Goal: Transaction & Acquisition: Purchase product/service

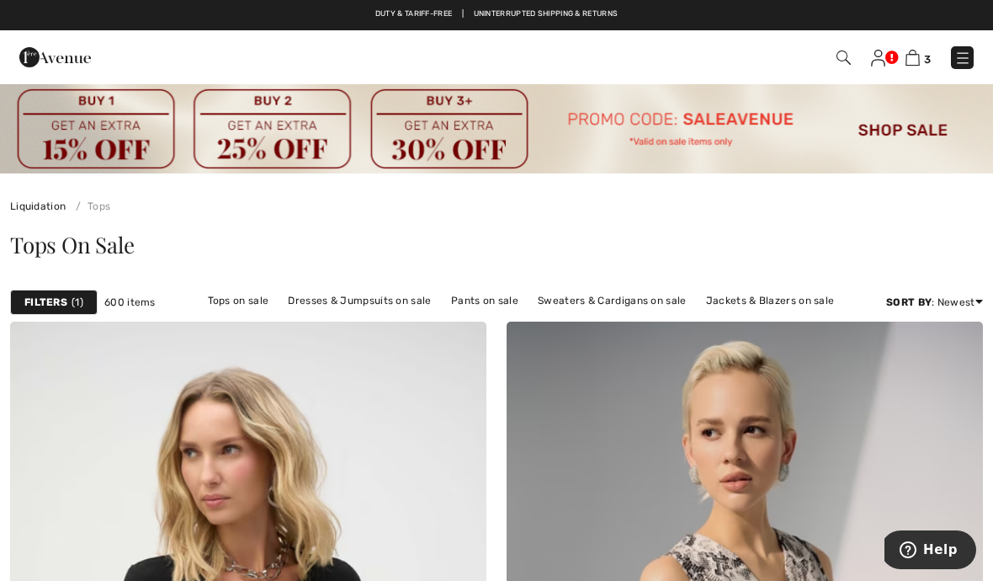
click at [841, 64] on img at bounding box center [843, 57] width 14 height 14
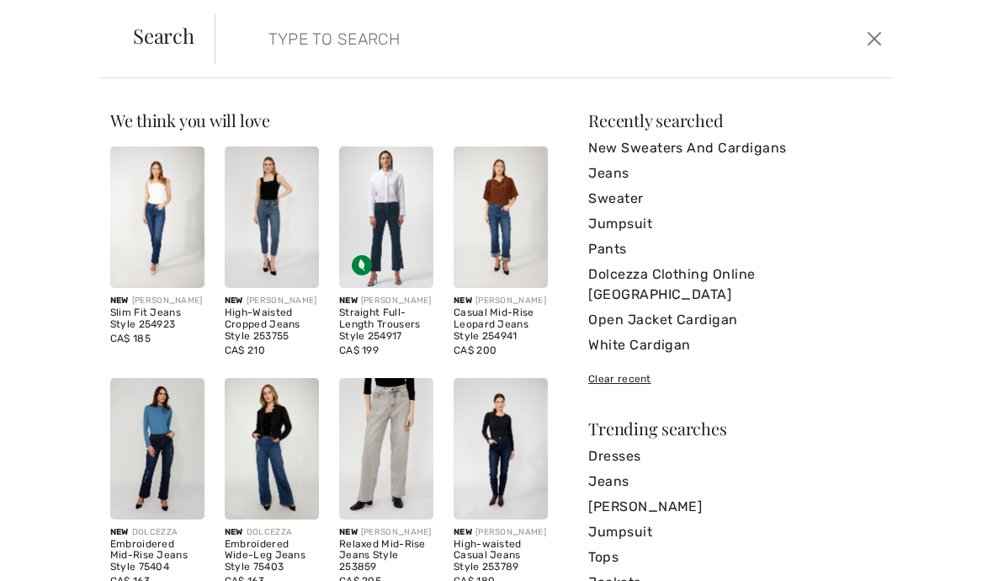
click at [275, 51] on input "search" at bounding box center [483, 38] width 455 height 50
type input "J"
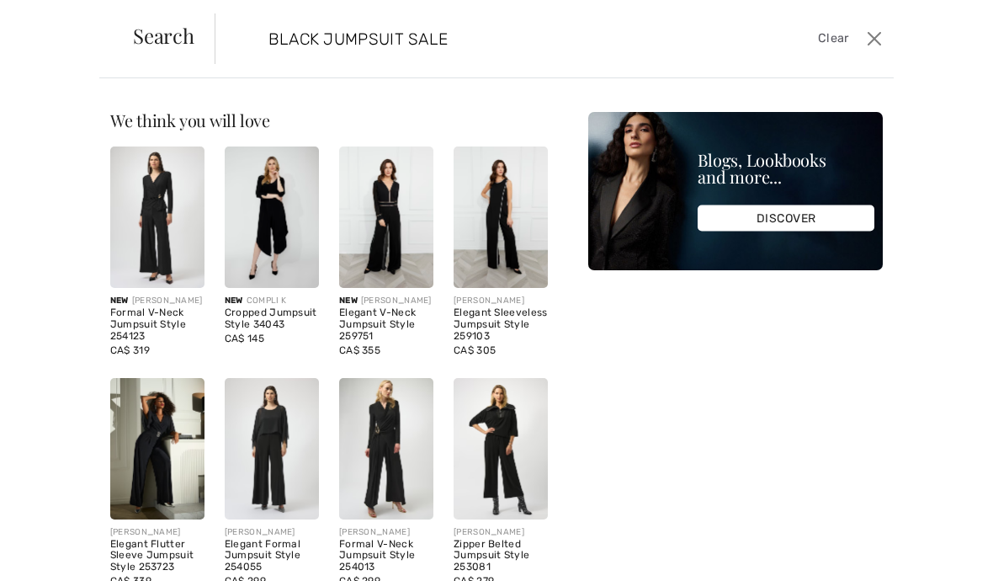
type input "BLACK JUMPSUIT SALE"
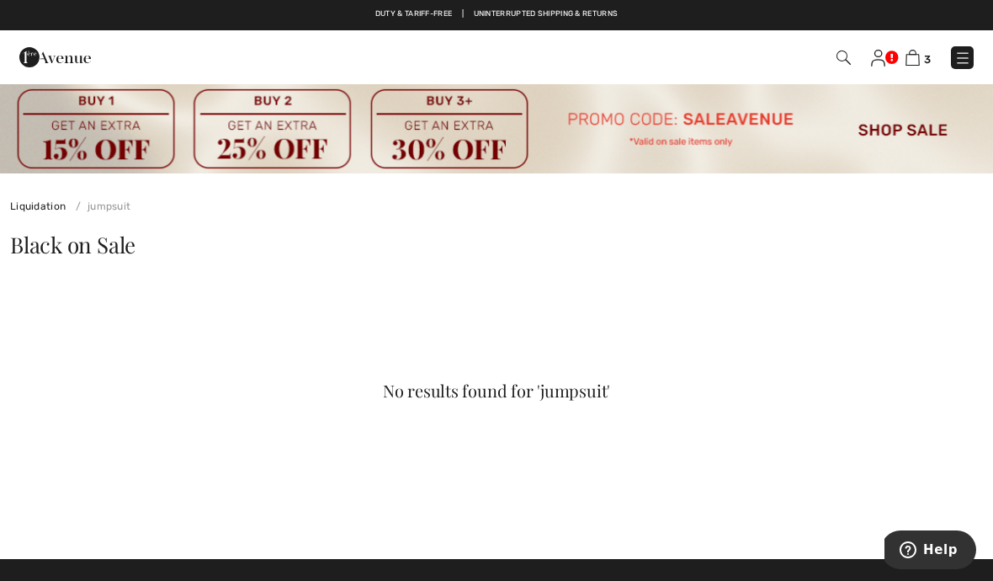
click at [835, 66] on span at bounding box center [842, 57] width 17 height 20
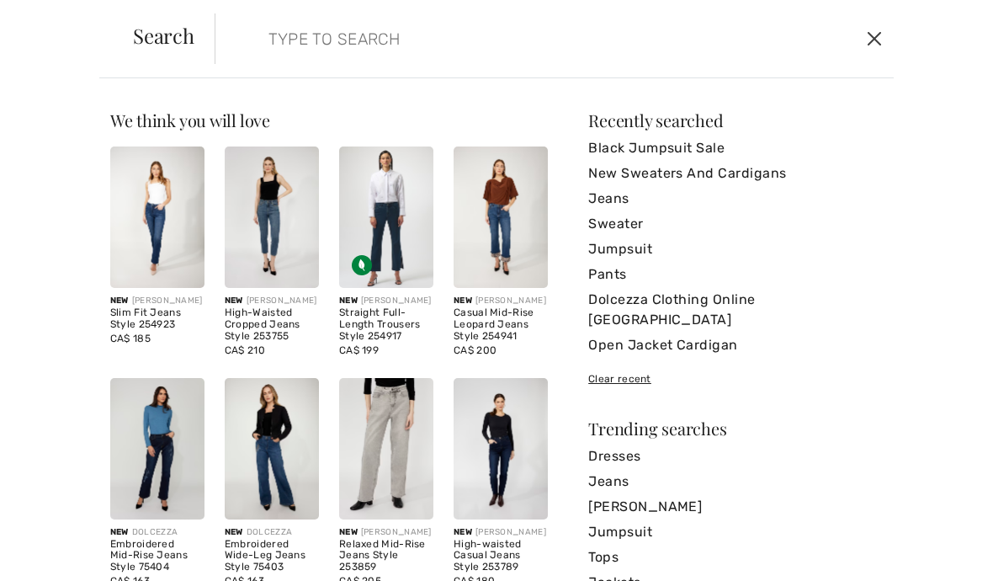
click at [876, 40] on button "Close" at bounding box center [874, 38] width 24 height 27
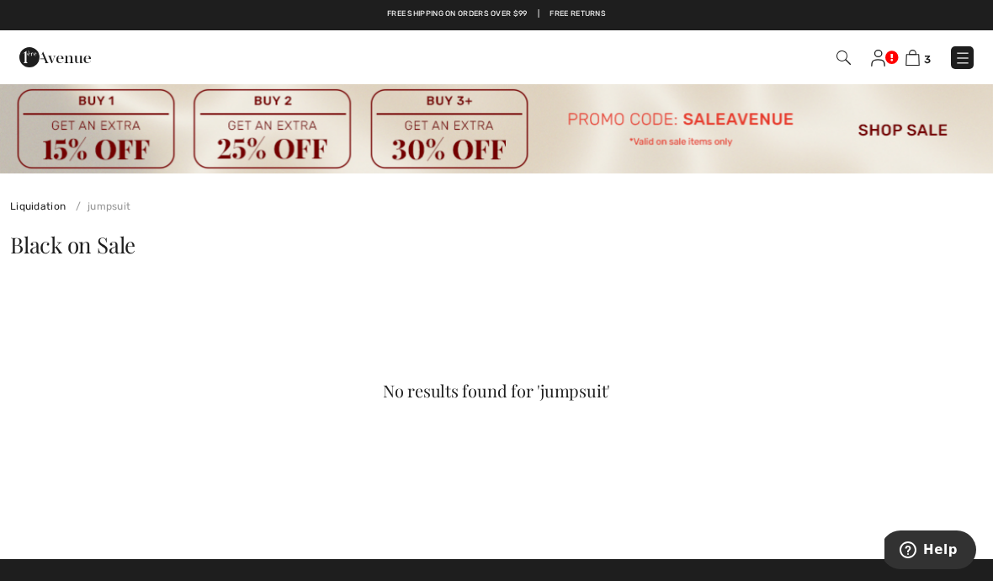
click at [843, 60] on img at bounding box center [843, 57] width 14 height 14
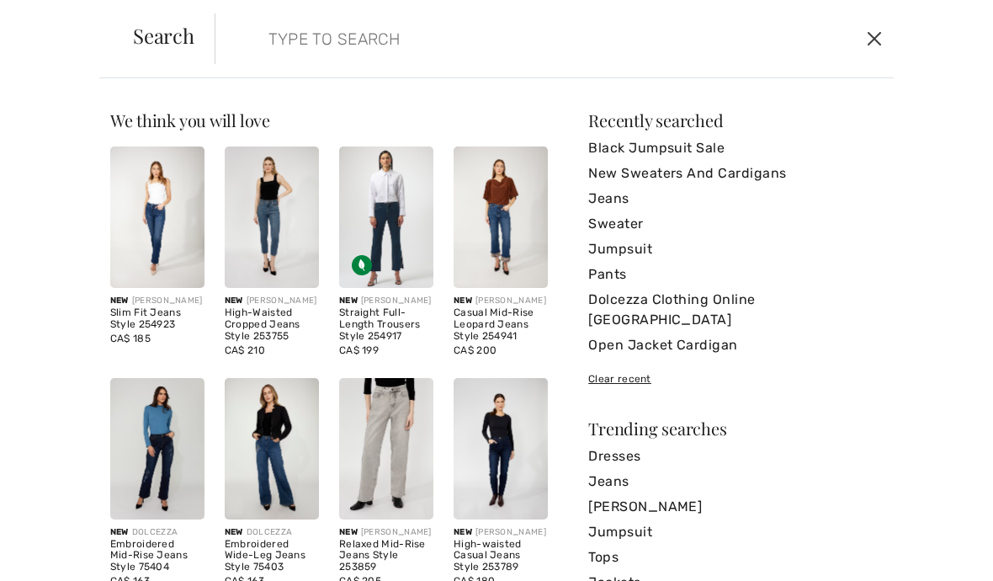
click at [879, 41] on button "Close" at bounding box center [874, 38] width 24 height 27
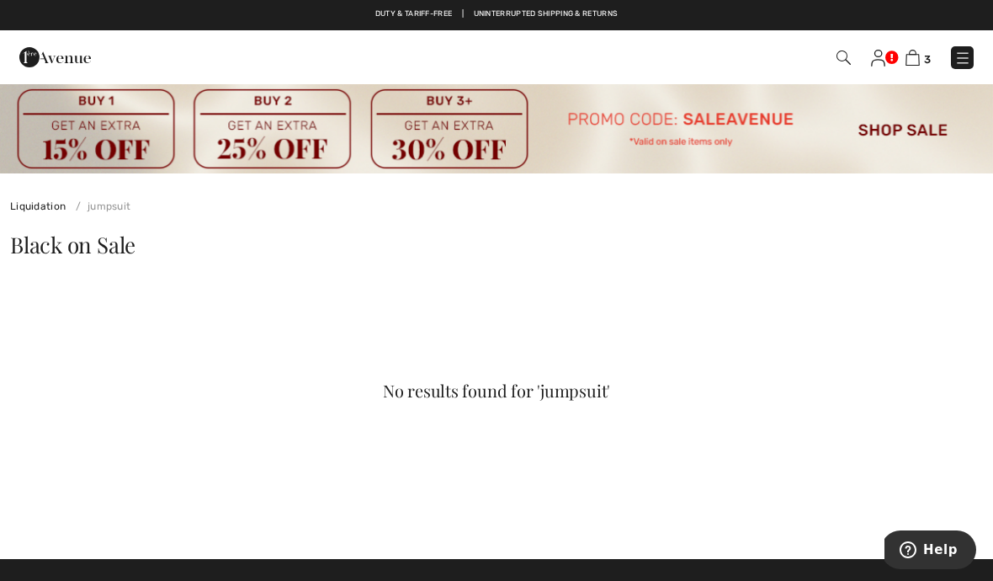
click at [888, 128] on img at bounding box center [496, 127] width 993 height 91
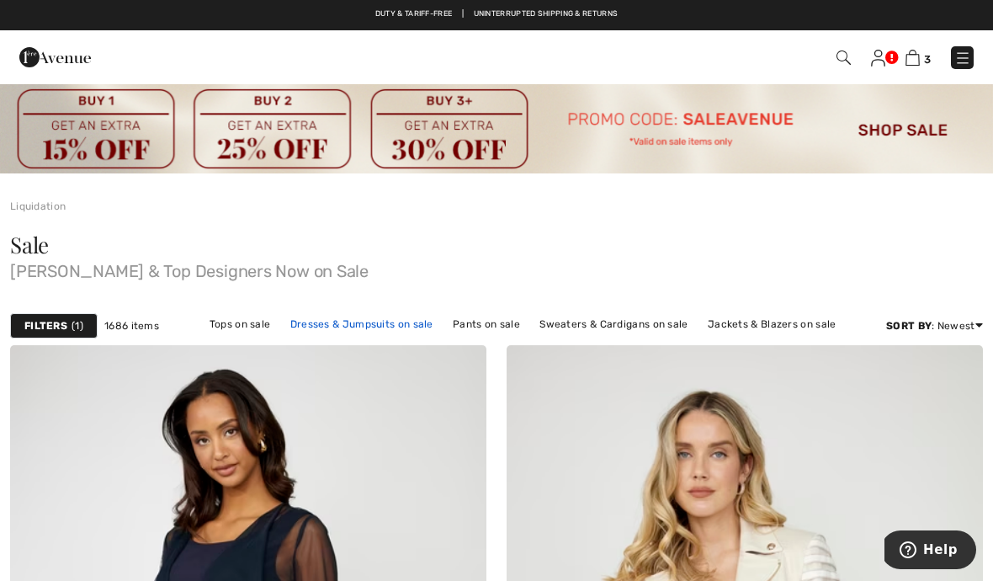
click at [381, 332] on link "Dresses & Jumpsuits on sale" at bounding box center [362, 324] width 160 height 22
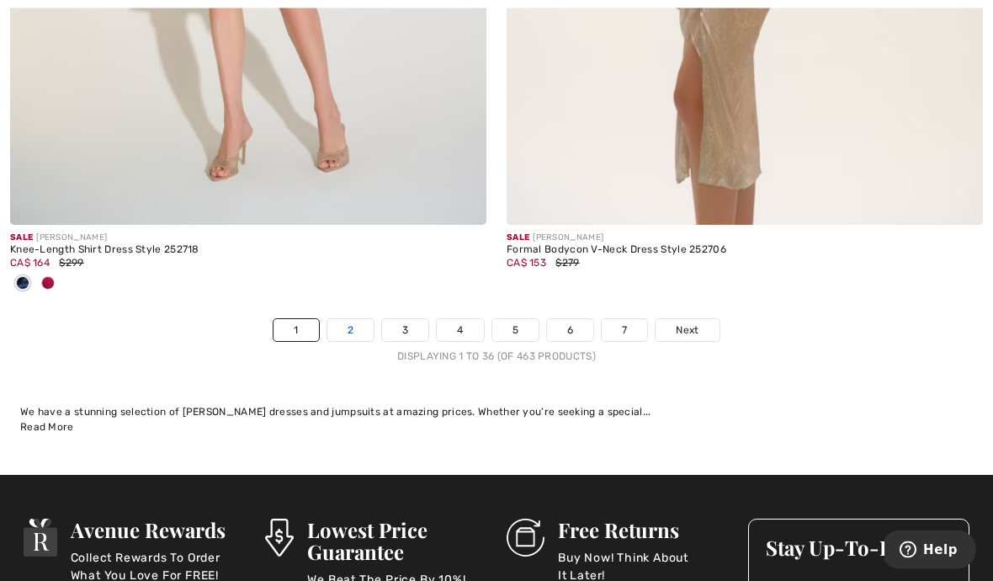
scroll to position [14978, 0]
click at [340, 326] on link "2" at bounding box center [350, 330] width 46 height 22
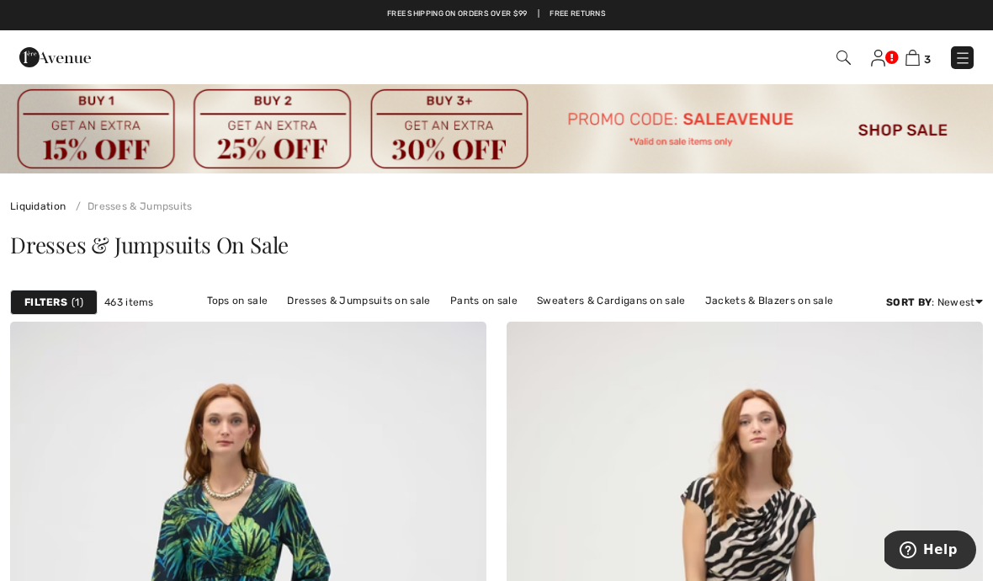
click at [43, 64] on img at bounding box center [55, 57] width 72 height 34
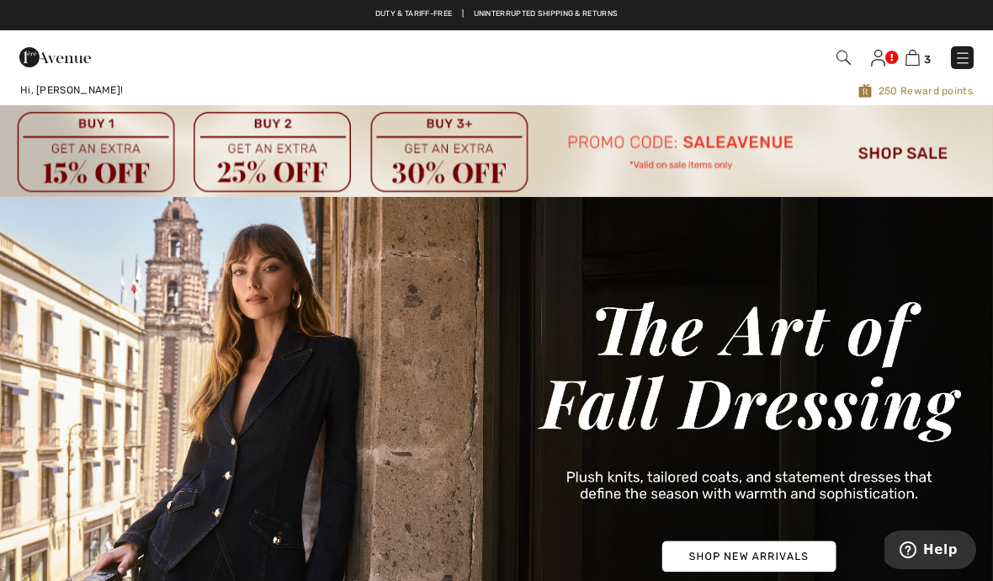
click at [36, 68] on img at bounding box center [55, 57] width 72 height 34
click at [42, 98] on div "Hi, [PERSON_NAME]!" at bounding box center [211, 90] width 408 height 16
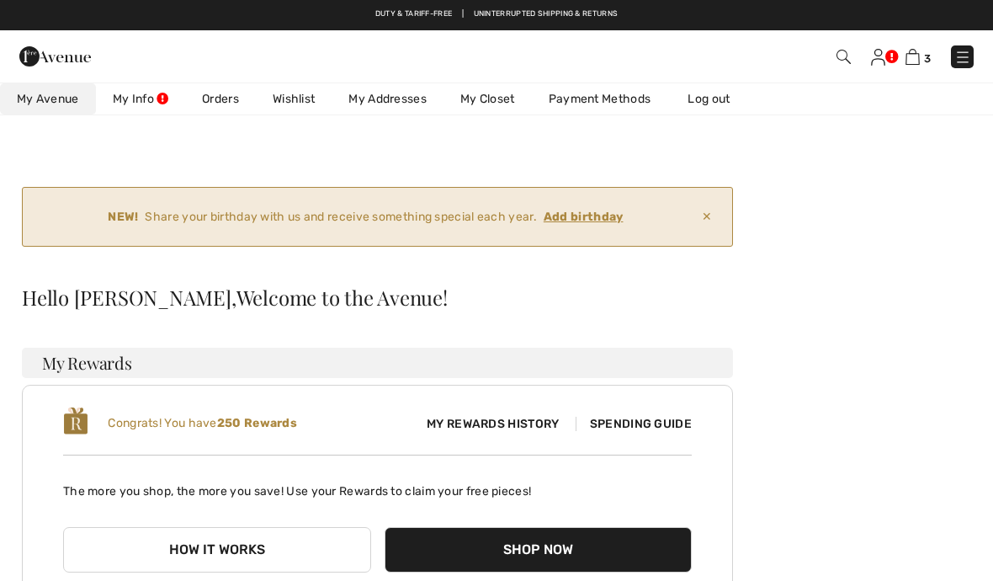
click at [297, 107] on link "Wishlist" at bounding box center [294, 98] width 76 height 31
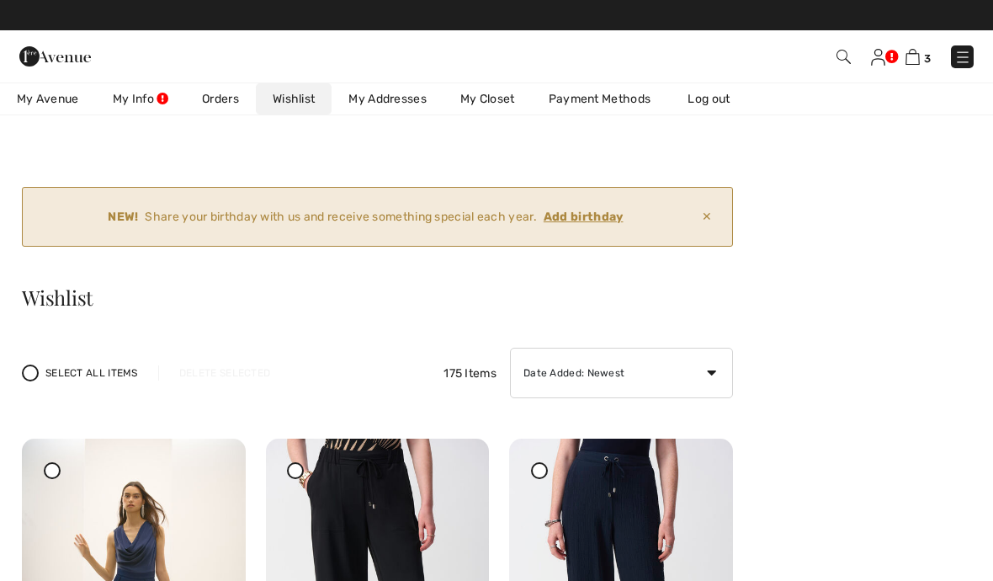
click at [837, 60] on img at bounding box center [843, 57] width 14 height 14
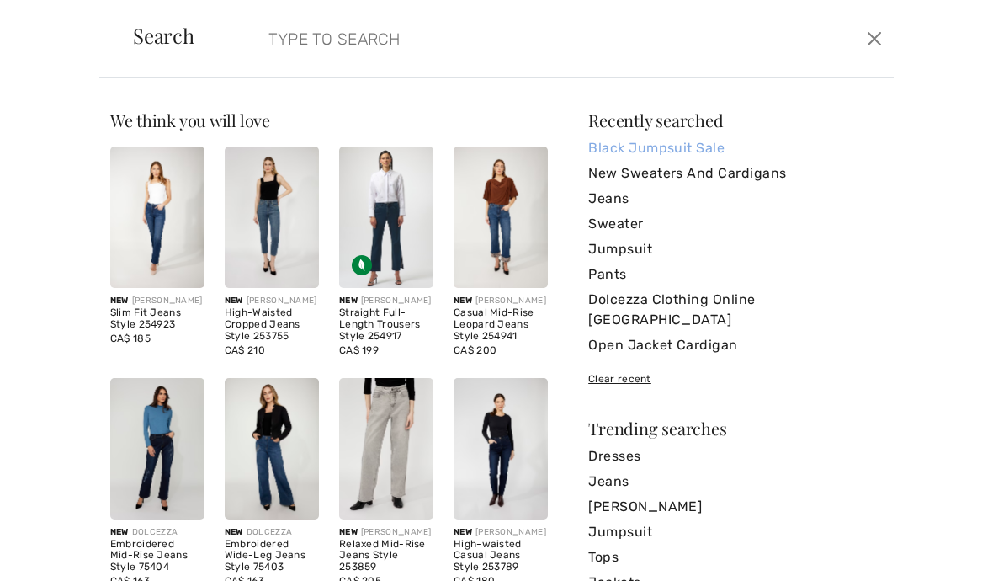
click at [616, 152] on link "Black Jumpsuit Sale" at bounding box center [735, 147] width 294 height 25
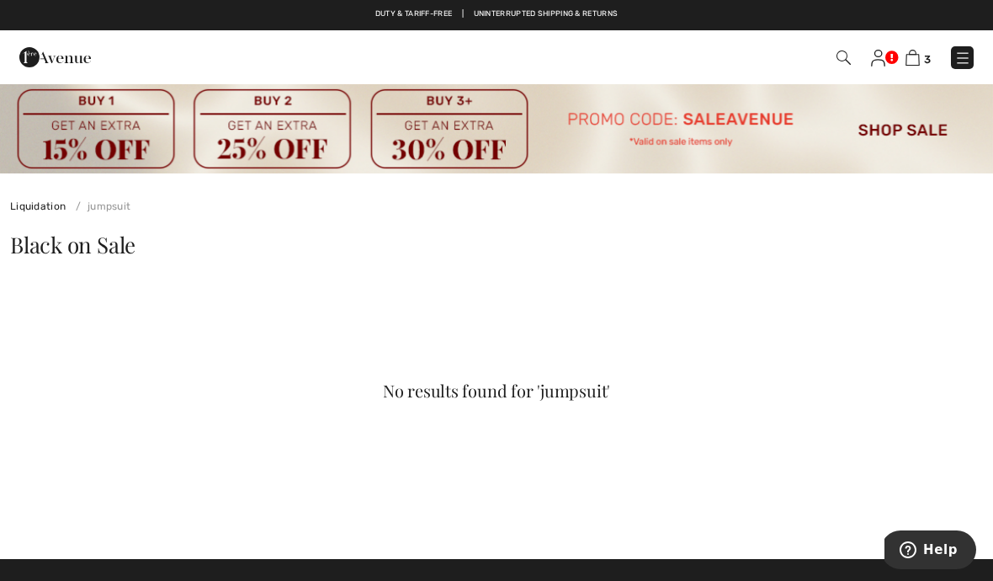
click at [877, 130] on img at bounding box center [496, 127] width 993 height 91
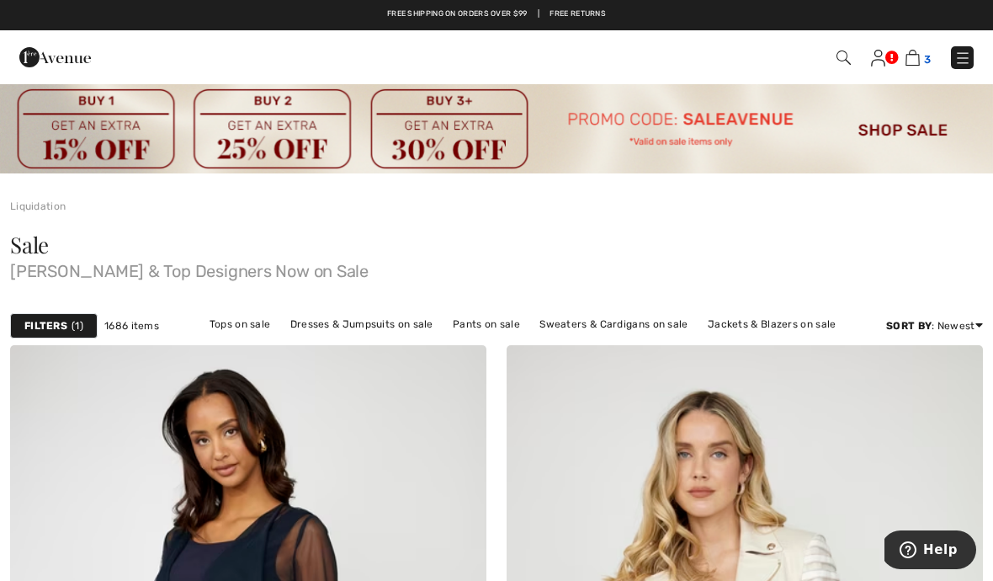
click at [912, 62] on img at bounding box center [912, 58] width 14 height 16
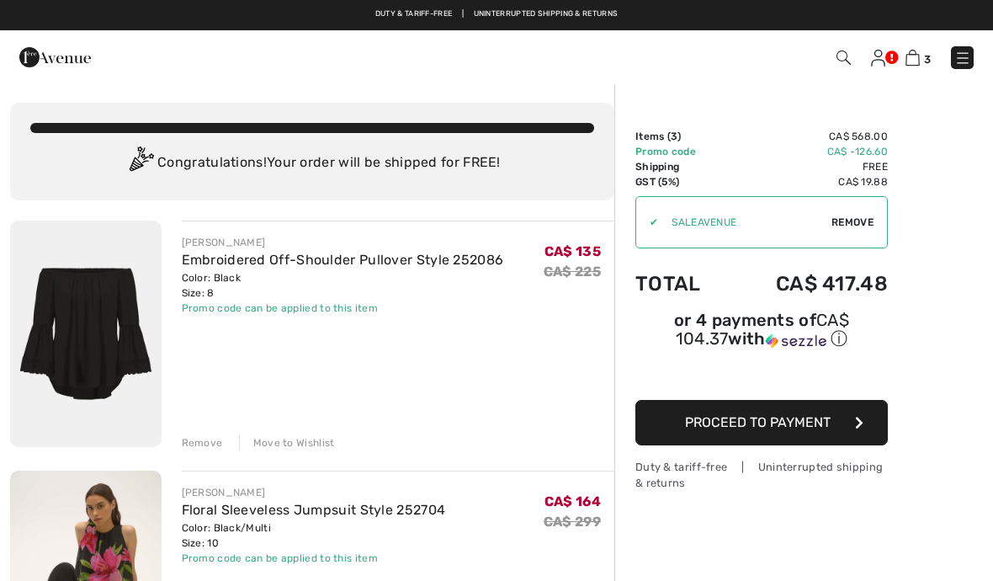
click at [839, 58] on img at bounding box center [843, 57] width 14 height 14
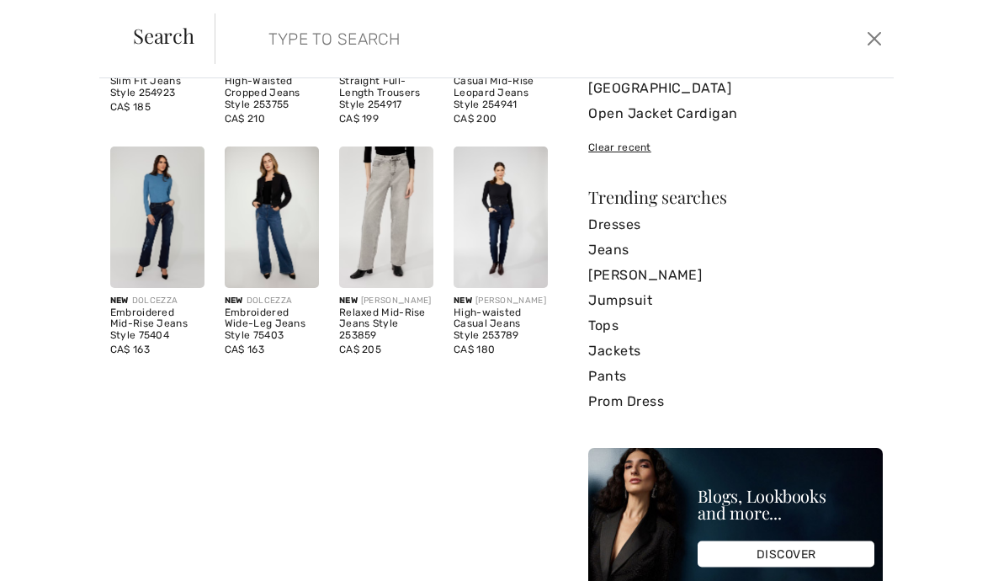
scroll to position [231, 0]
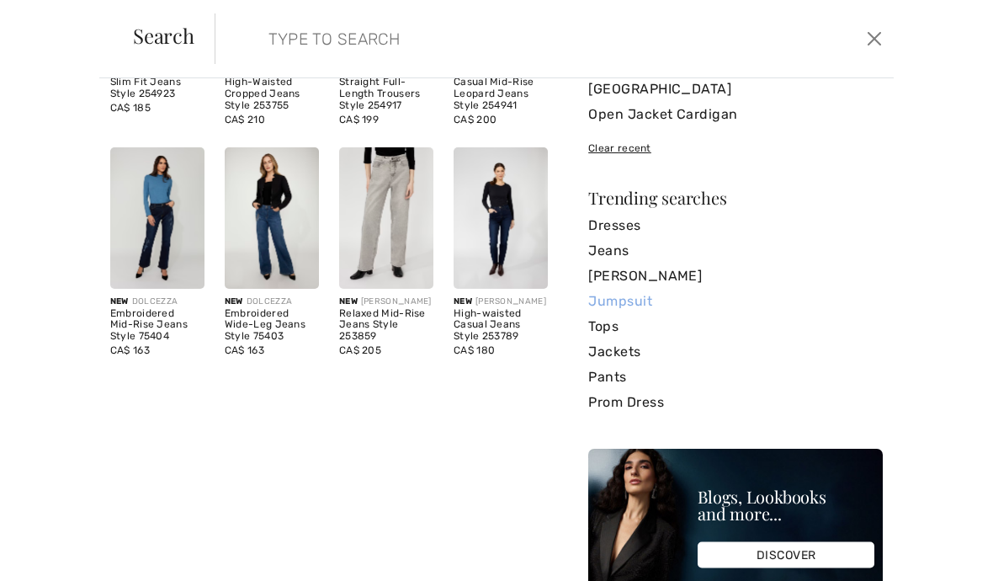
click at [607, 289] on link "Jumpsuit" at bounding box center [735, 301] width 294 height 25
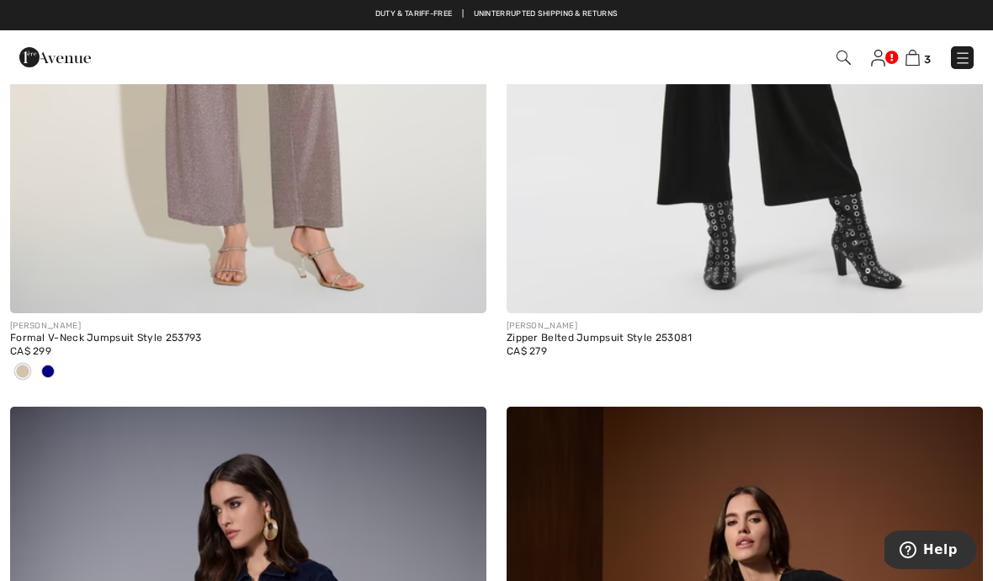
scroll to position [5671, 0]
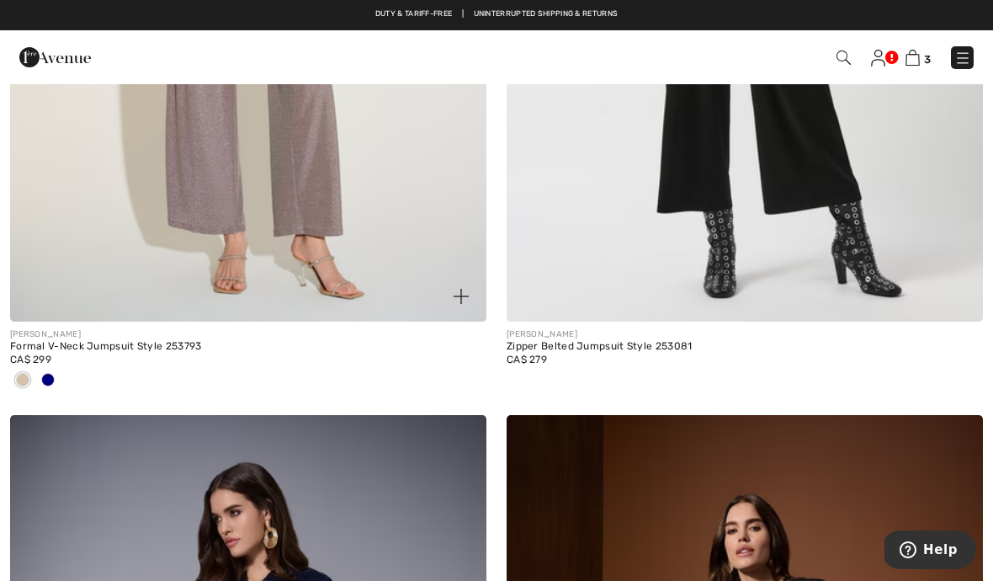
click at [38, 379] on div at bounding box center [47, 381] width 25 height 28
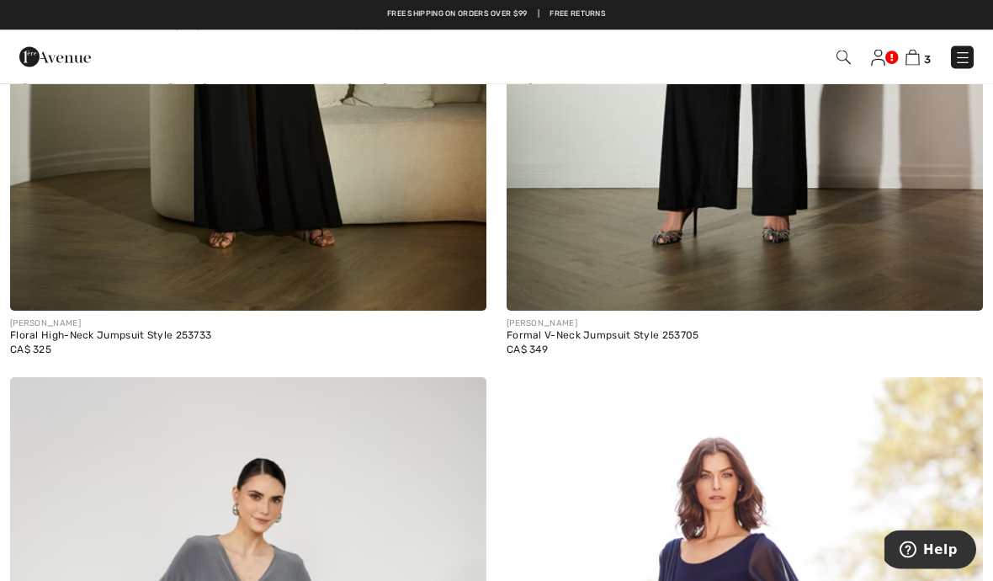
scroll to position [8029, 0]
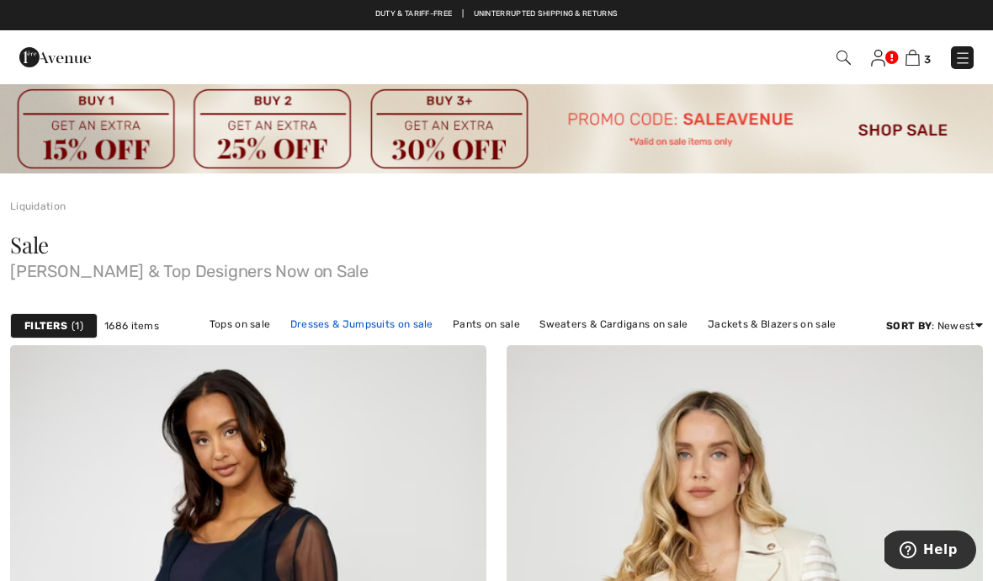
click at [352, 333] on link "Dresses & Jumpsuits on sale" at bounding box center [362, 324] width 160 height 22
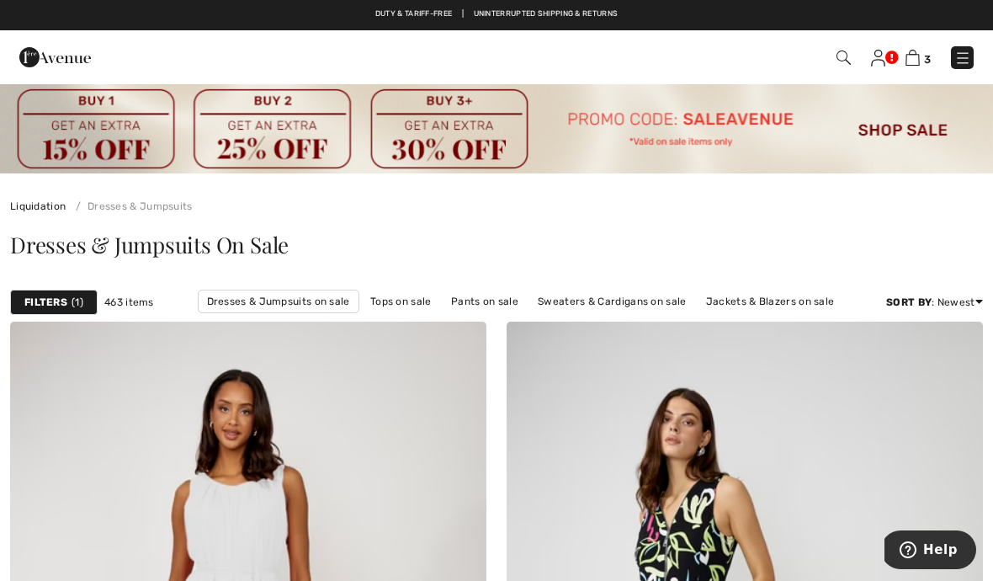
click at [914, 122] on img at bounding box center [496, 127] width 993 height 91
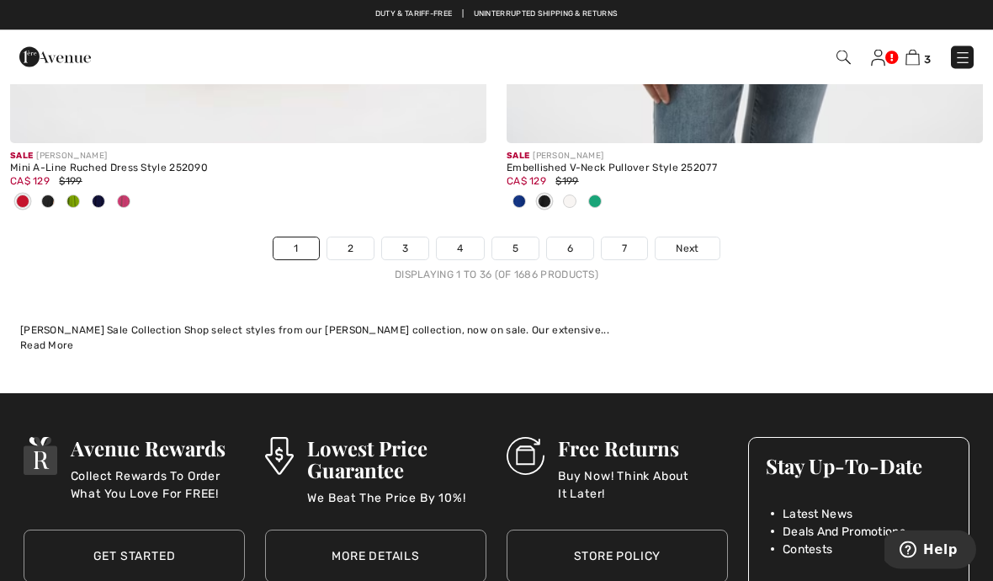
scroll to position [14893, 0]
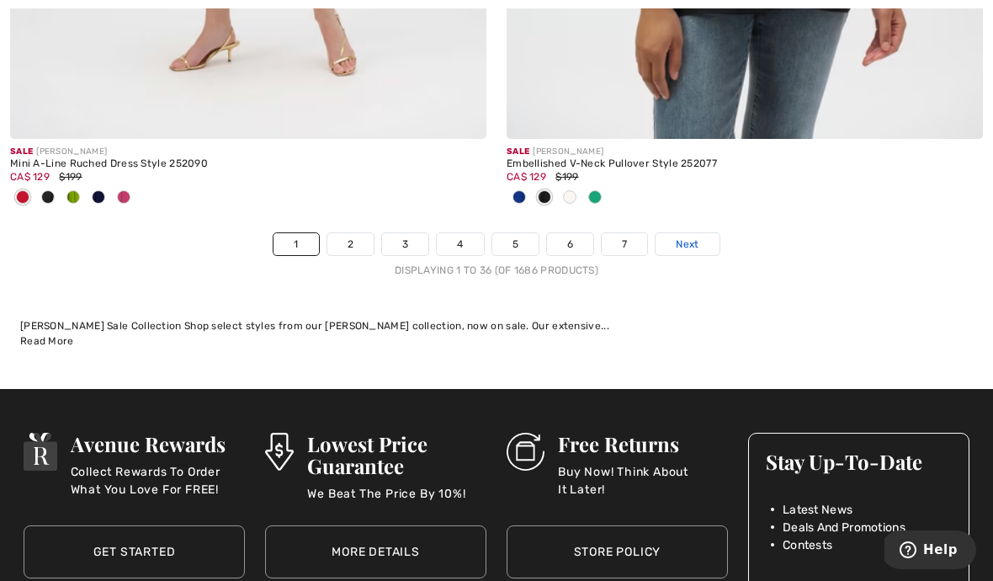
click at [690, 236] on span "Next" at bounding box center [687, 243] width 23 height 15
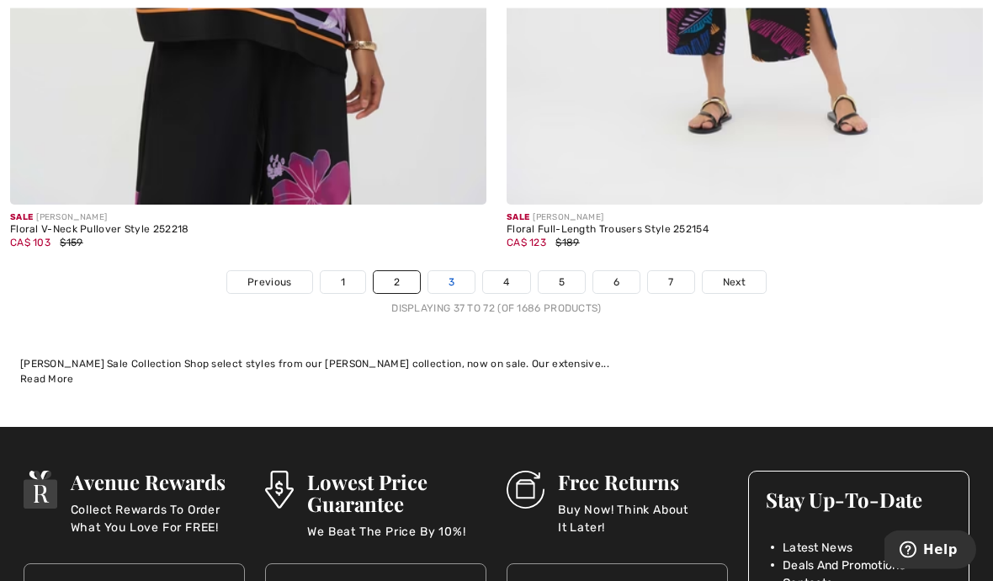
scroll to position [14859, 0]
click at [443, 271] on link "3" at bounding box center [451, 282] width 46 height 22
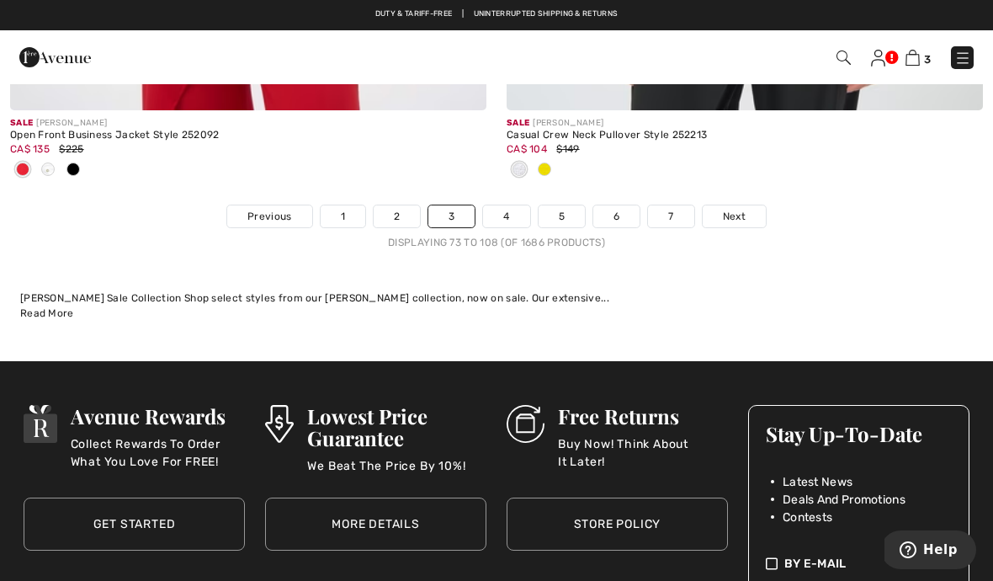
scroll to position [14975, 0]
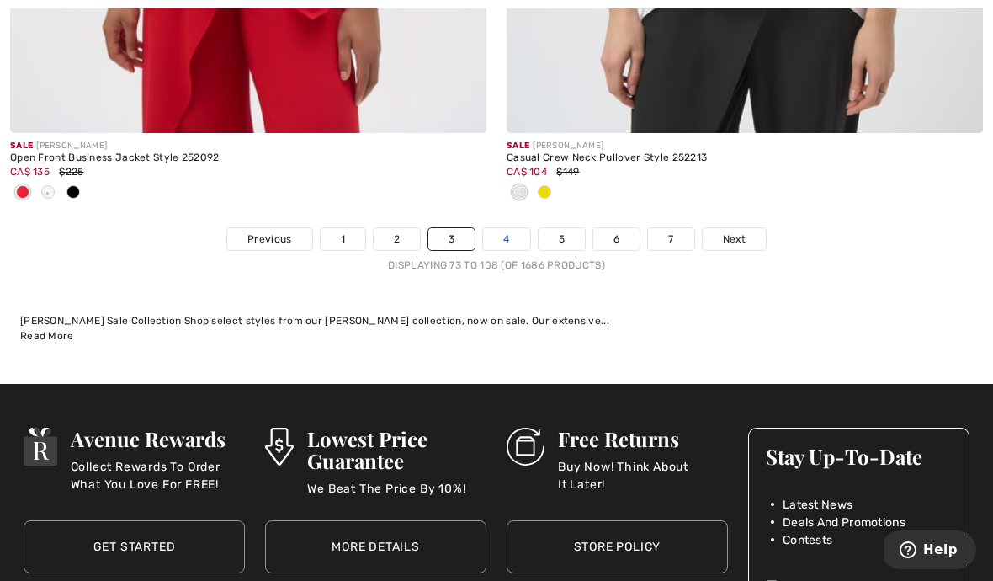
click at [496, 228] on link "4" at bounding box center [506, 239] width 46 height 22
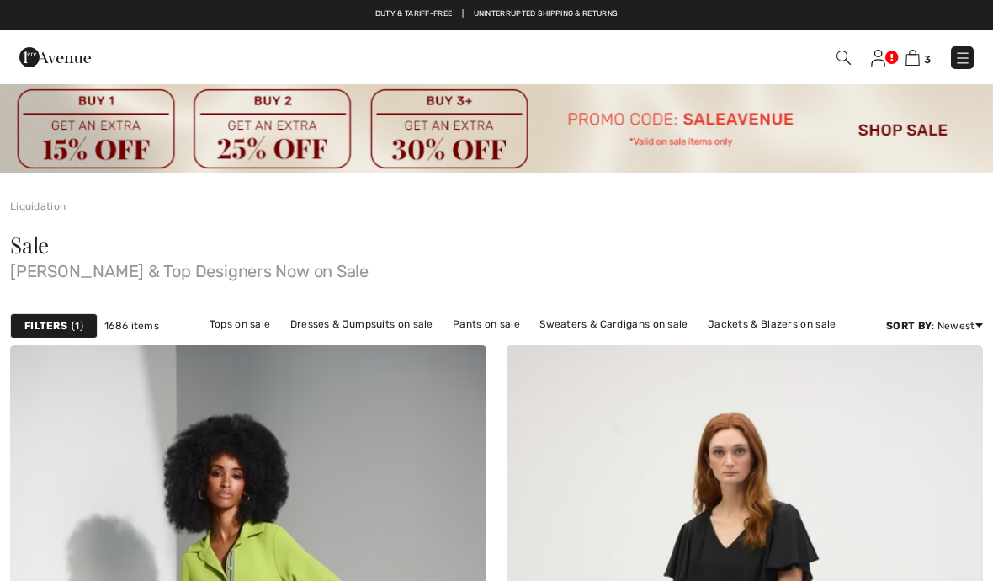
checkbox input "true"
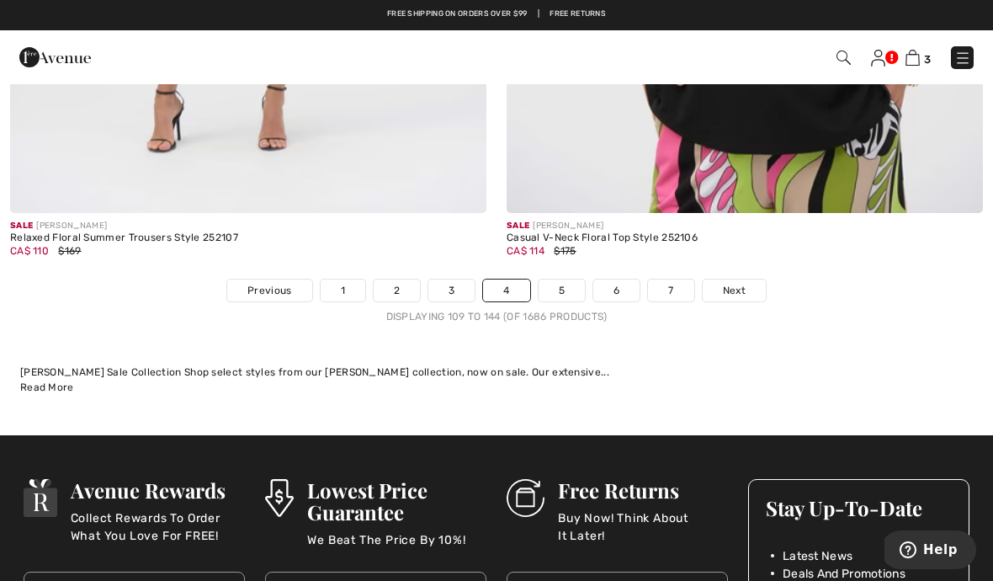
scroll to position [14821, 0]
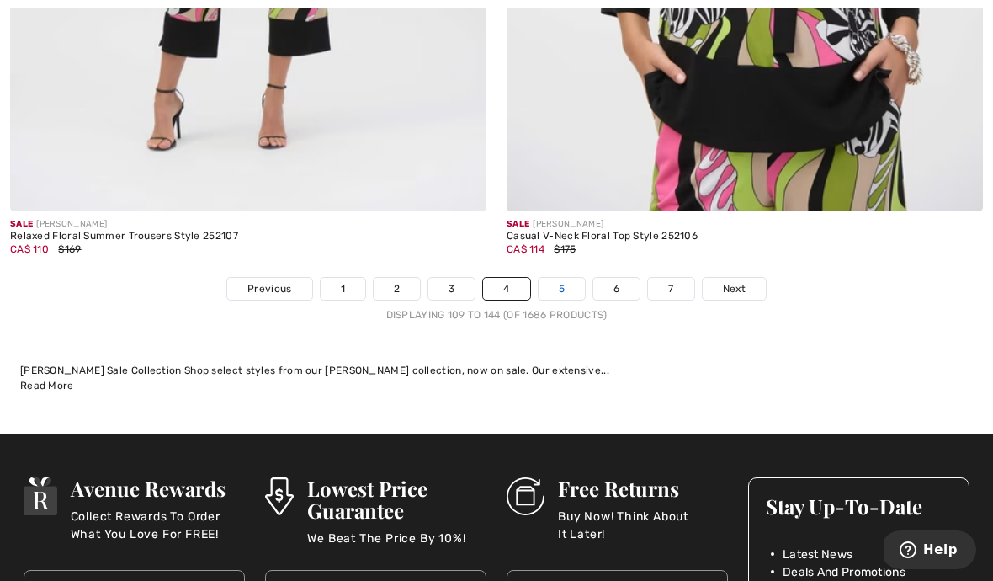
click at [552, 286] on link "5" at bounding box center [561, 289] width 46 height 22
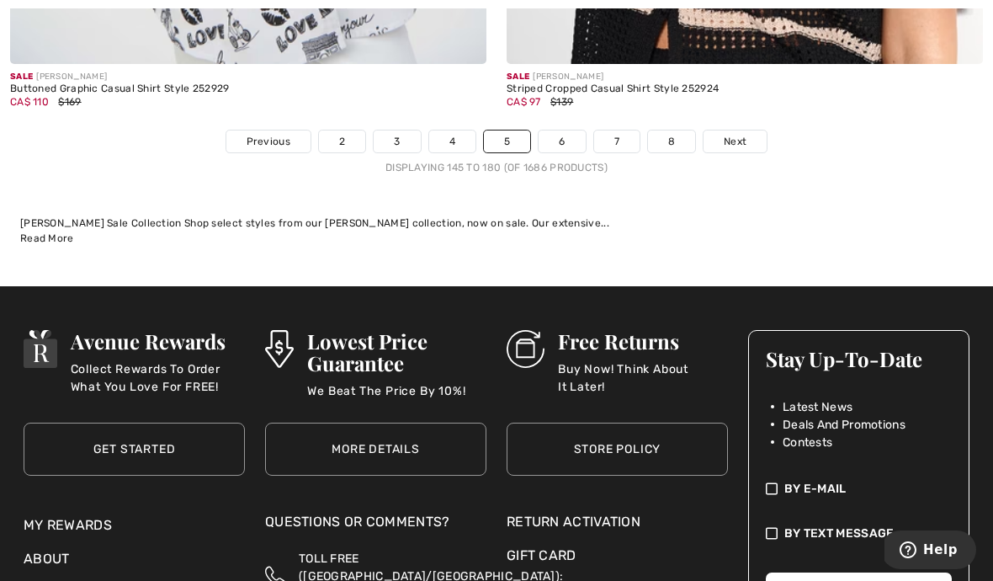
scroll to position [14725, 0]
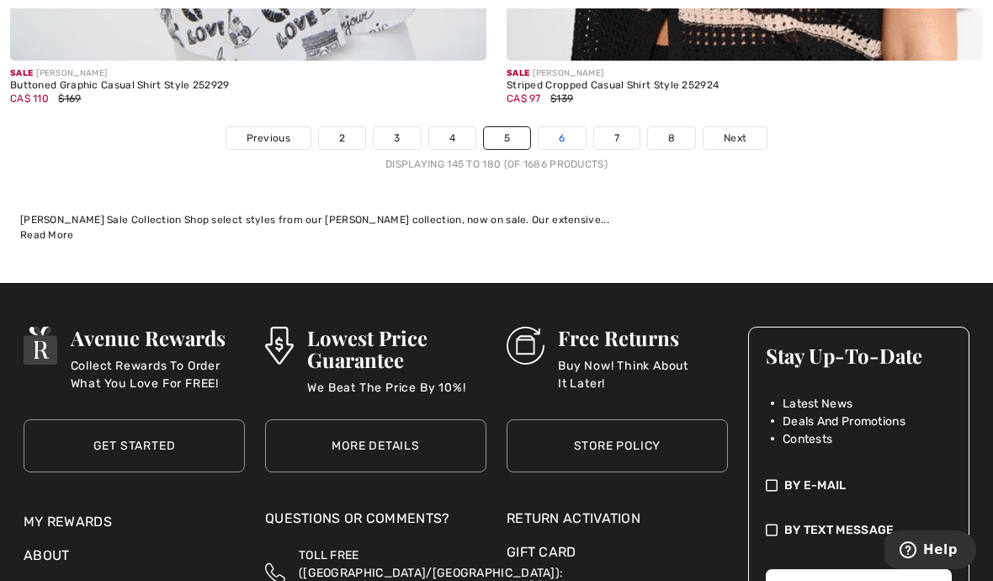
click at [552, 127] on link "6" at bounding box center [561, 138] width 46 height 22
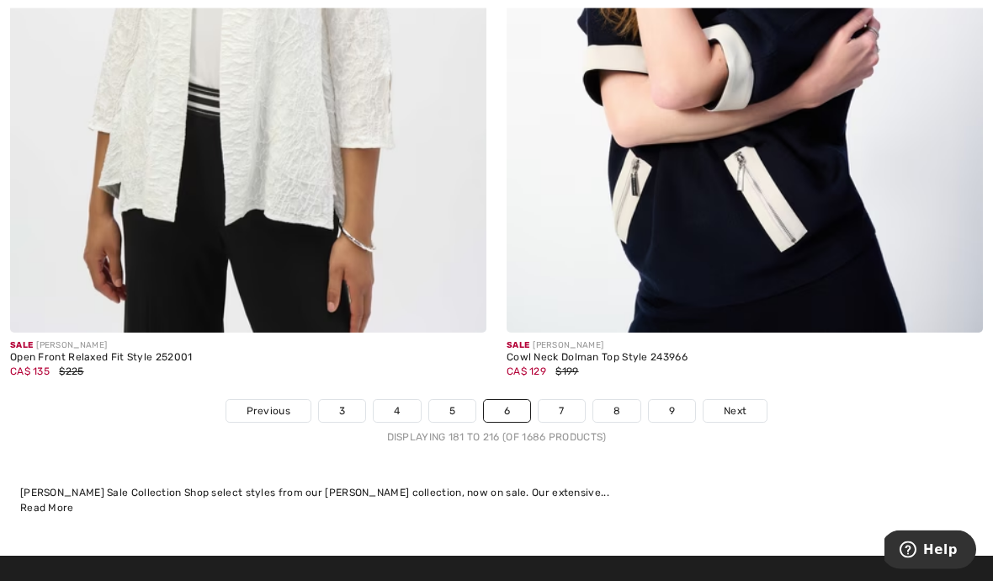
scroll to position [14760, 0]
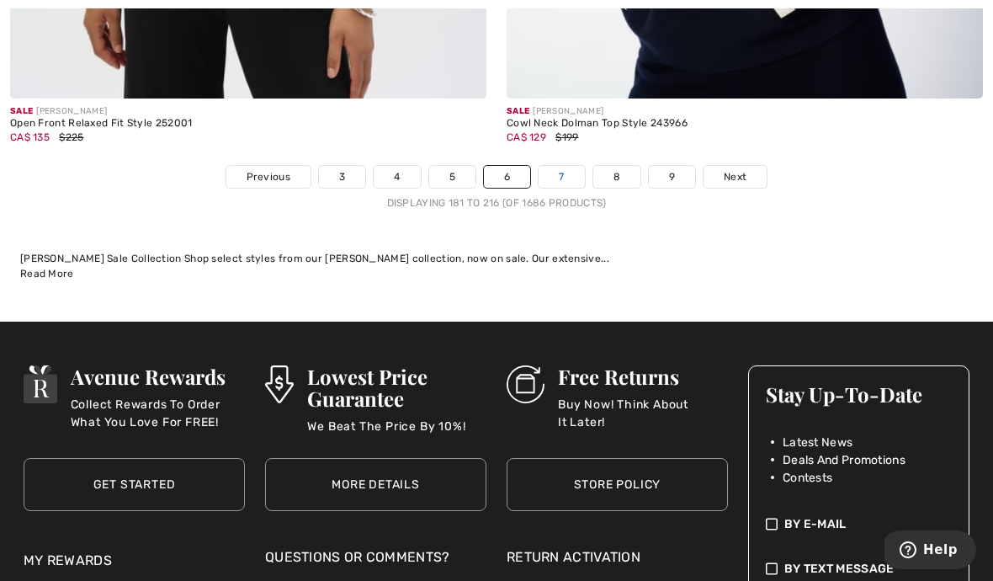
click at [559, 166] on link "7" at bounding box center [560, 177] width 45 height 22
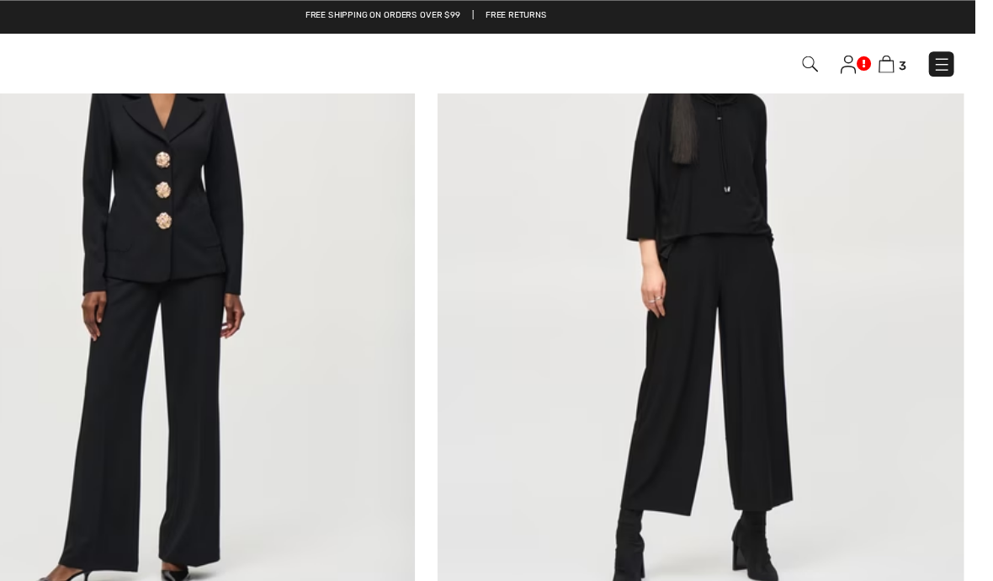
scroll to position [4481, 0]
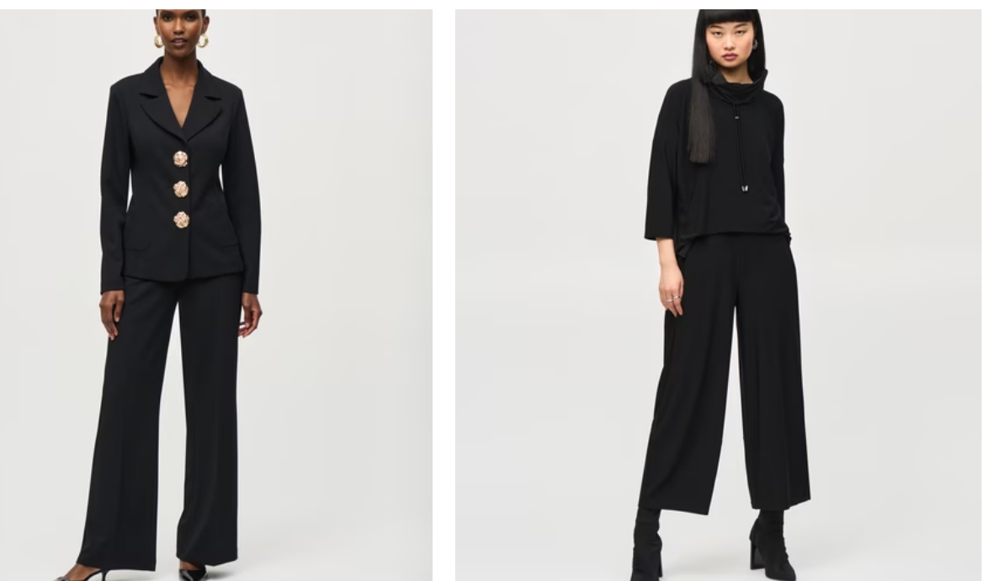
click at [640, 318] on img at bounding box center [745, 263] width 476 height 714
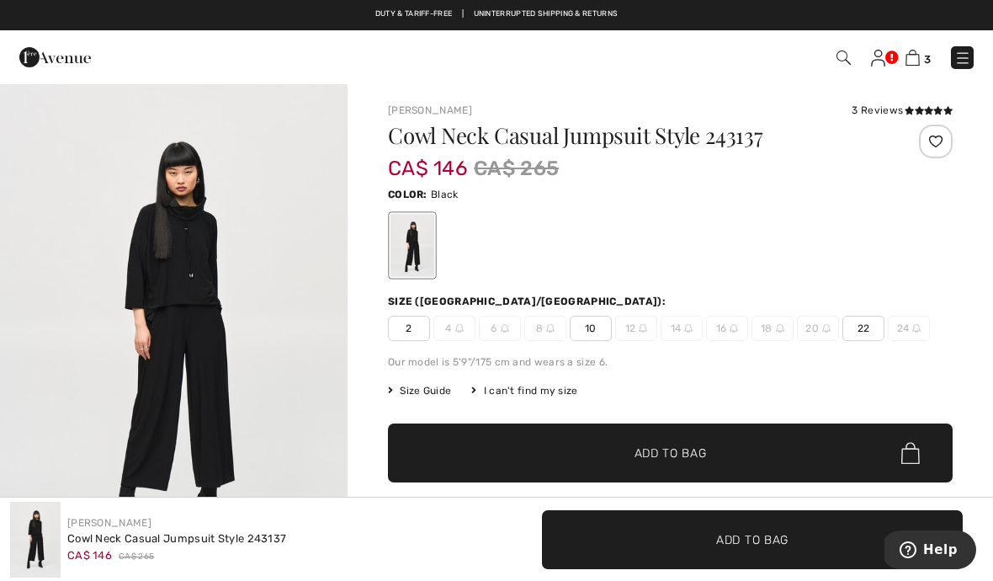
click at [585, 322] on span "10" at bounding box center [591, 328] width 42 height 25
click at [633, 445] on span "✔ Added to Bag" at bounding box center [645, 453] width 103 height 18
click at [918, 56] on img at bounding box center [912, 58] width 14 height 16
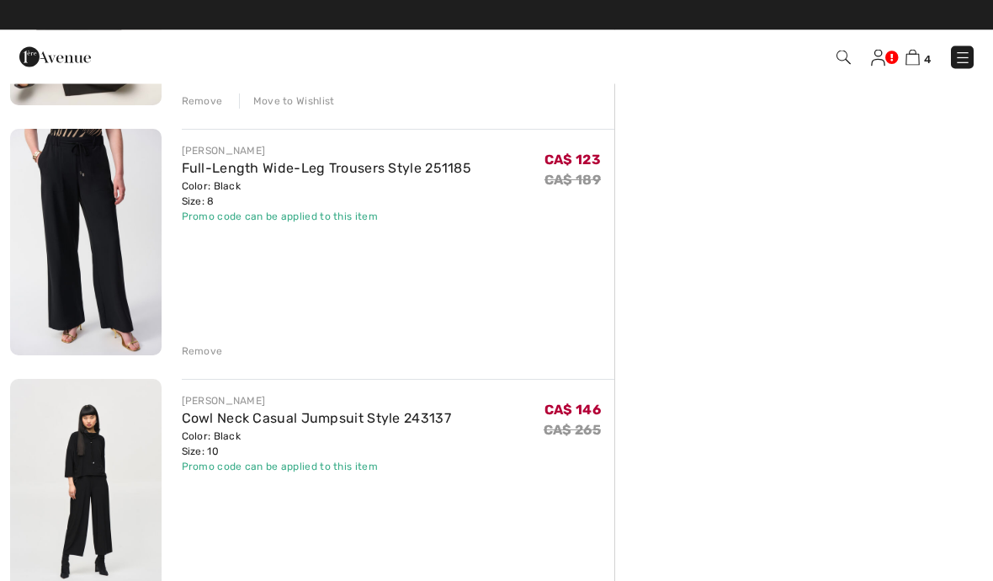
scroll to position [591, 0]
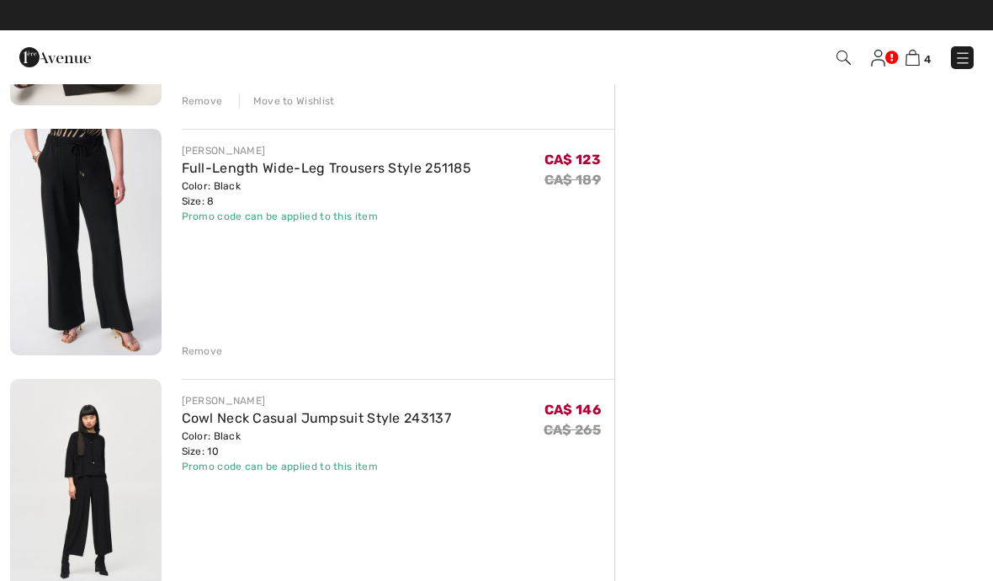
click at [197, 351] on div "Remove" at bounding box center [202, 350] width 41 height 15
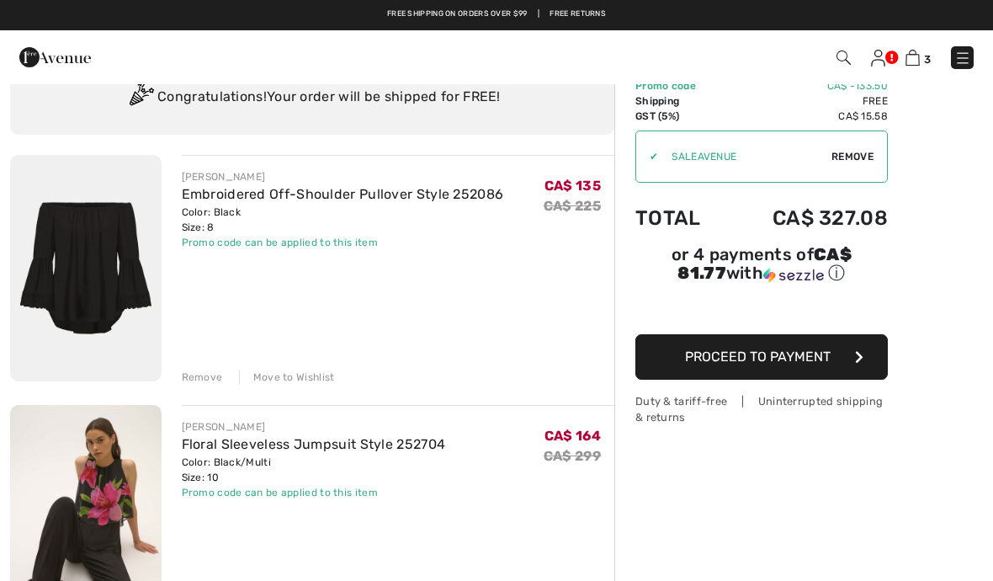
scroll to position [0, 0]
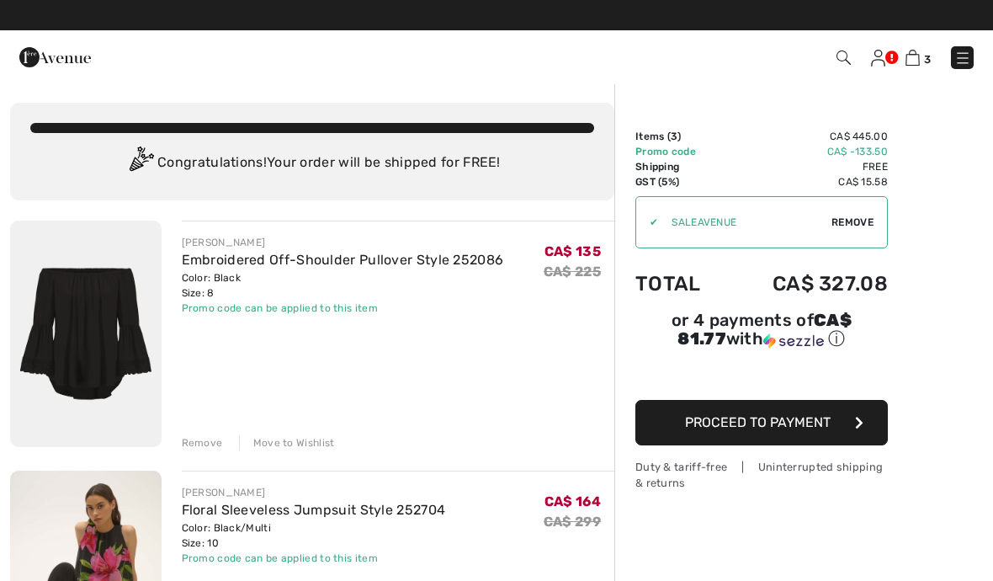
click at [713, 423] on span "Proceed to Payment" at bounding box center [758, 422] width 146 height 16
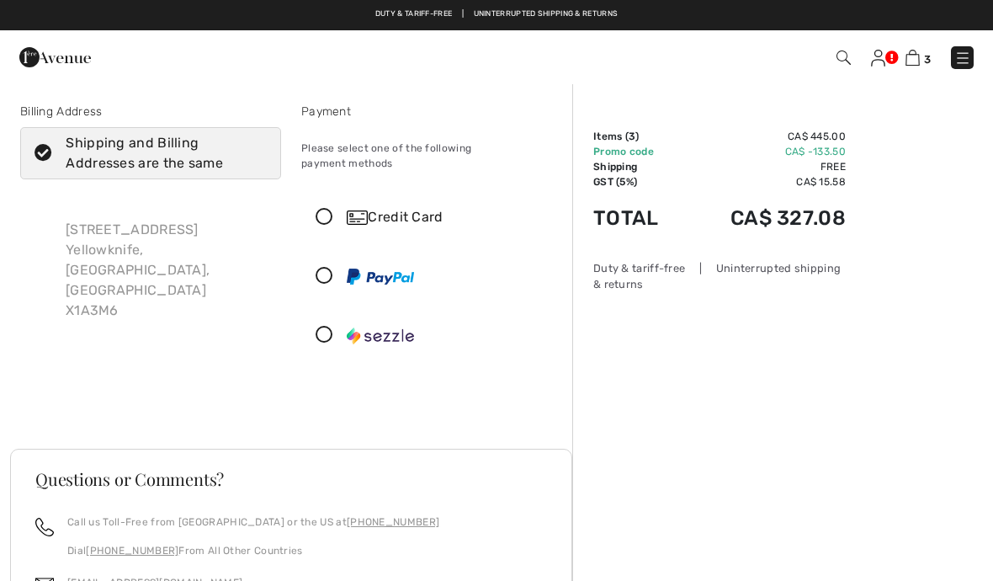
click at [331, 326] on icon at bounding box center [324, 335] width 45 height 18
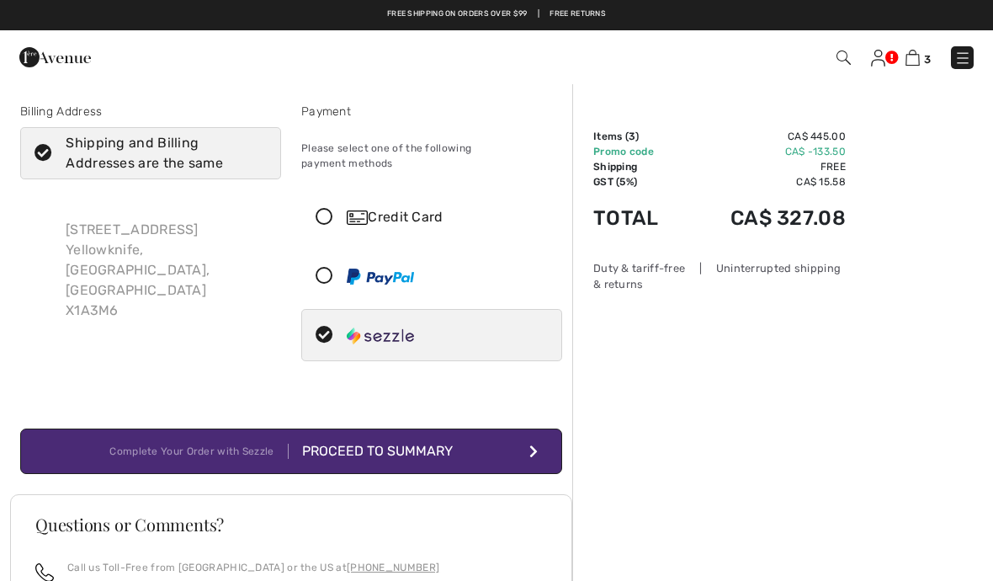
click at [402, 441] on div "Proceed to Summary" at bounding box center [381, 451] width 184 height 20
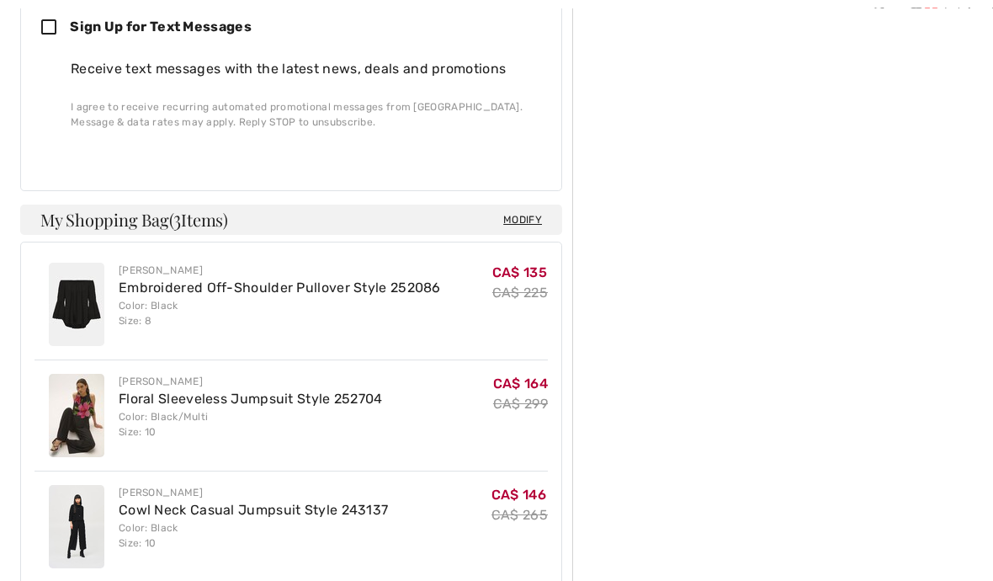
scroll to position [1026, 0]
click at [204, 290] on link "Embroidered Off-Shoulder Pullover Style 252086" at bounding box center [280, 286] width 322 height 16
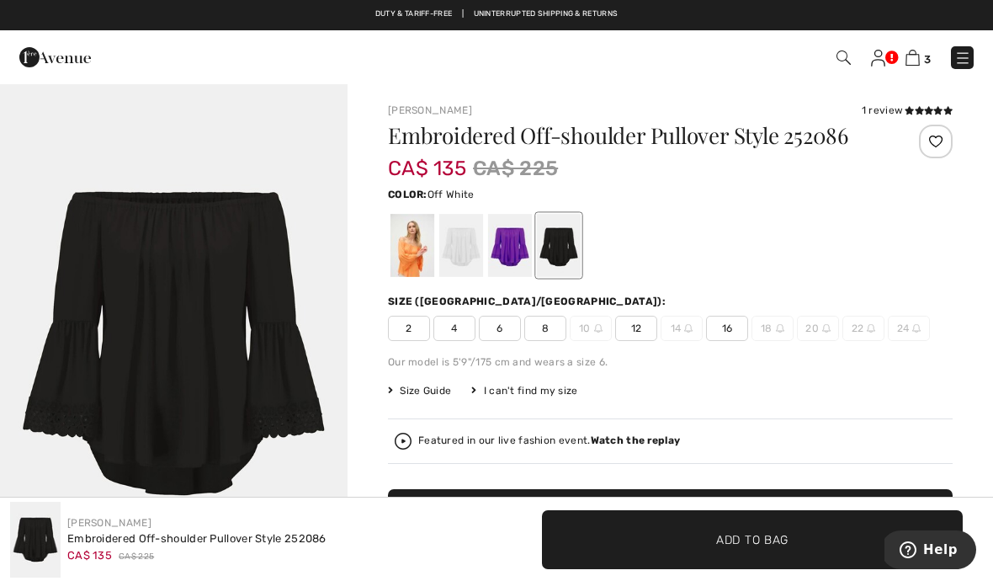
click at [452, 244] on div at bounding box center [461, 245] width 44 height 63
click at [451, 243] on div at bounding box center [461, 245] width 44 height 63
click at [453, 245] on div at bounding box center [461, 245] width 44 height 63
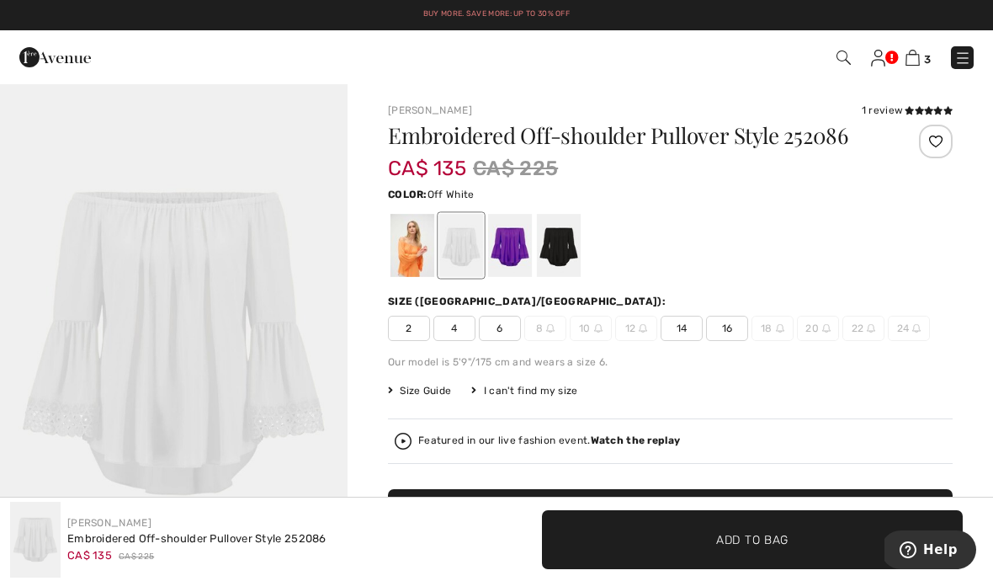
click at [201, 273] on div "1 / 1" at bounding box center [173, 343] width 347 height 522
click at [403, 247] on div at bounding box center [412, 245] width 44 height 63
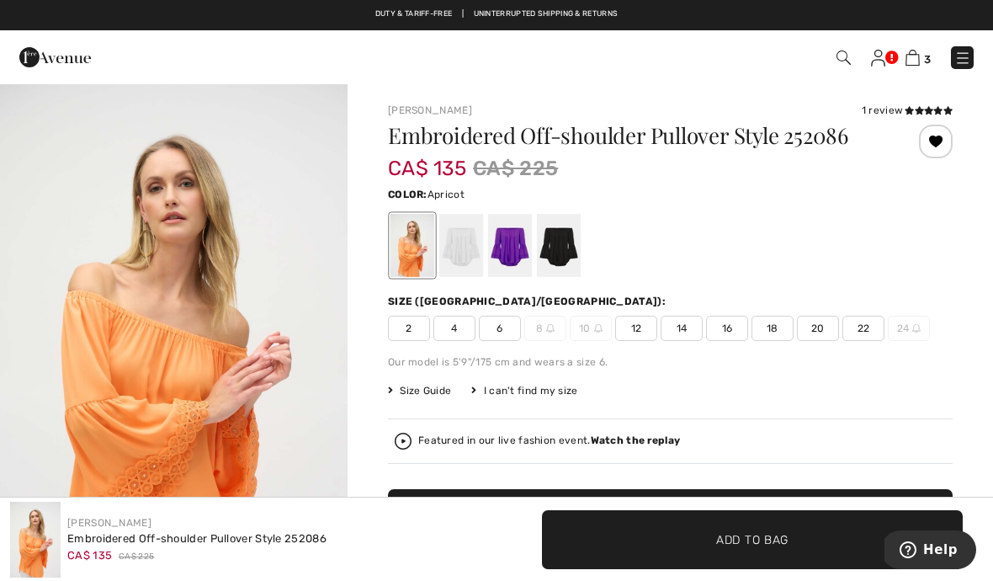
click at [470, 255] on div at bounding box center [461, 245] width 44 height 63
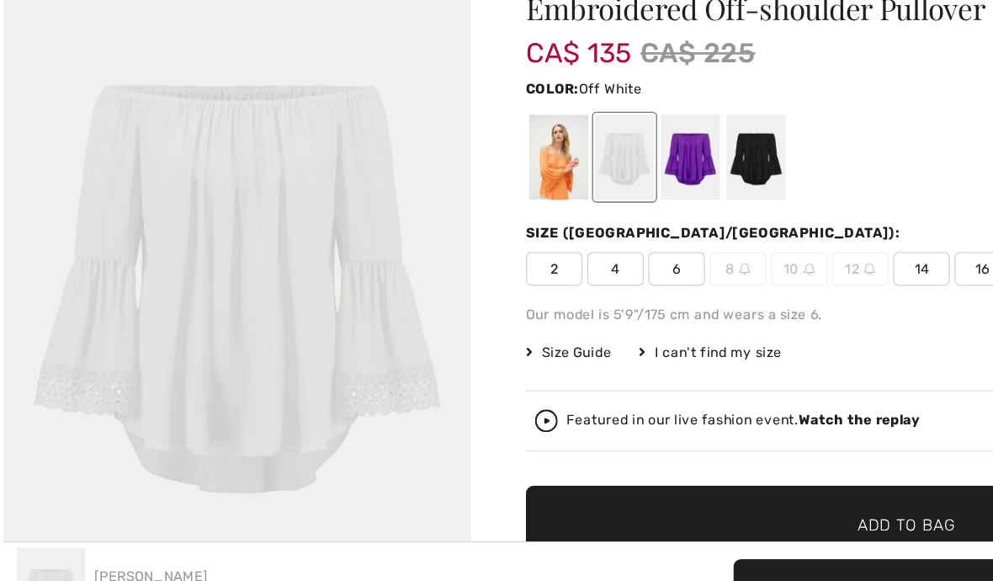
scroll to position [33, 0]
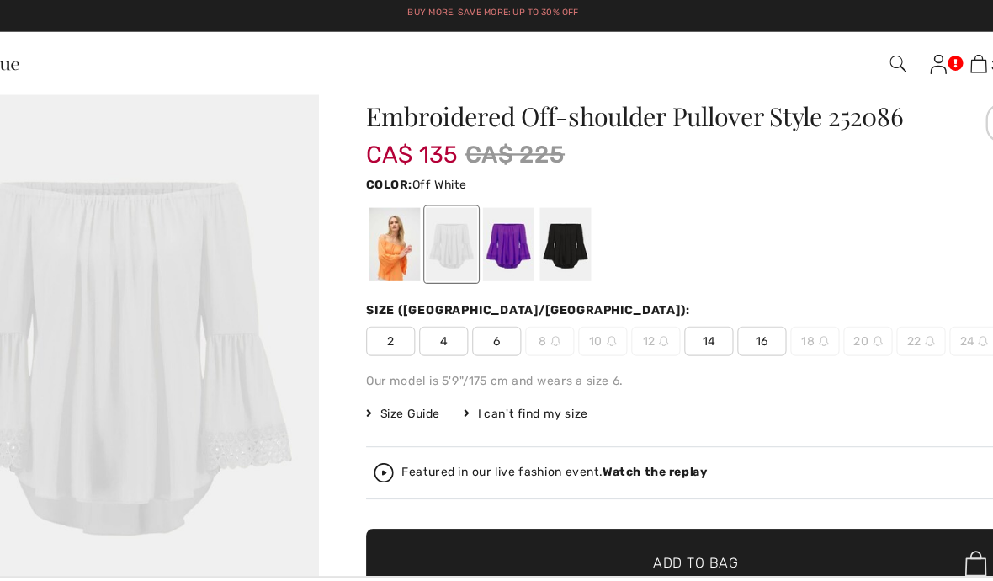
click at [488, 217] on div at bounding box center [510, 212] width 44 height 63
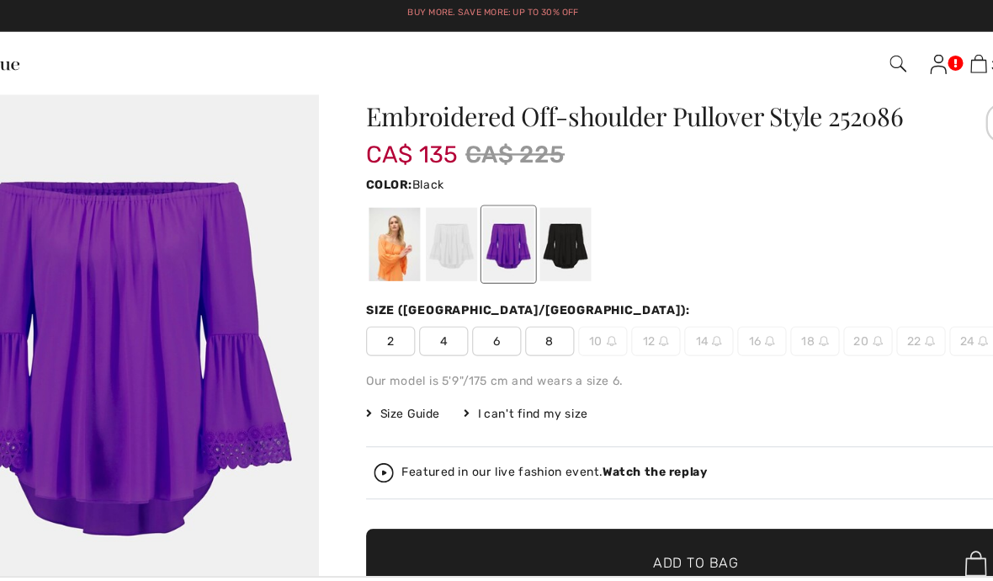
click at [537, 212] on div at bounding box center [559, 212] width 44 height 63
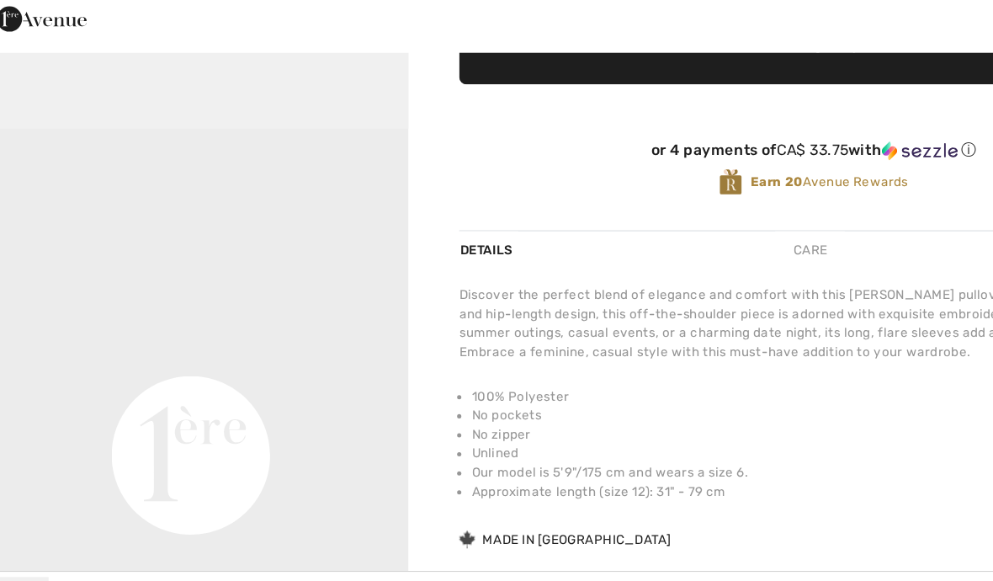
scroll to position [124, 0]
click at [87, 195] on video "Your browser does not support the video tag." at bounding box center [173, 232] width 347 height 174
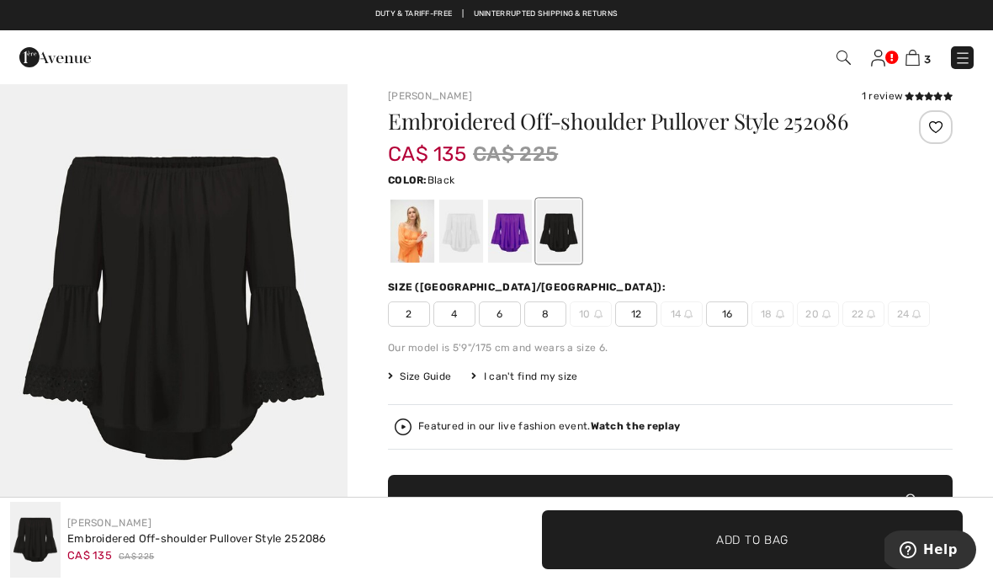
scroll to position [0, 0]
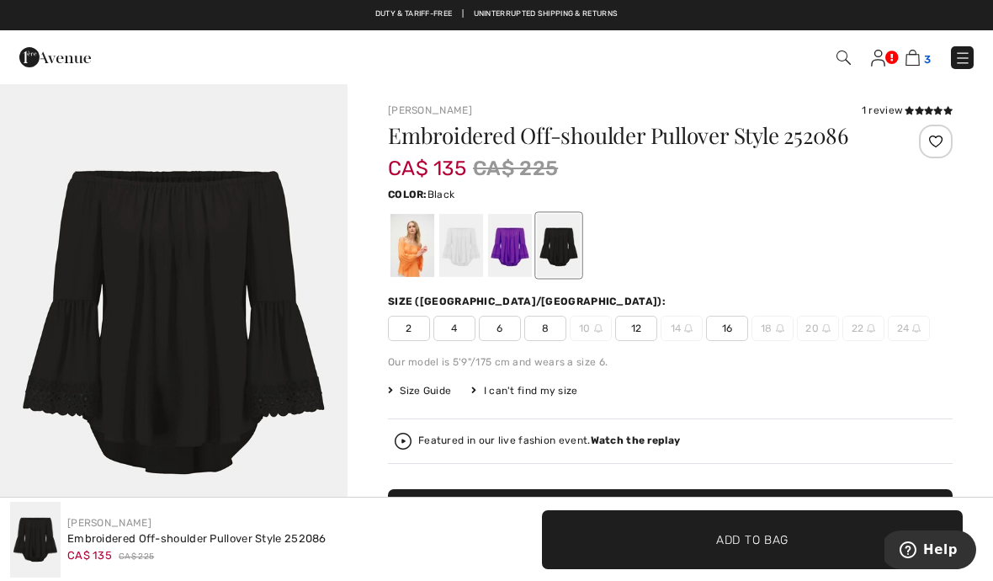
click at [918, 53] on img at bounding box center [912, 58] width 14 height 16
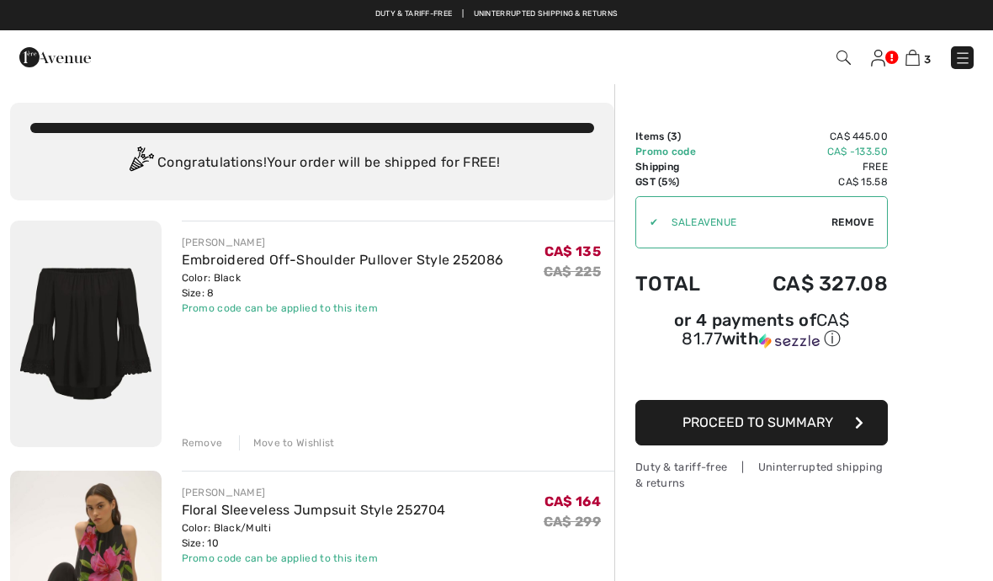
click at [766, 430] on span "Proceed to Summary" at bounding box center [757, 422] width 151 height 16
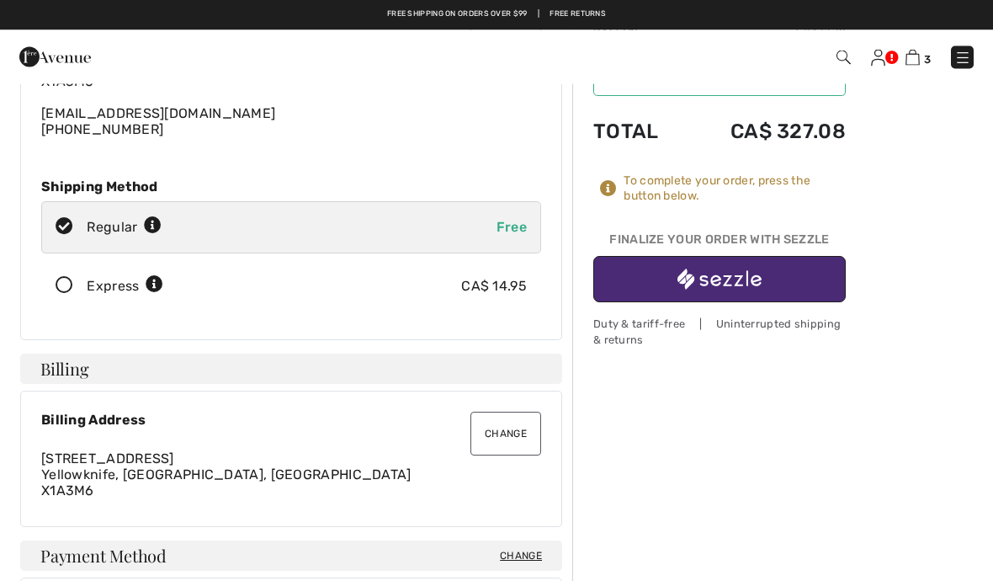
scroll to position [100, 0]
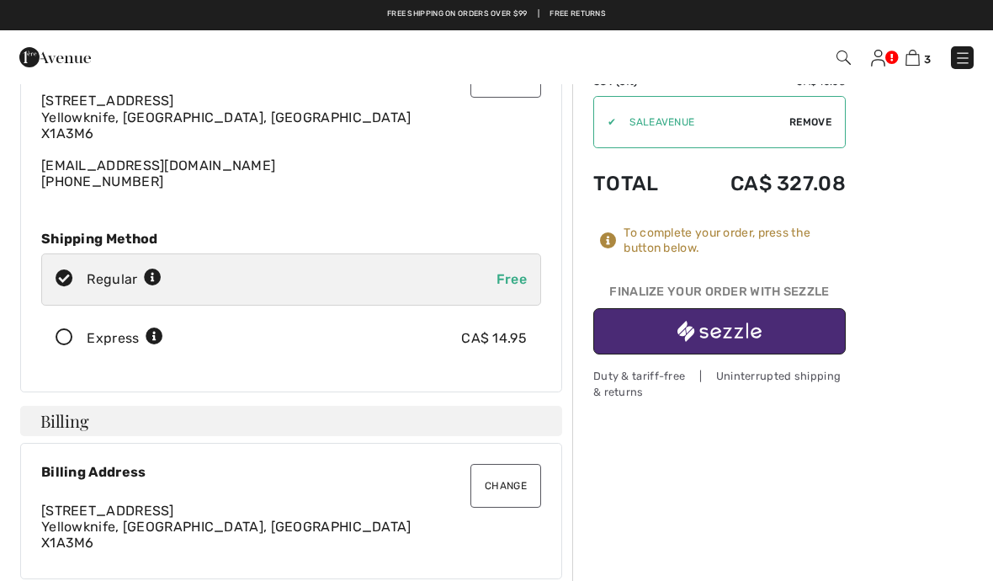
click at [720, 325] on img "button" at bounding box center [719, 331] width 84 height 21
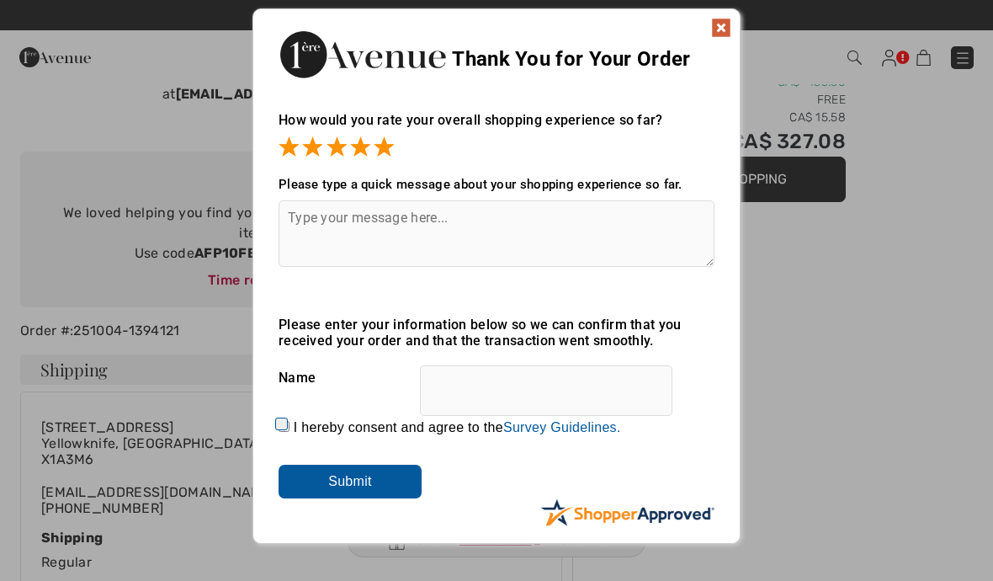
click at [323, 485] on input "Submit" at bounding box center [349, 481] width 143 height 34
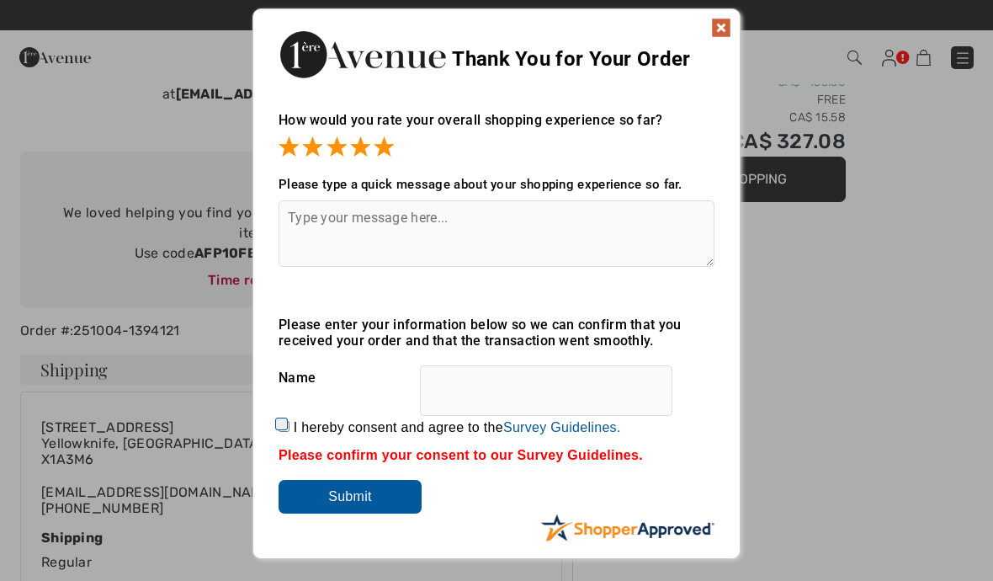
click at [281, 432] on input "I hereby consent and agree to the By submitting a review, you grant permission …" at bounding box center [283, 426] width 11 height 11
checkbox input "true"
click at [323, 503] on input "Submit" at bounding box center [349, 497] width 143 height 34
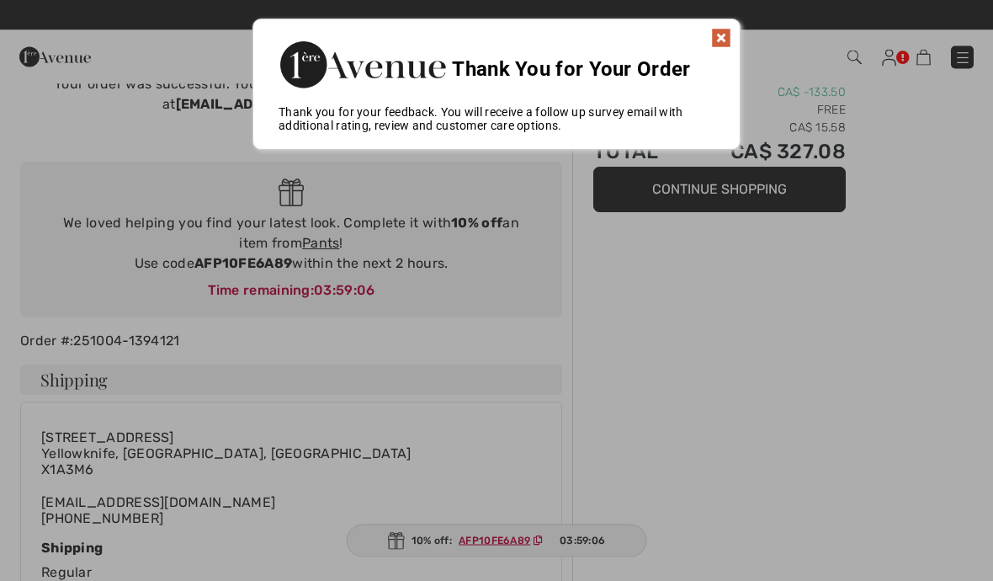
scroll to position [38, 0]
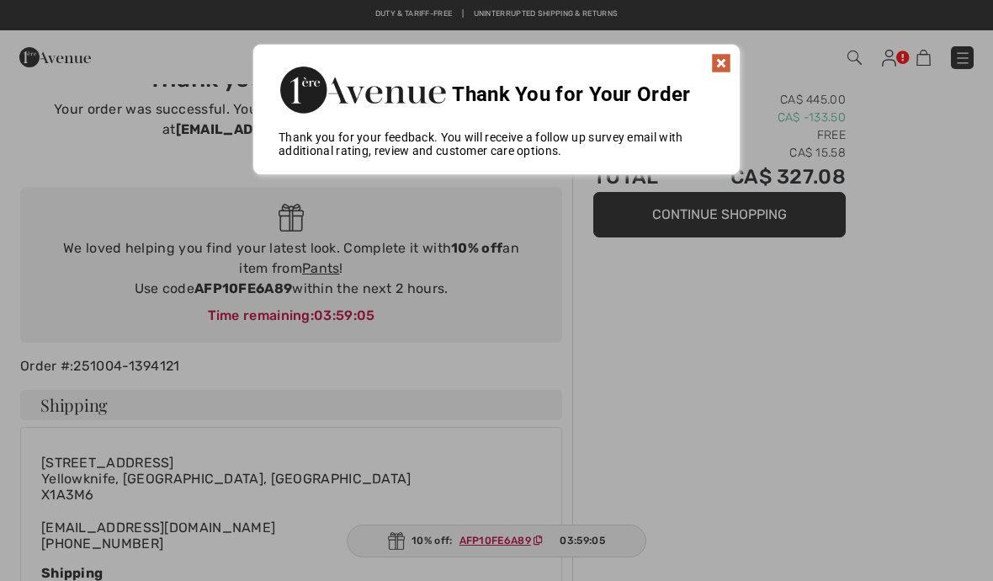
click at [724, 62] on img at bounding box center [721, 63] width 20 height 20
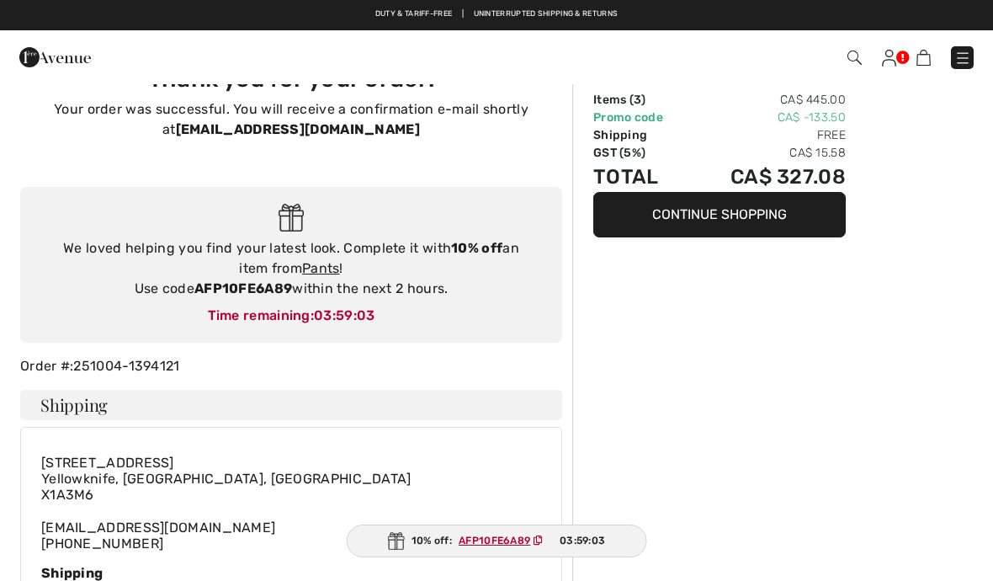
scroll to position [0, 0]
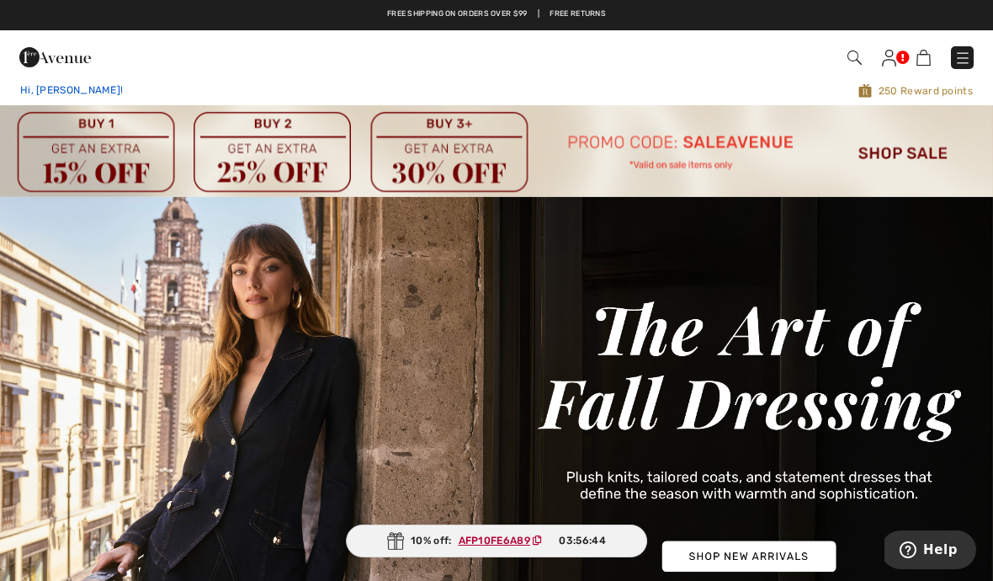
click at [40, 94] on span "Hi, [PERSON_NAME]!" at bounding box center [71, 90] width 103 height 12
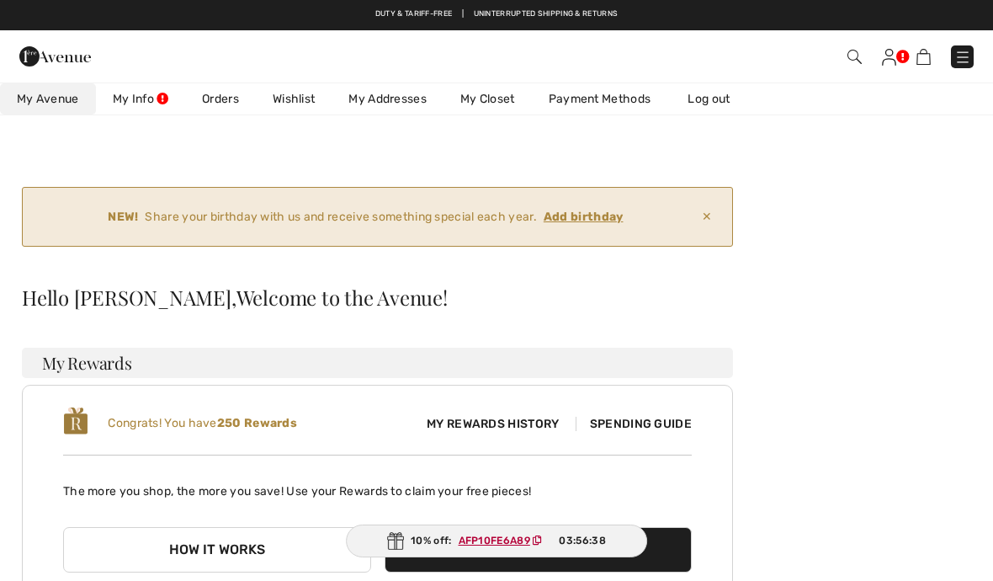
click at [307, 101] on link "Wishlist" at bounding box center [294, 98] width 76 height 31
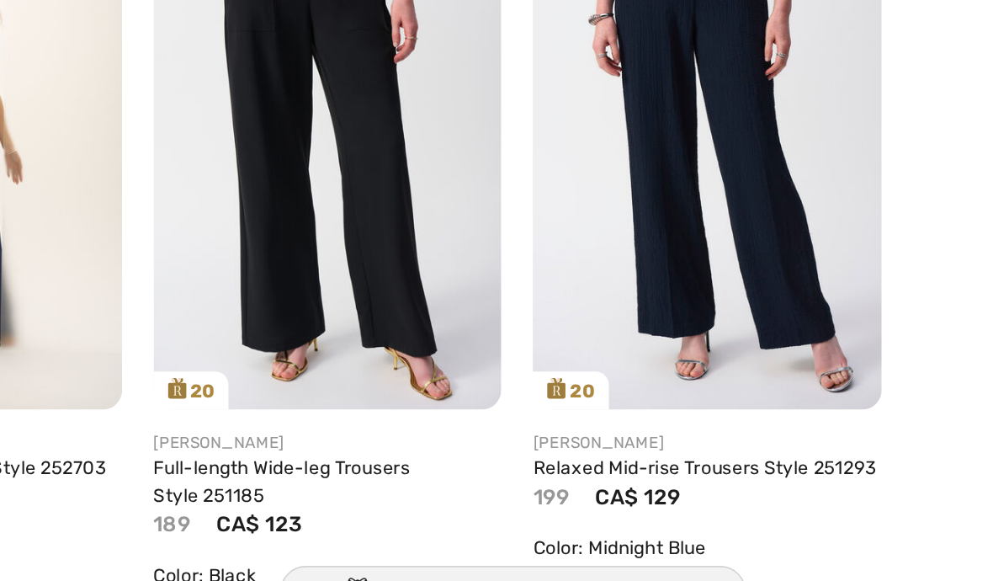
scroll to position [349, 0]
click at [266, 184] on img at bounding box center [378, 256] width 224 height 335
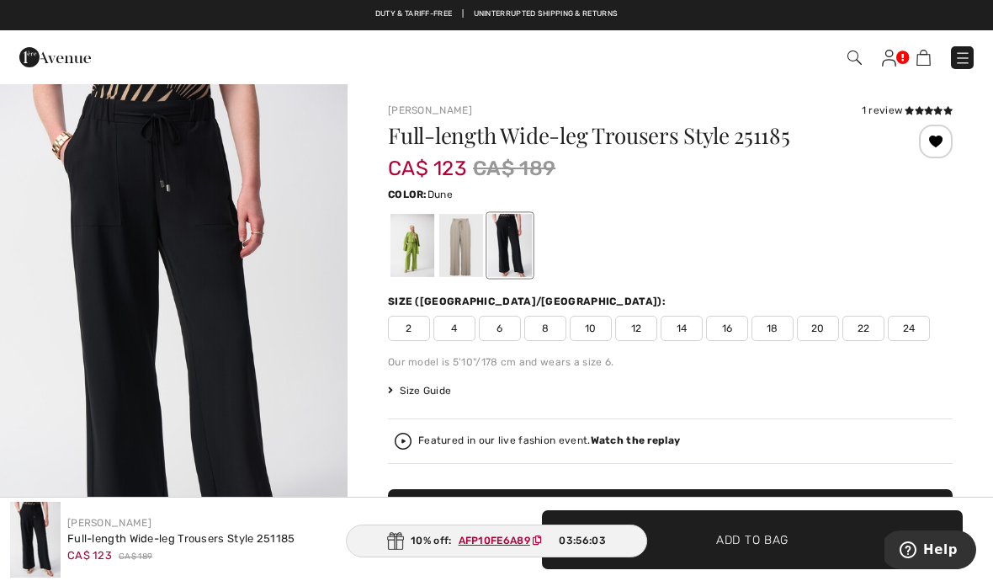
click at [447, 235] on div at bounding box center [461, 245] width 44 height 63
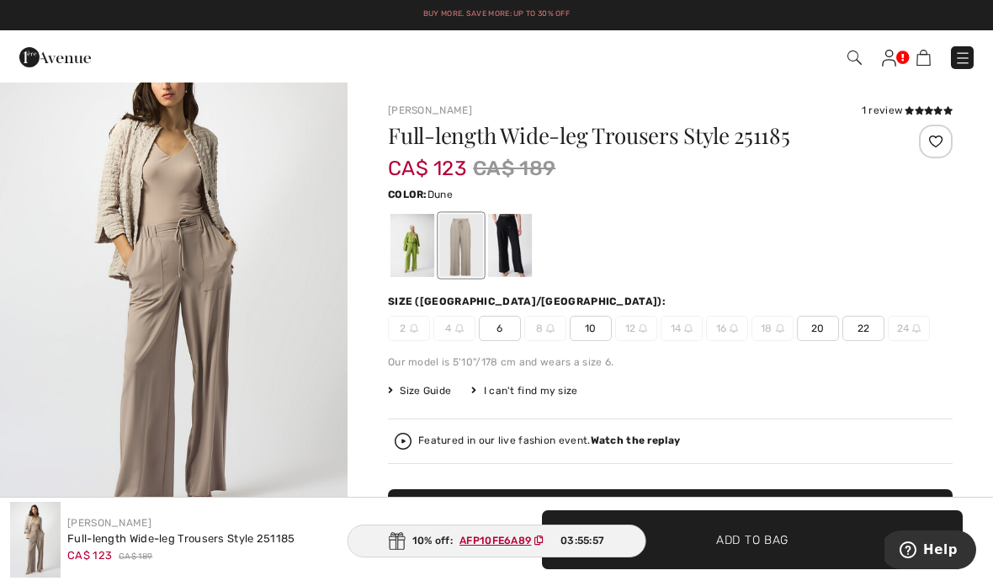
scroll to position [58, 0]
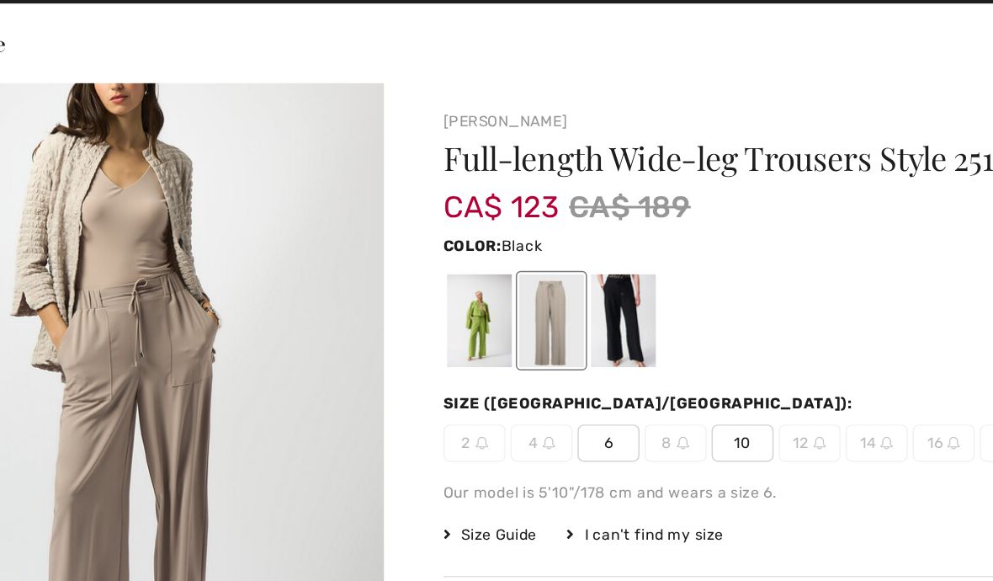
click at [488, 214] on div at bounding box center [510, 245] width 44 height 63
click at [479, 316] on span "6" at bounding box center [500, 328] width 42 height 25
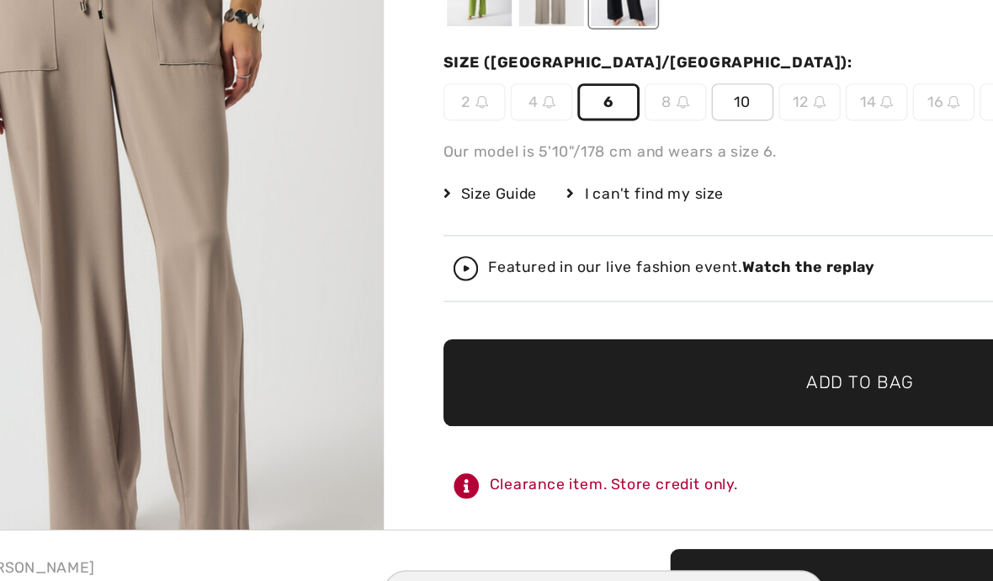
scroll to position [0, 0]
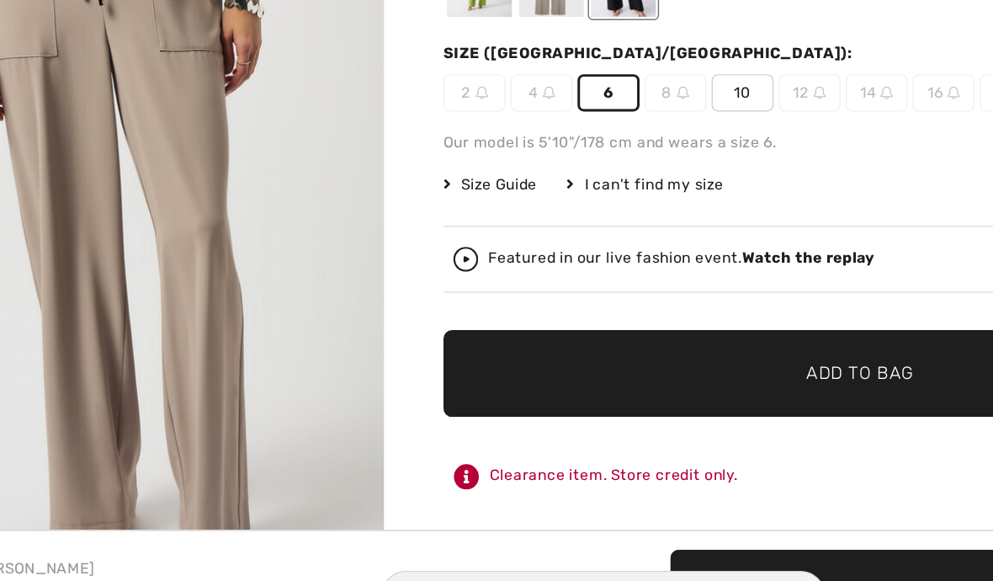
click at [634, 382] on span "Add to Bag" at bounding box center [670, 391] width 72 height 18
click at [459, 534] on ins "AFP10FE6A89" at bounding box center [495, 540] width 72 height 12
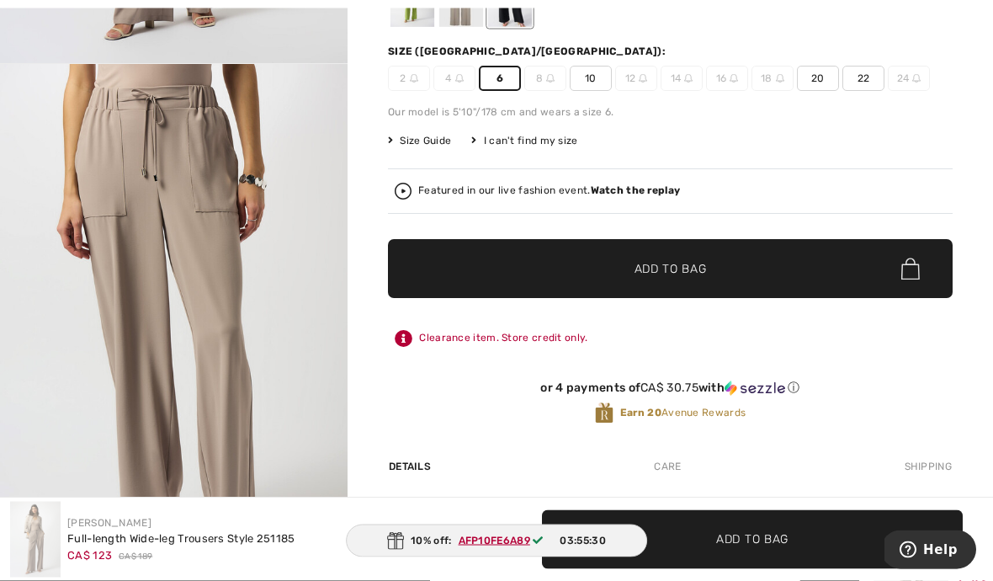
scroll to position [250, 0]
click at [662, 273] on span "Add to Bag" at bounding box center [670, 269] width 72 height 18
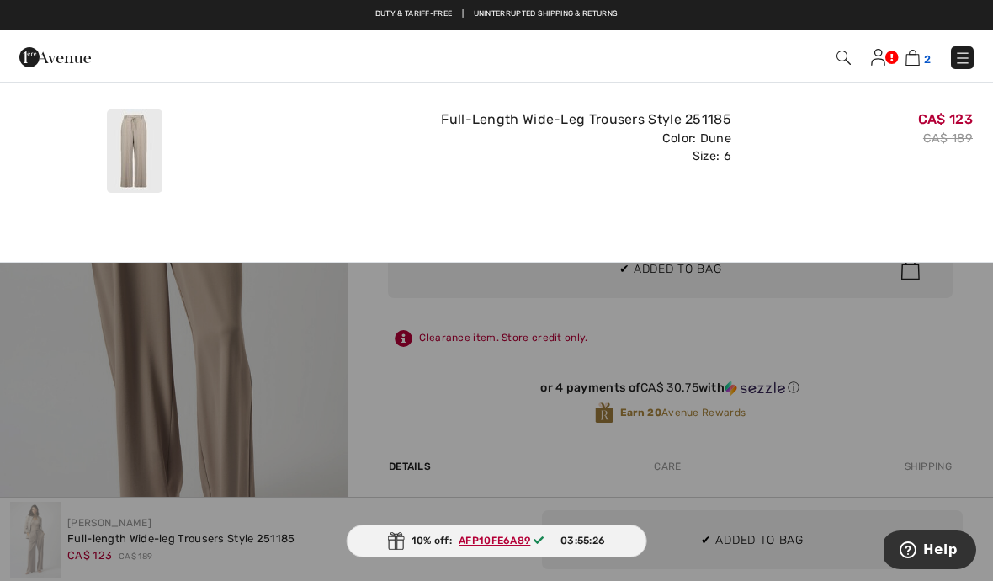
click at [924, 55] on span "2" at bounding box center [927, 59] width 7 height 13
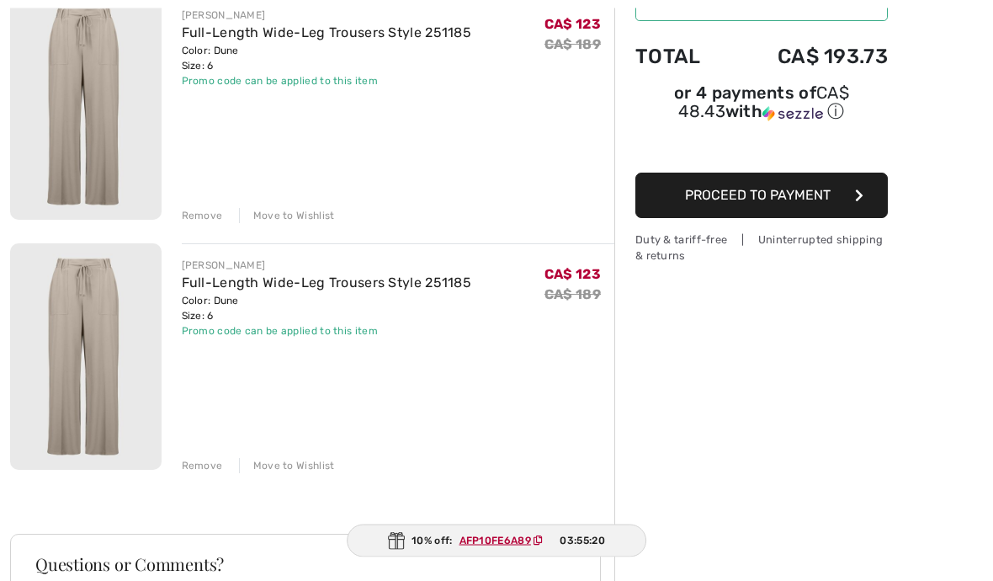
scroll to position [228, 0]
click at [279, 473] on div "JOSEPH RIBKOFF Full-Length Wide-Leg Trousers Style 251185 Color: Dune Size: 6 F…" at bounding box center [312, 455] width 604 height 926
click at [194, 217] on div "Remove" at bounding box center [202, 214] width 41 height 15
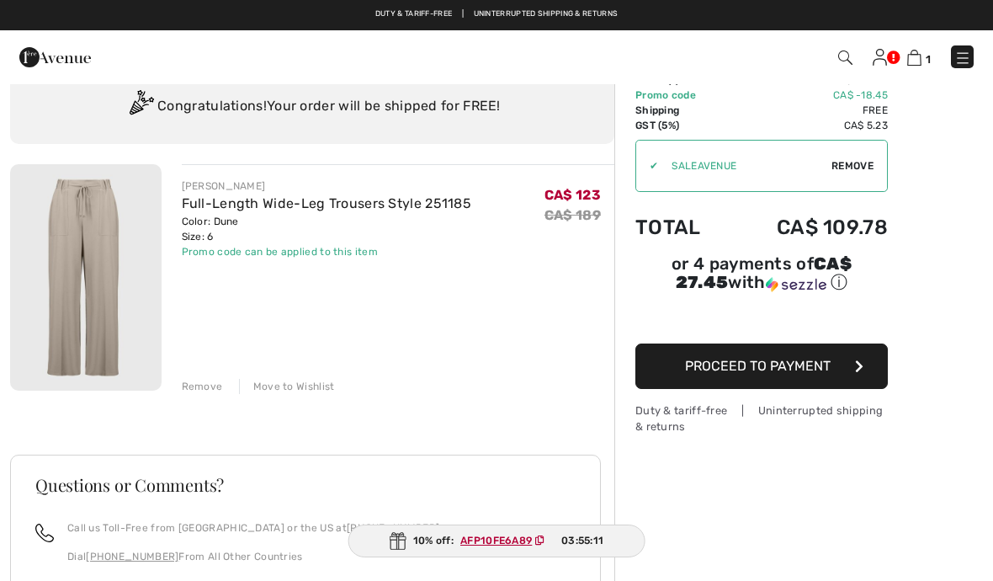
scroll to position [0, 0]
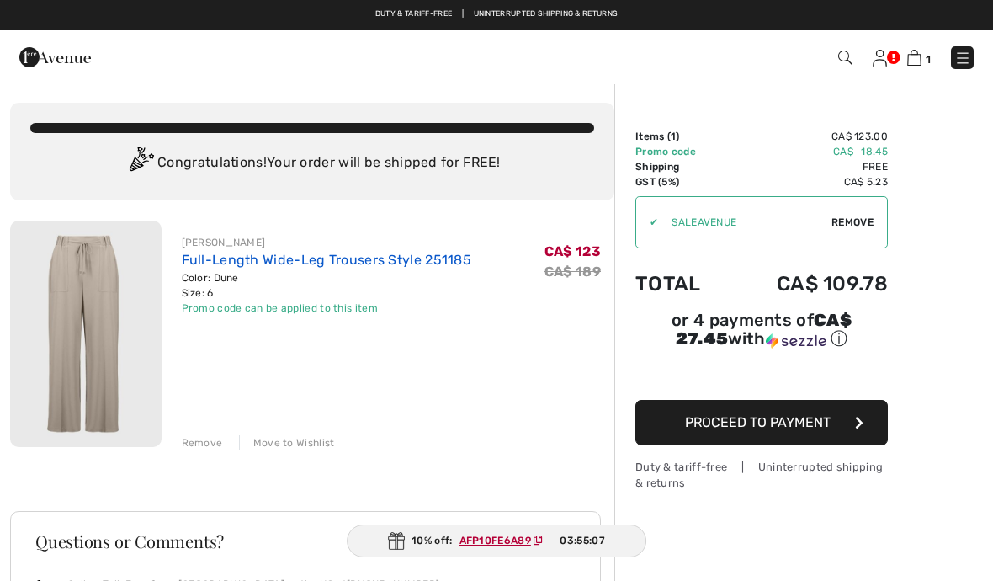
click at [214, 257] on link "Full-Length Wide-Leg Trousers Style 251185" at bounding box center [327, 260] width 290 height 16
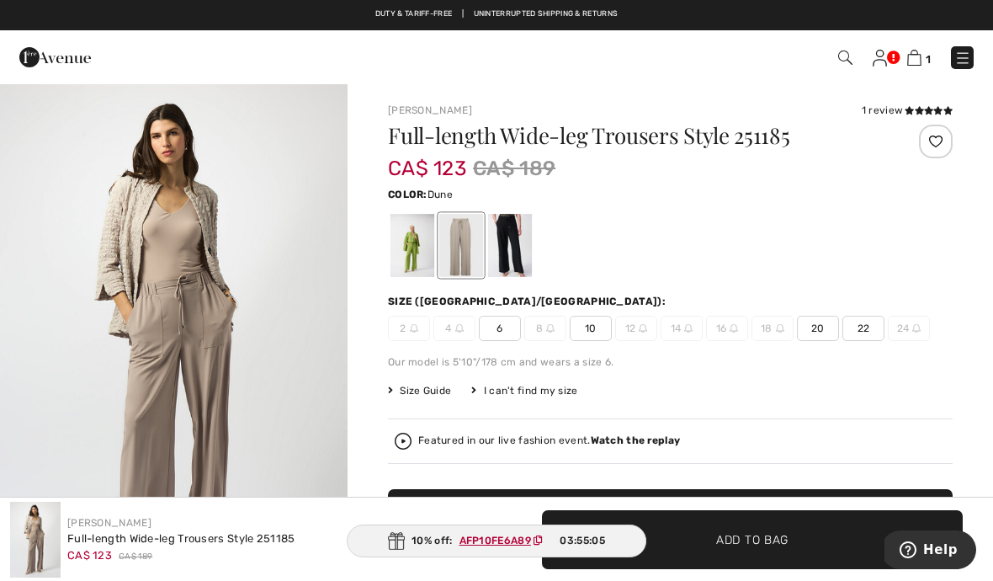
click at [504, 243] on div at bounding box center [510, 245] width 44 height 63
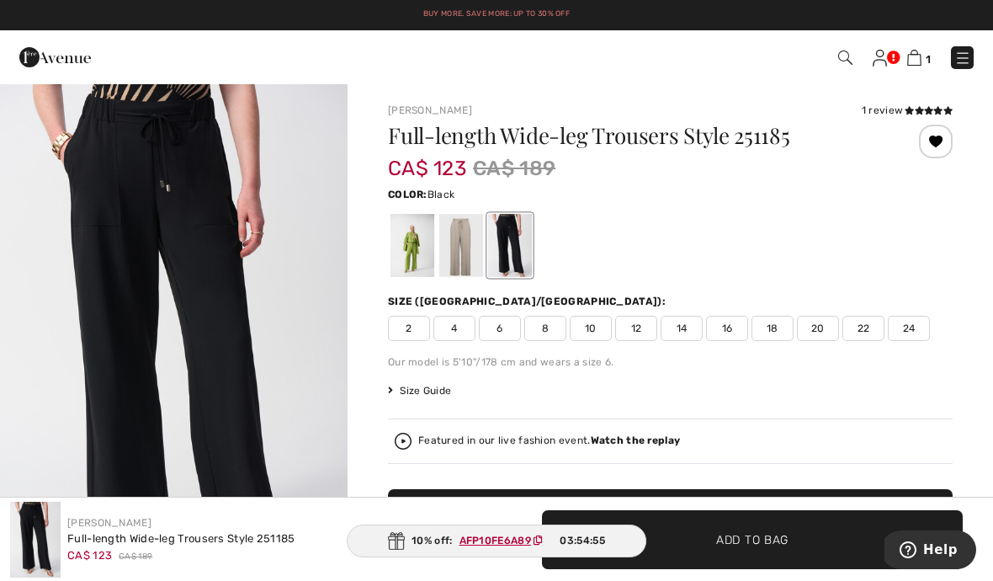
click at [530, 328] on span "8" at bounding box center [545, 328] width 42 height 25
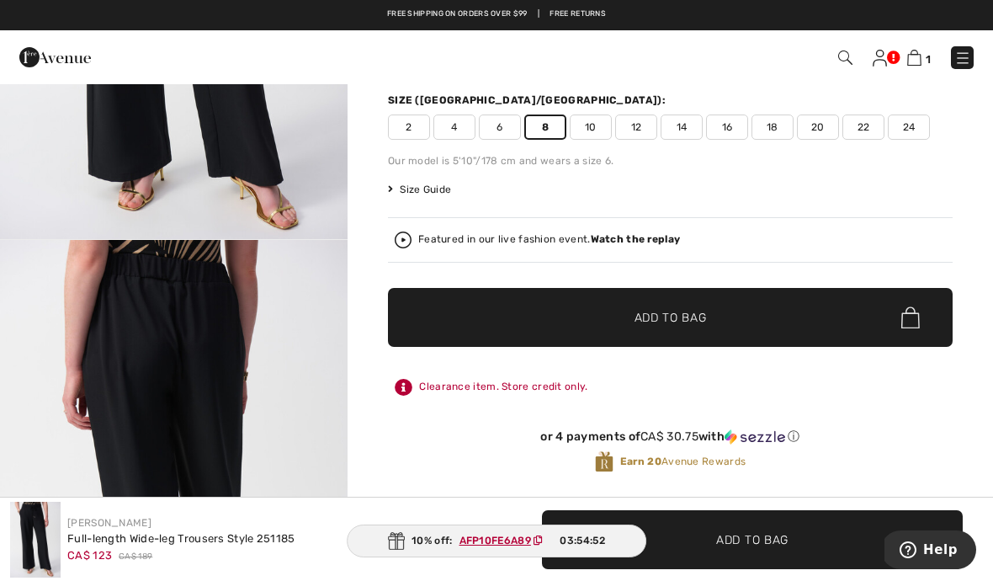
scroll to position [162, 0]
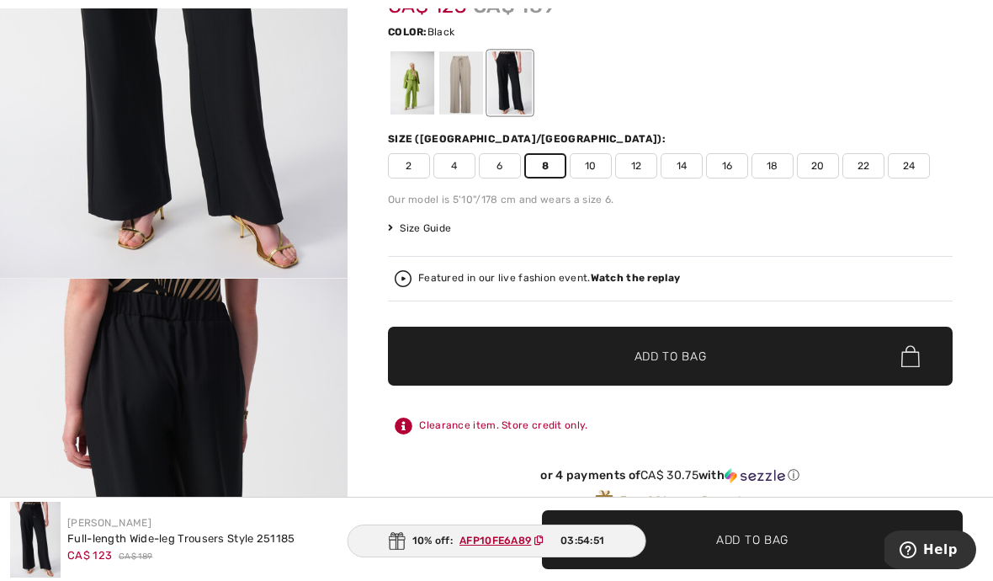
click at [644, 358] on span "Add to Bag" at bounding box center [670, 356] width 72 height 18
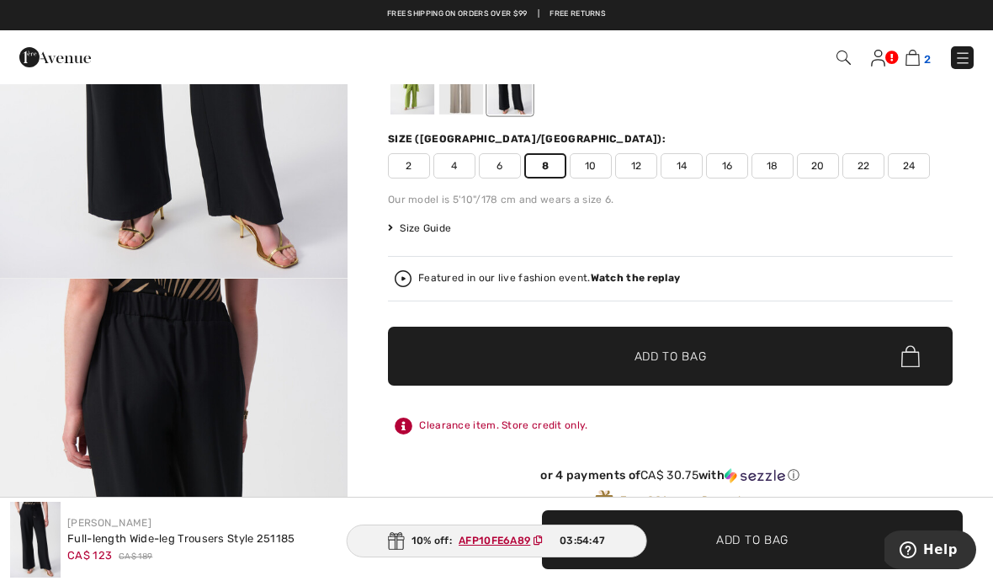
click at [930, 61] on span "2" at bounding box center [927, 59] width 7 height 13
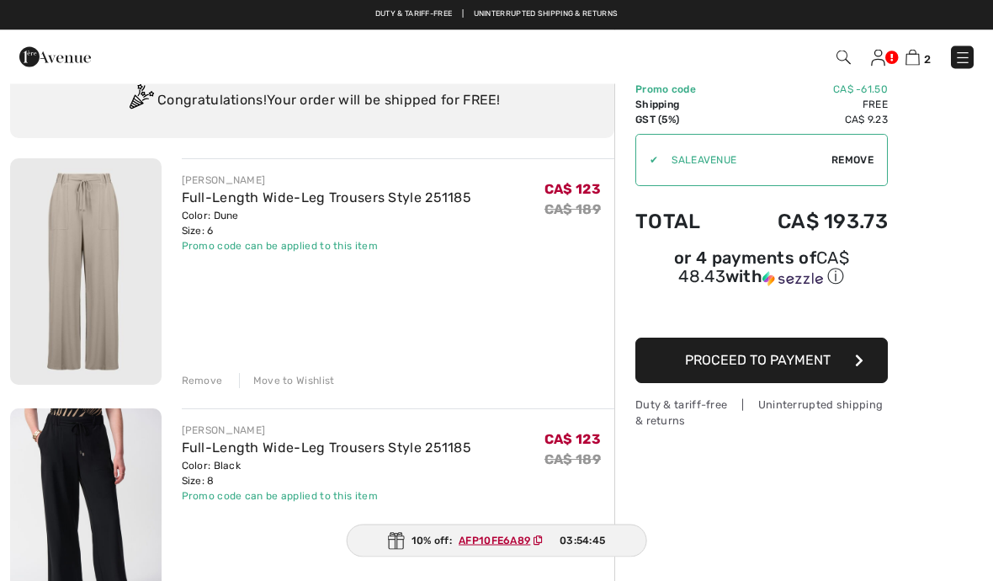
scroll to position [65, 0]
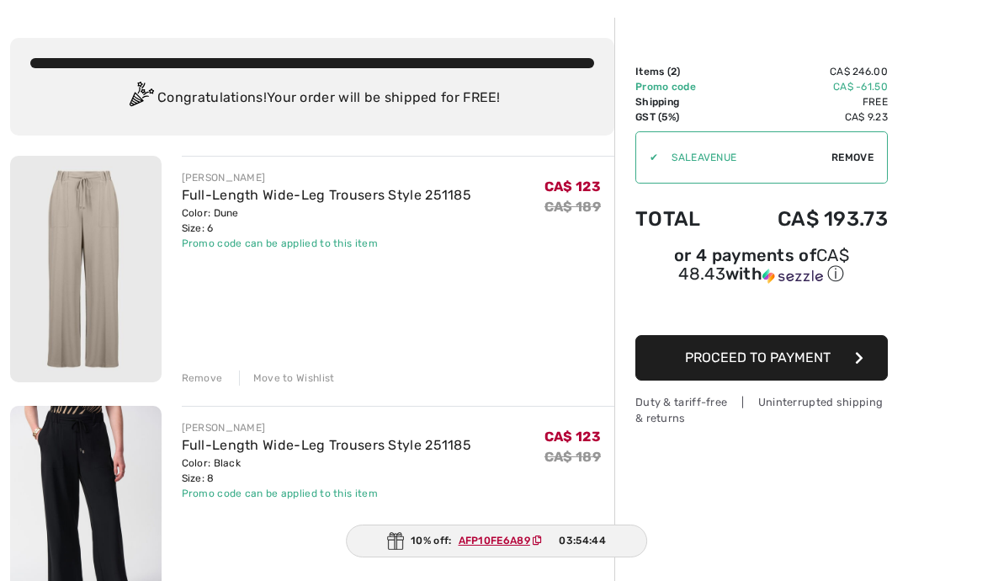
click at [196, 379] on div "Remove" at bounding box center [202, 377] width 41 height 15
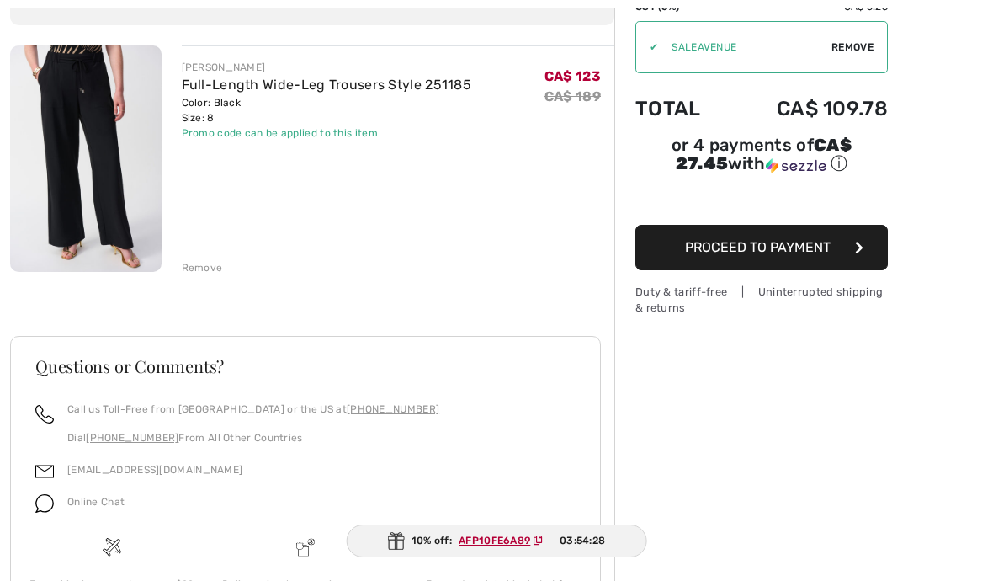
scroll to position [181, 0]
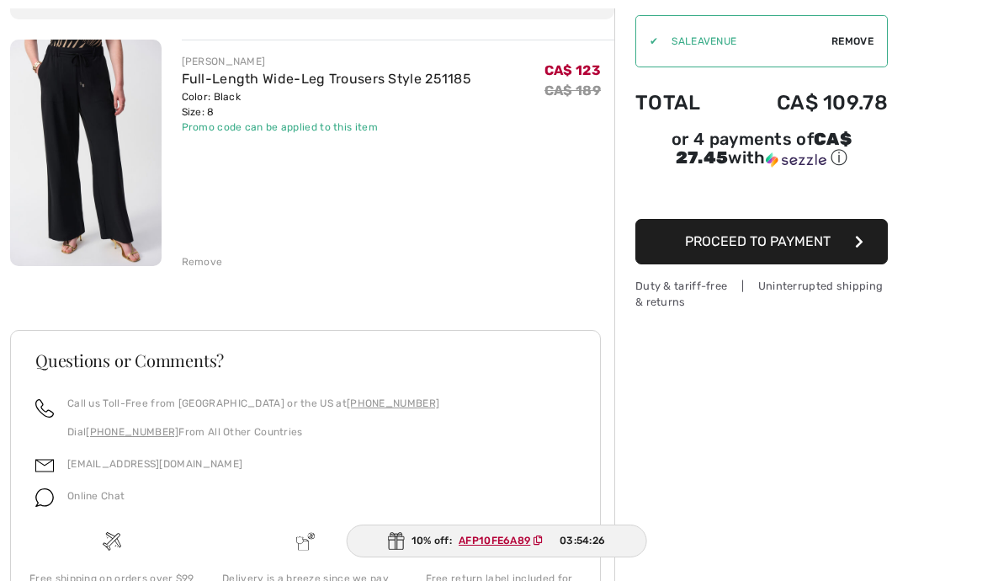
click at [480, 546] on ins "AFP10FE6A89" at bounding box center [495, 540] width 72 height 12
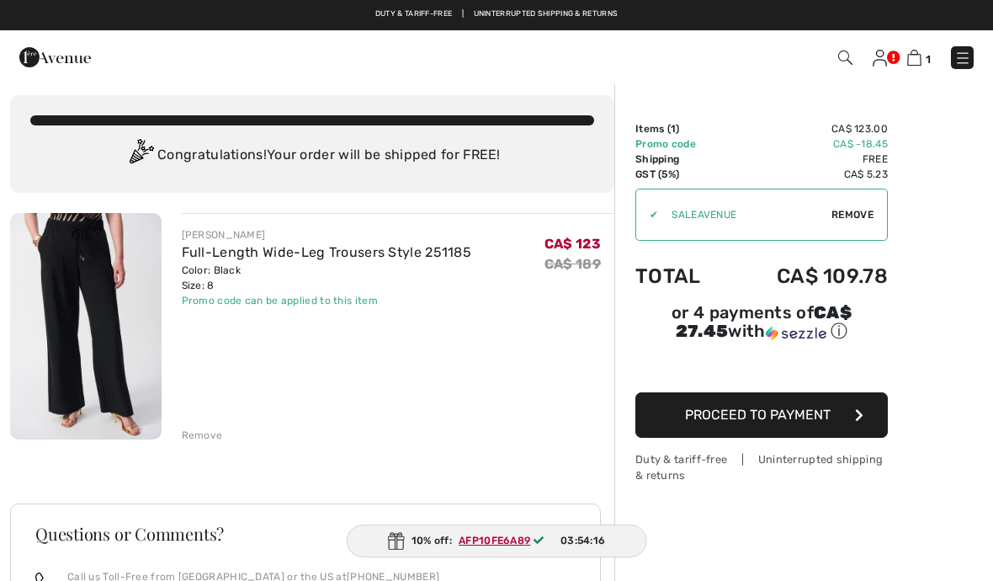
scroll to position [0, 0]
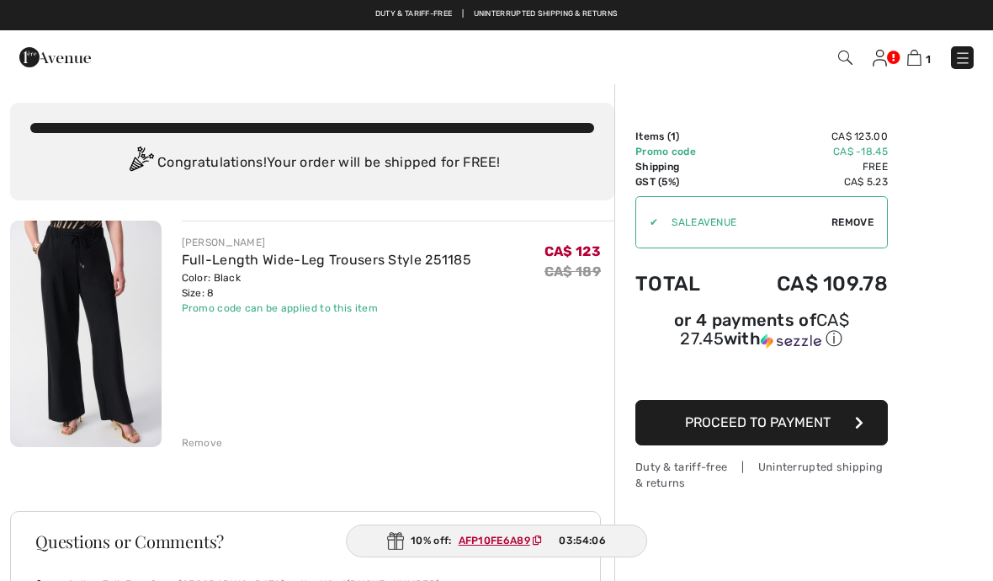
click at [62, 63] on img at bounding box center [55, 57] width 72 height 34
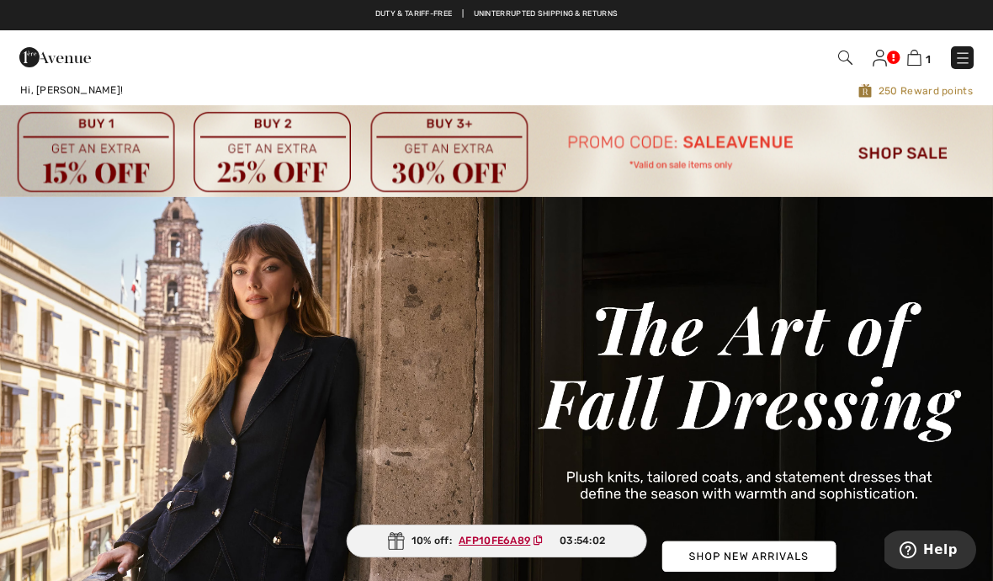
click at [842, 53] on img at bounding box center [845, 57] width 14 height 14
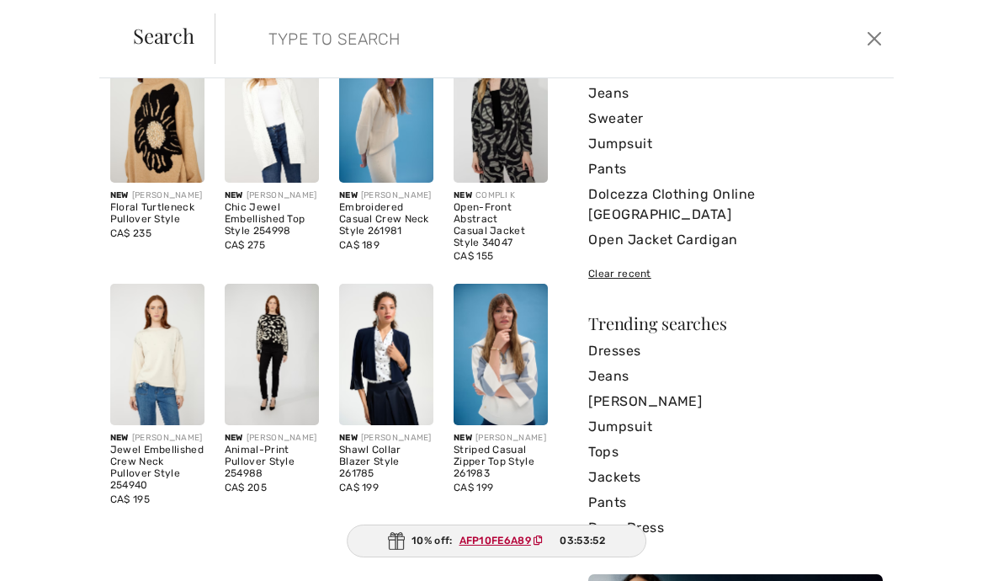
scroll to position [82, 0]
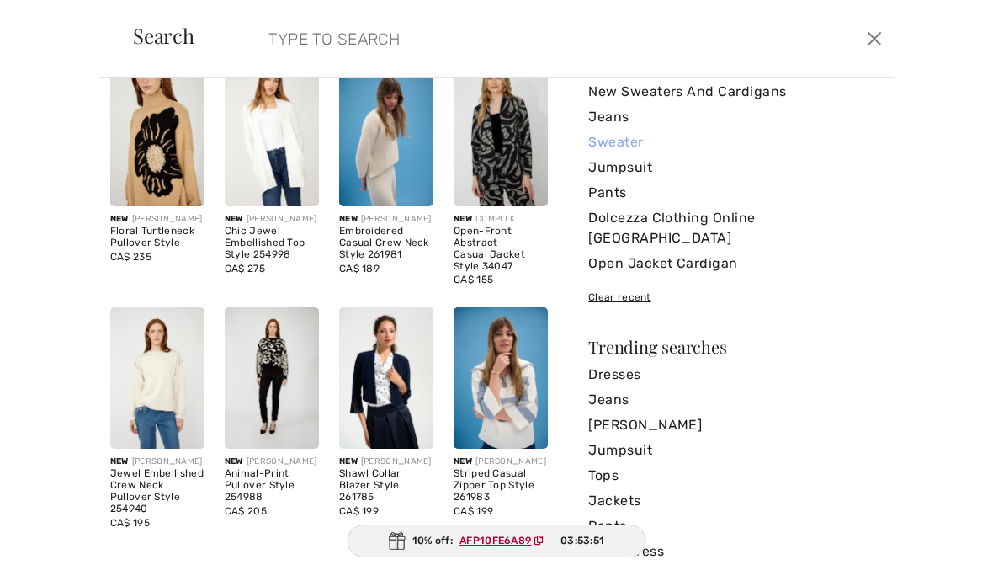
click at [611, 142] on link "Sweater" at bounding box center [735, 142] width 294 height 25
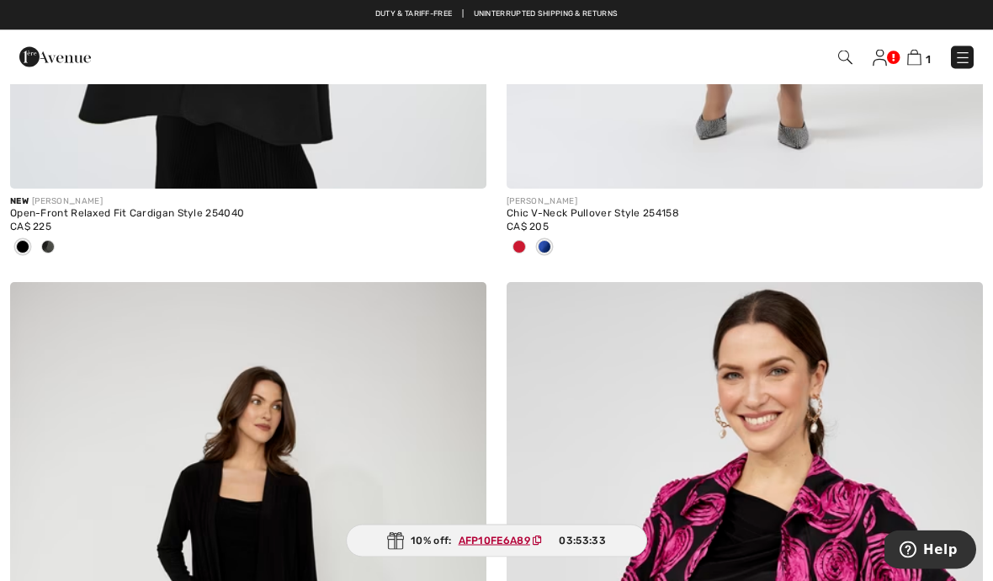
scroll to position [3245, 0]
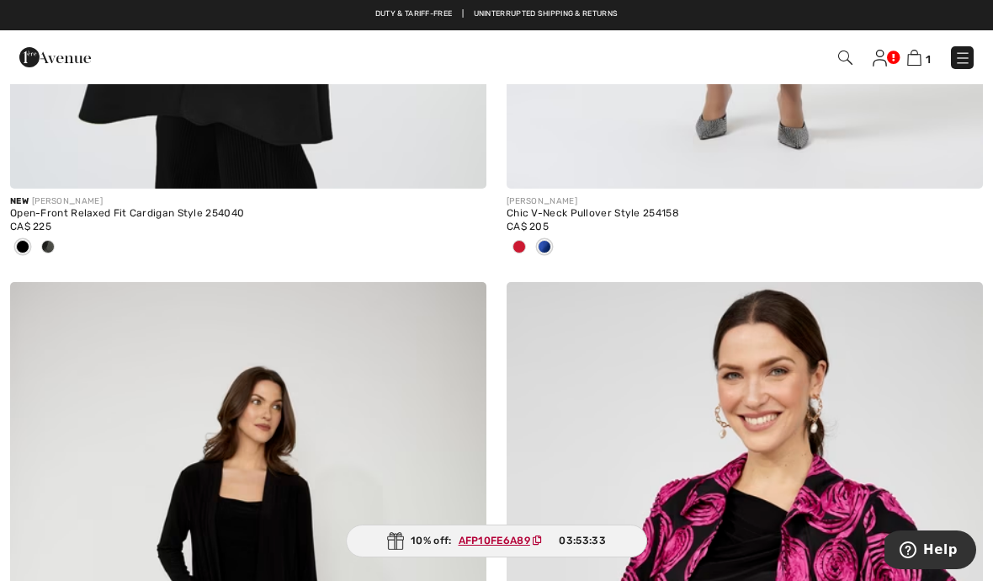
click at [839, 64] on img at bounding box center [845, 57] width 14 height 14
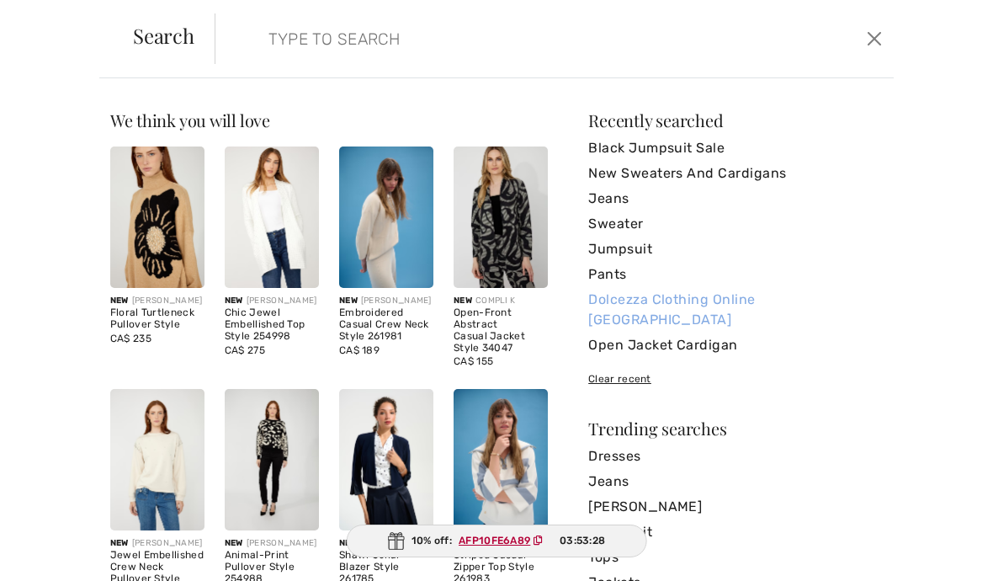
click at [622, 298] on link "Dolcezza Clothing Online [GEOGRAPHIC_DATA]" at bounding box center [735, 309] width 294 height 45
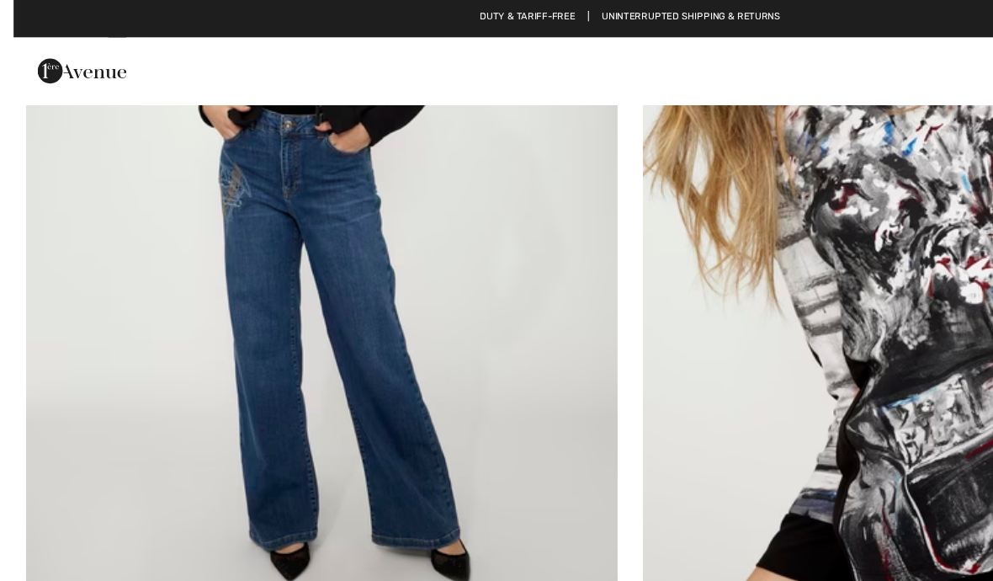
scroll to position [5903, 0]
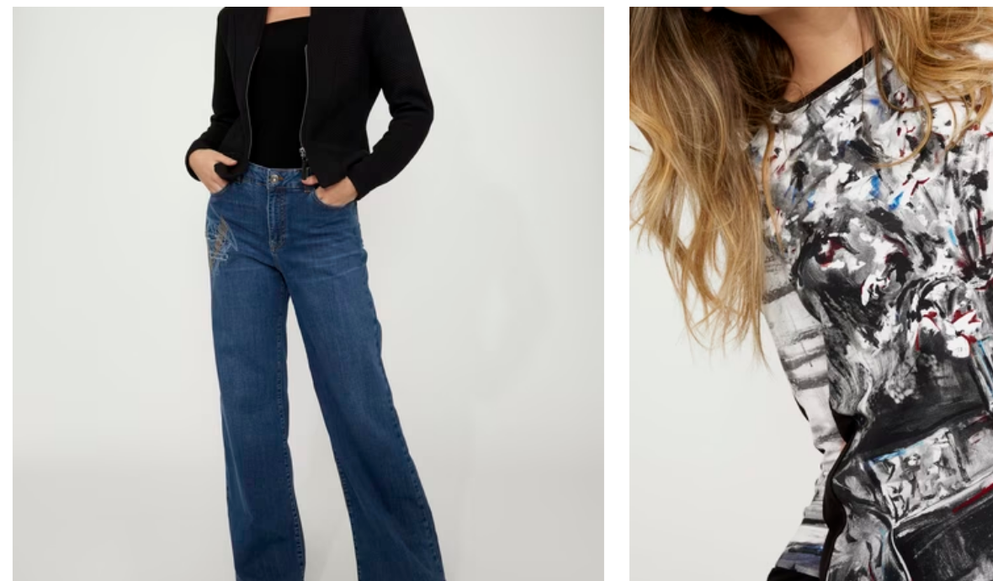
click at [189, 191] on img at bounding box center [248, 202] width 476 height 714
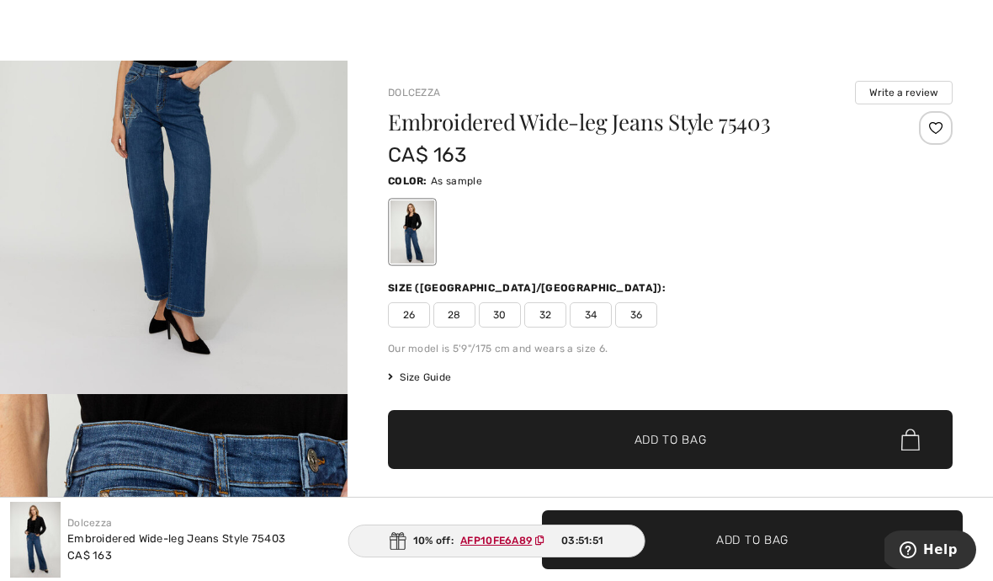
scroll to position [1230, 0]
click at [411, 383] on span "Size Guide" at bounding box center [419, 376] width 63 height 15
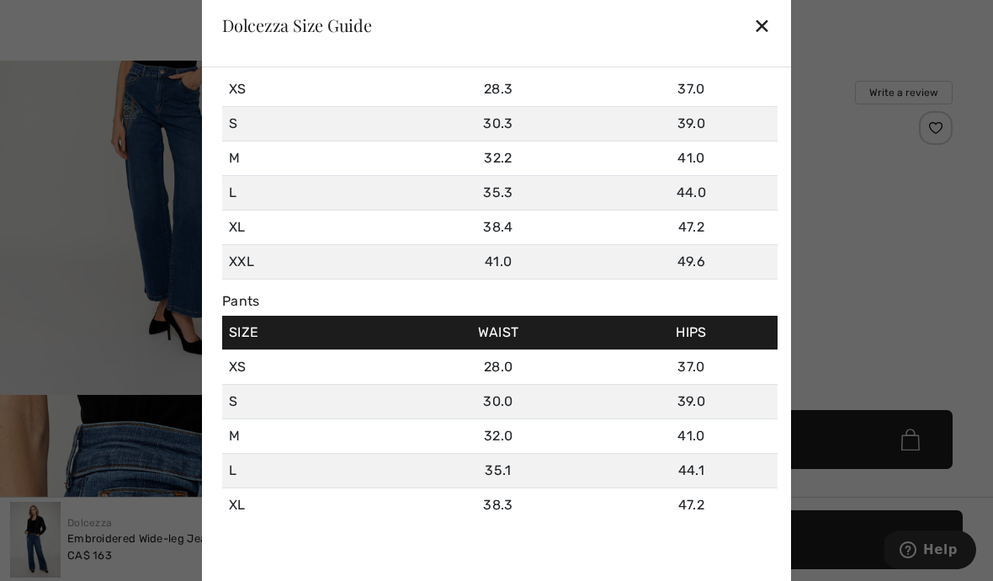
scroll to position [84, 0]
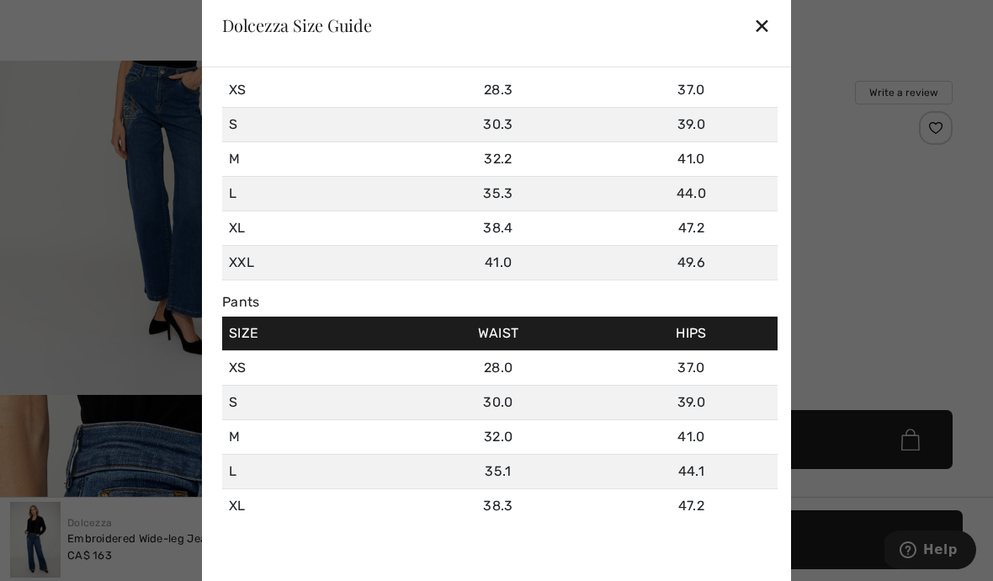
click at [761, 28] on div "✕" at bounding box center [762, 25] width 18 height 35
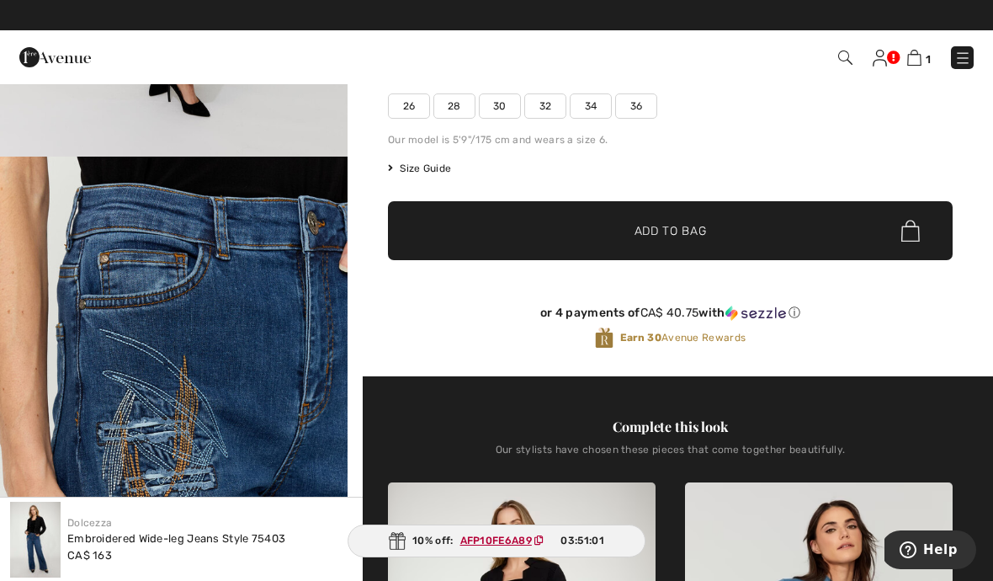
scroll to position [0, 0]
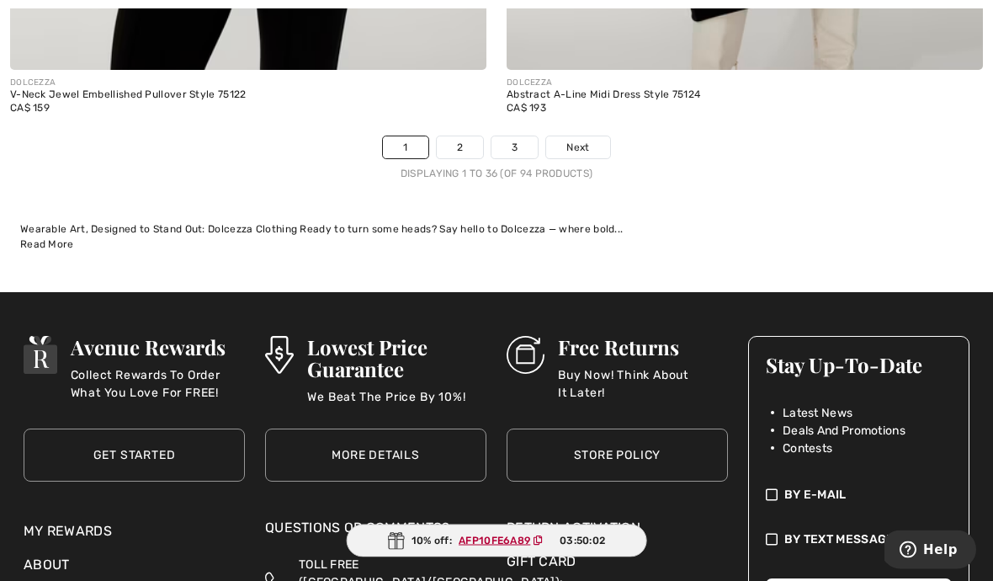
scroll to position [15169, 0]
click at [461, 136] on link "2" at bounding box center [460, 147] width 46 height 22
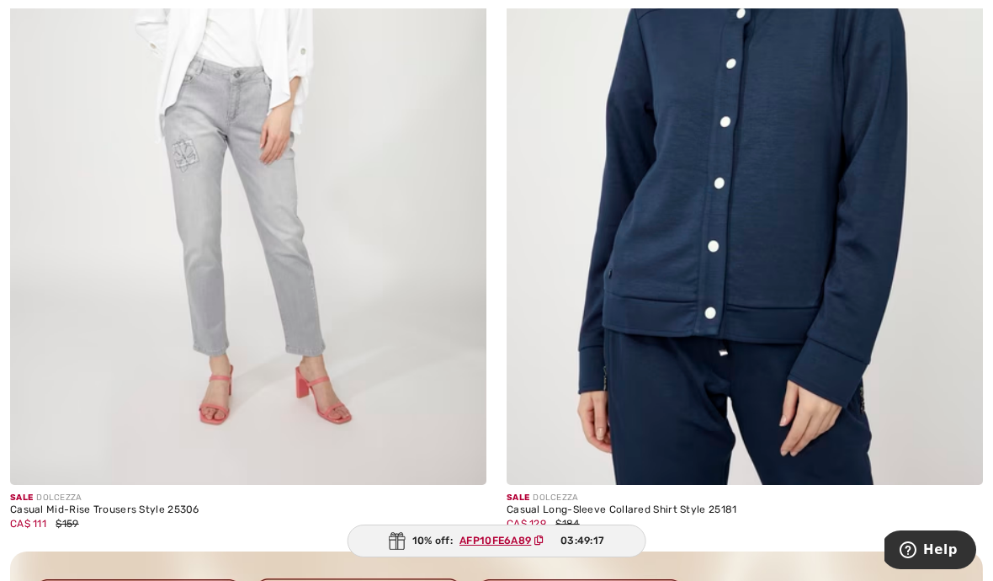
scroll to position [9607, 0]
click at [629, 352] on img at bounding box center [745, 127] width 476 height 714
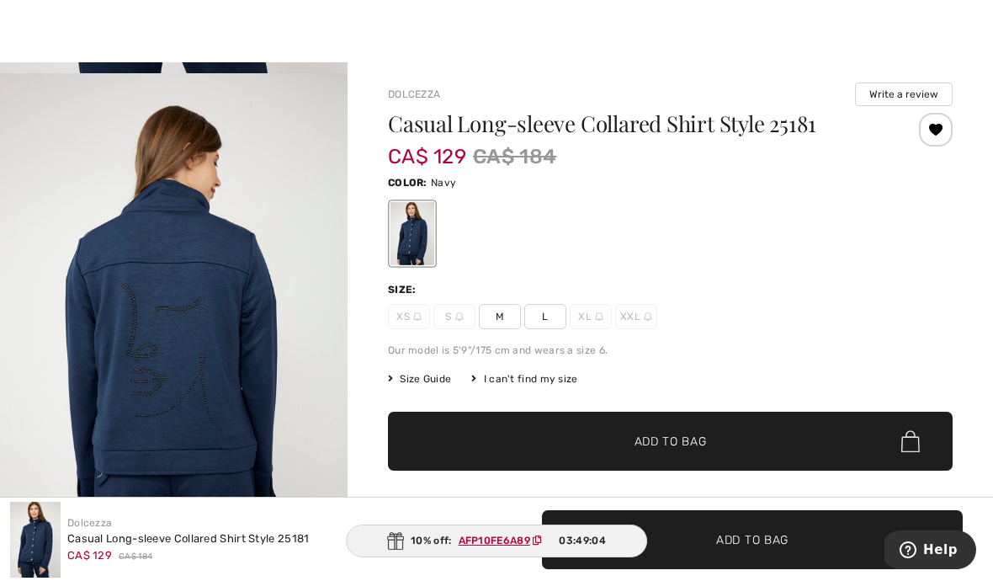
scroll to position [513, 0]
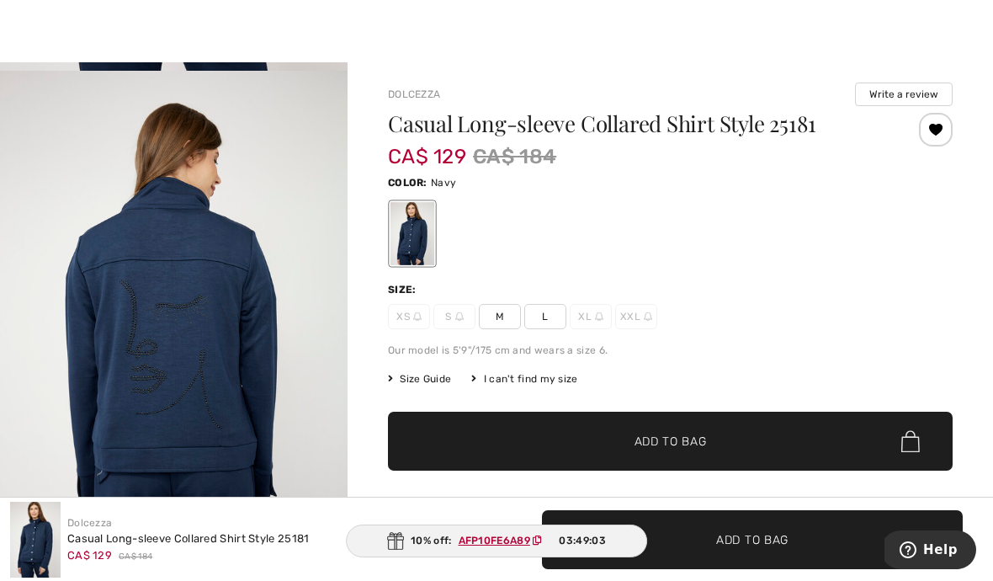
click at [491, 325] on span "M" at bounding box center [500, 316] width 42 height 25
click at [542, 441] on span "✔ Added to Bag Add to Bag" at bounding box center [670, 440] width 565 height 59
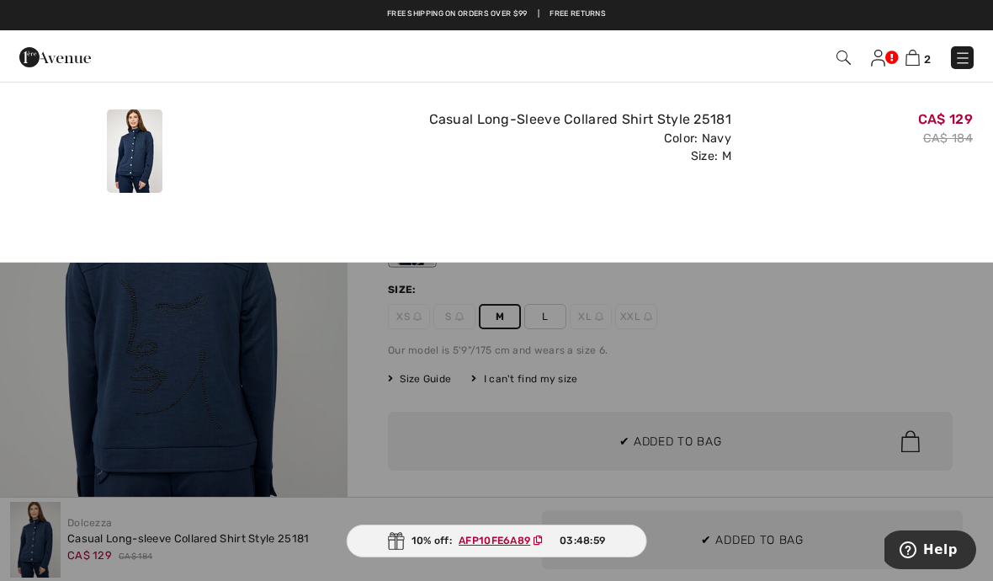
scroll to position [0, 0]
click at [920, 54] on img at bounding box center [912, 58] width 14 height 16
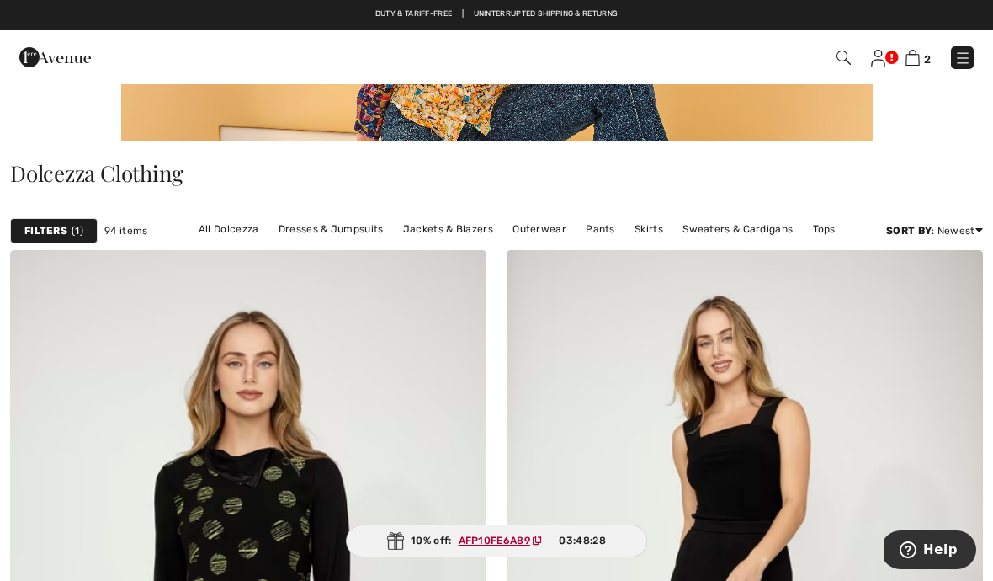
scroll to position [385, 0]
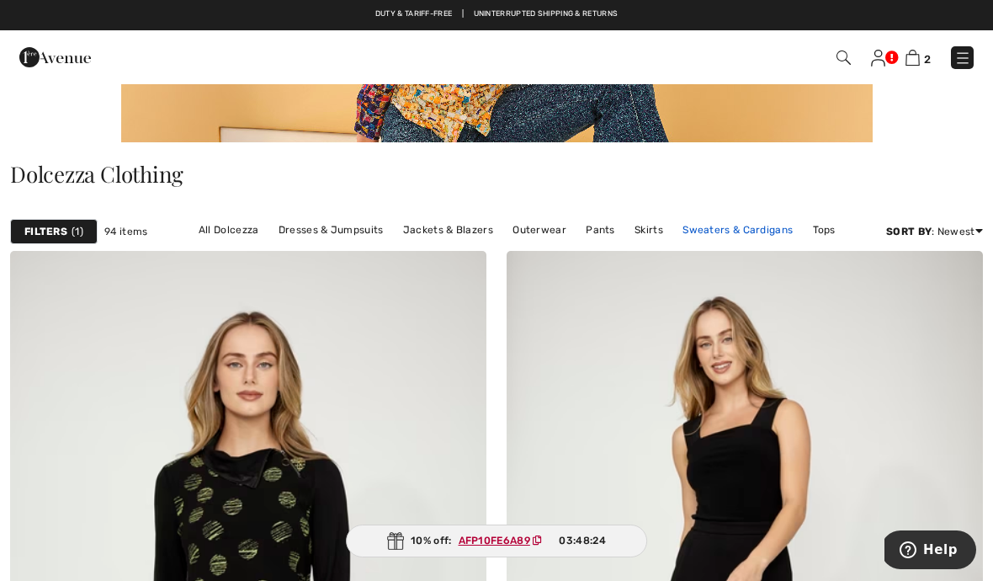
click at [729, 228] on link "Sweaters & Cardigans" at bounding box center [737, 230] width 127 height 22
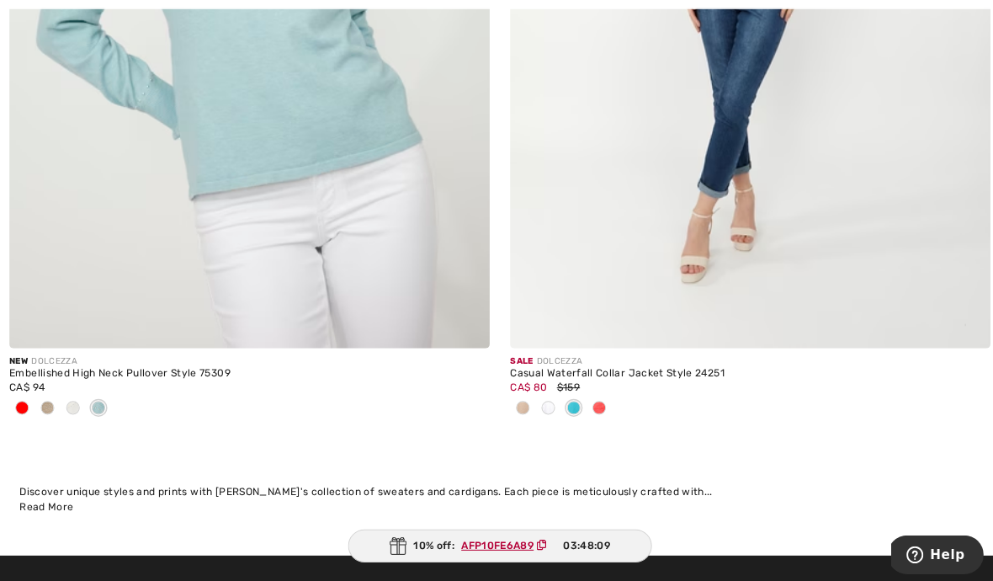
scroll to position [1499, 0]
click at [42, 410] on span at bounding box center [47, 403] width 13 height 13
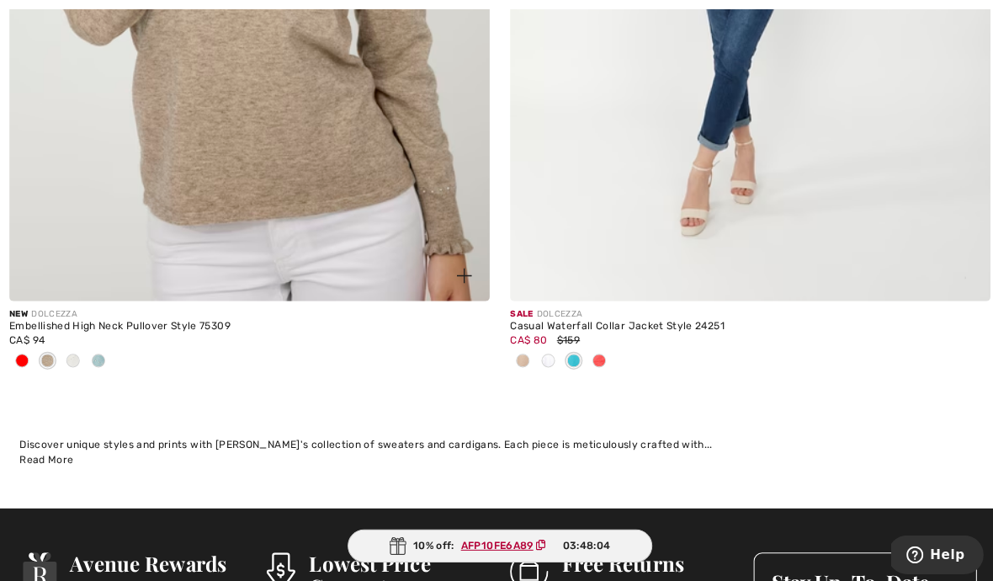
scroll to position [1580, 0]
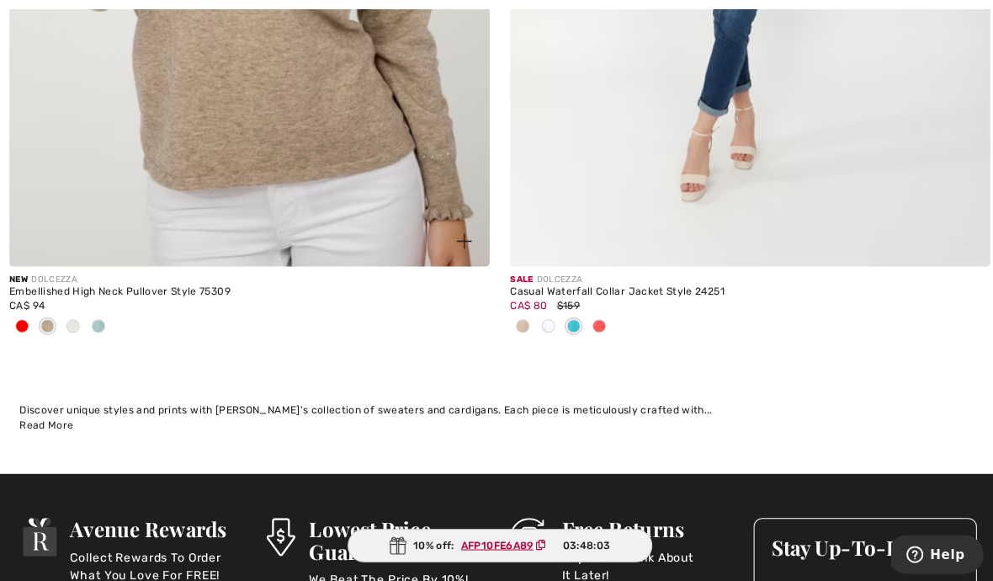
click at [66, 322] on span at bounding box center [72, 322] width 13 height 13
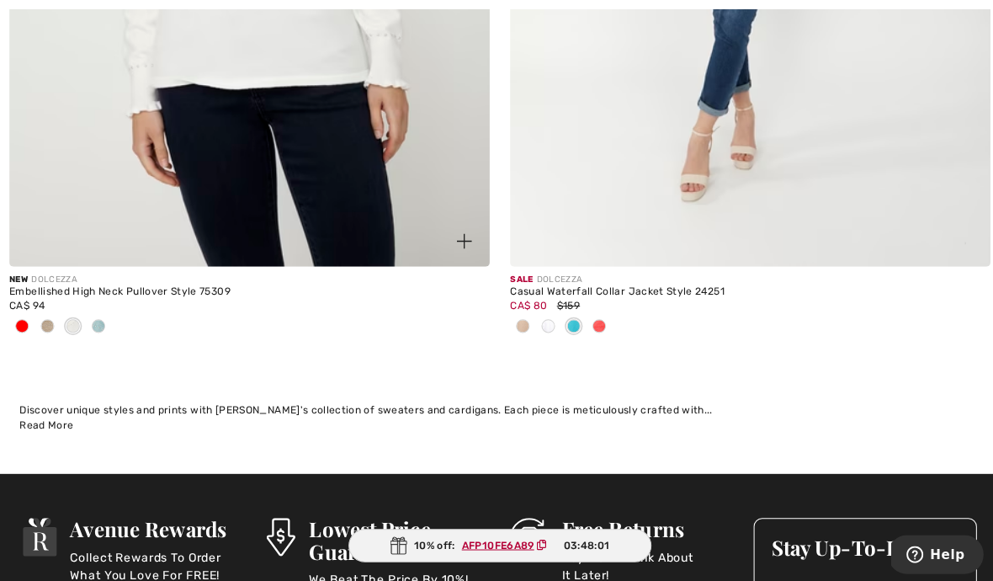
click at [93, 322] on span at bounding box center [98, 322] width 13 height 13
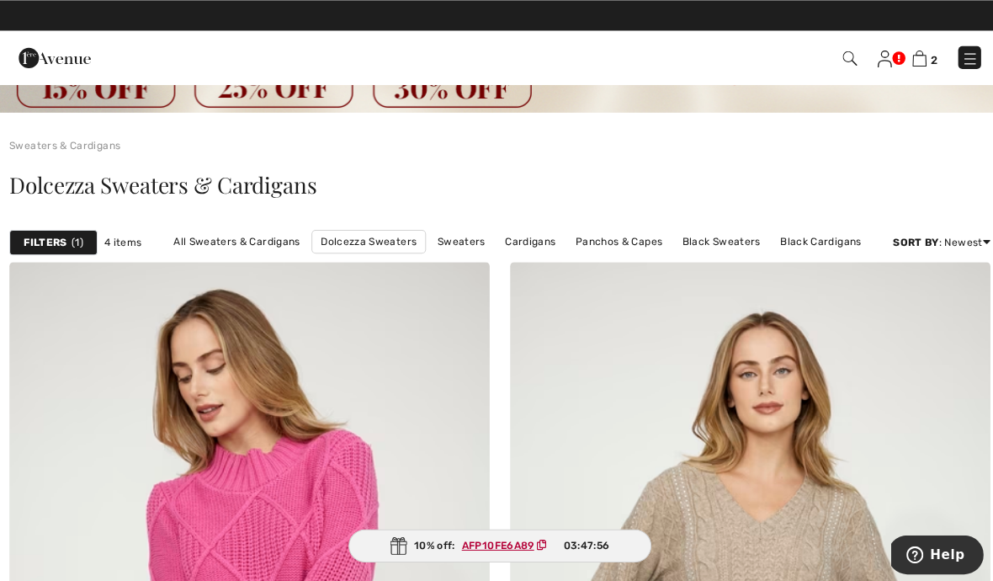
scroll to position [0, 0]
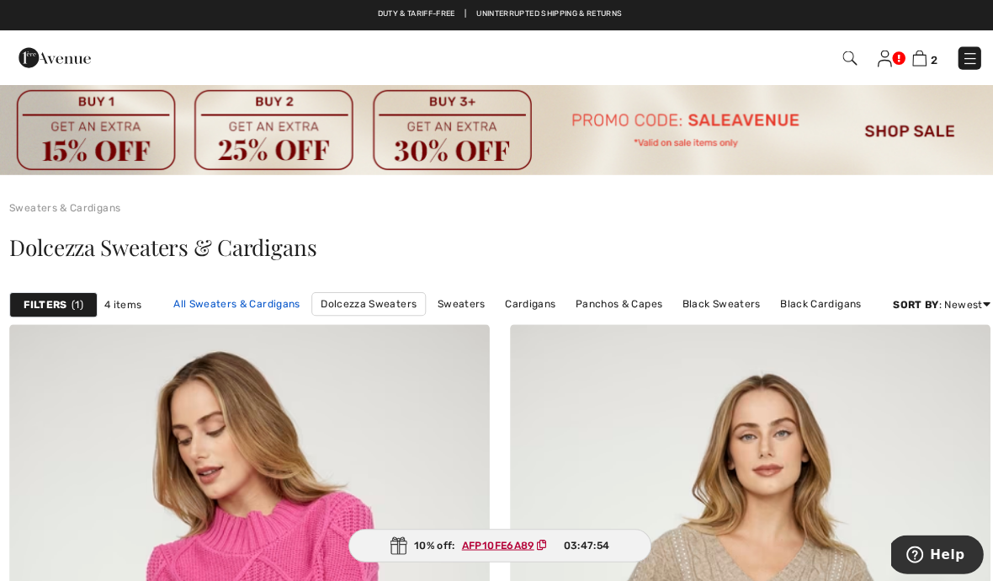
click at [233, 300] on link "All Sweaters & Cardigans" at bounding box center [235, 301] width 142 height 22
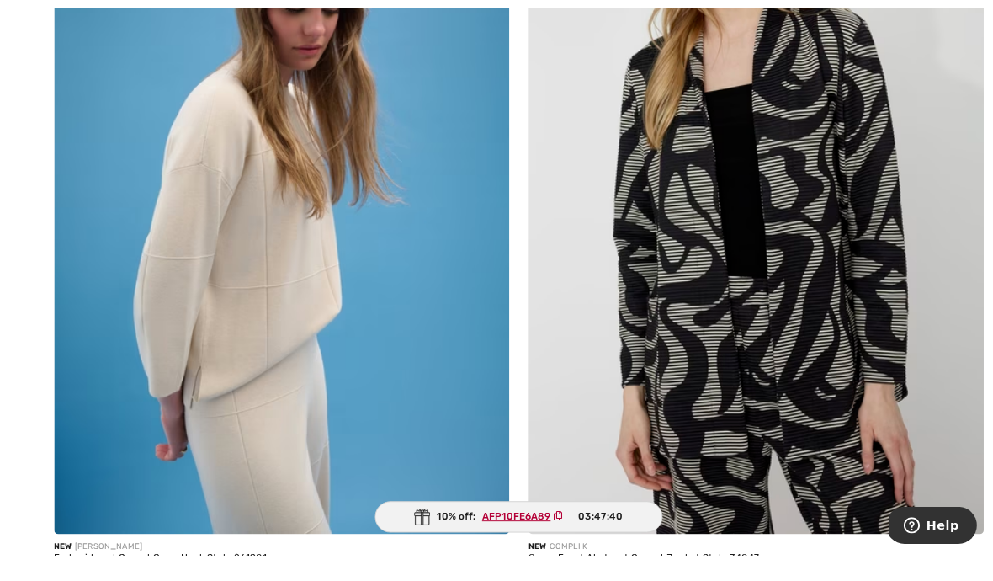
scroll to position [1287, 0]
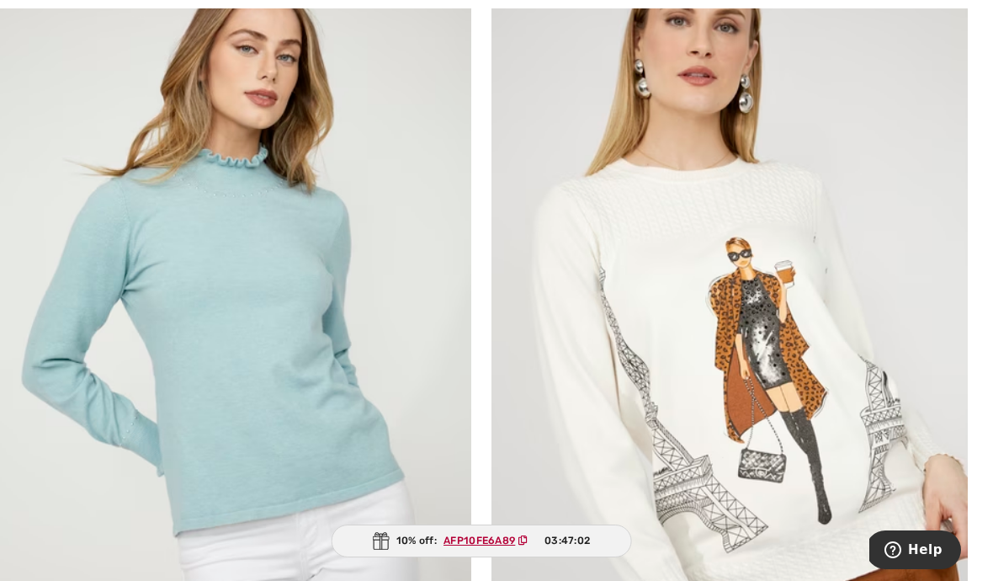
scroll to position [6160, 0]
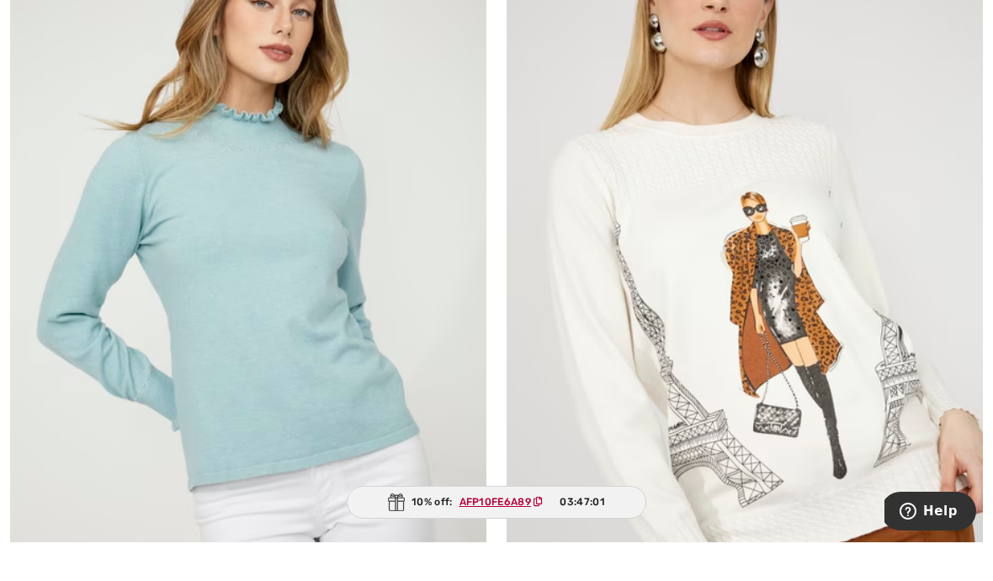
click at [674, 371] on img at bounding box center [745, 319] width 476 height 714
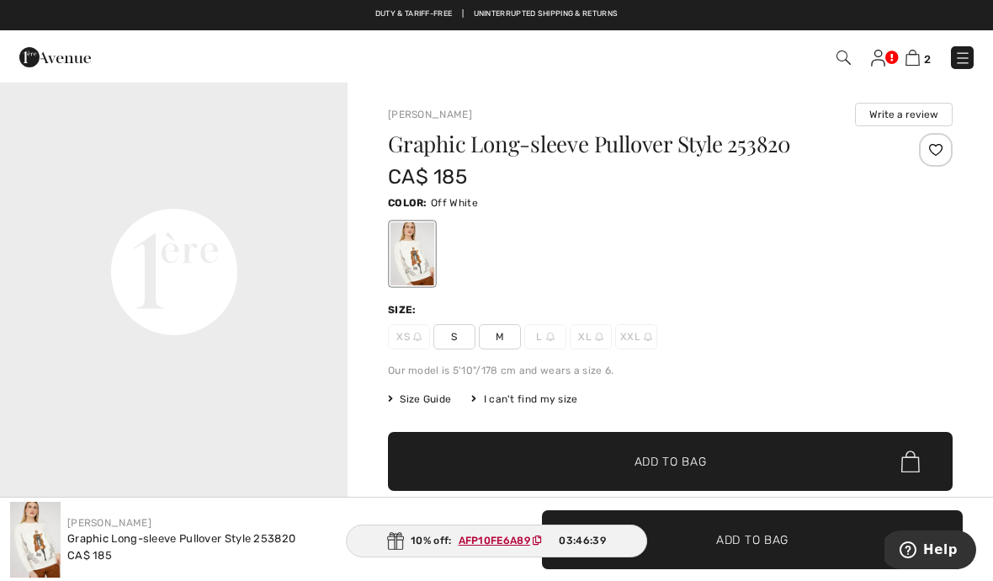
scroll to position [1167, 0]
click at [491, 342] on span "M" at bounding box center [500, 336] width 42 height 25
click at [517, 459] on span "✔ Added to Bag Add to Bag" at bounding box center [670, 461] width 565 height 59
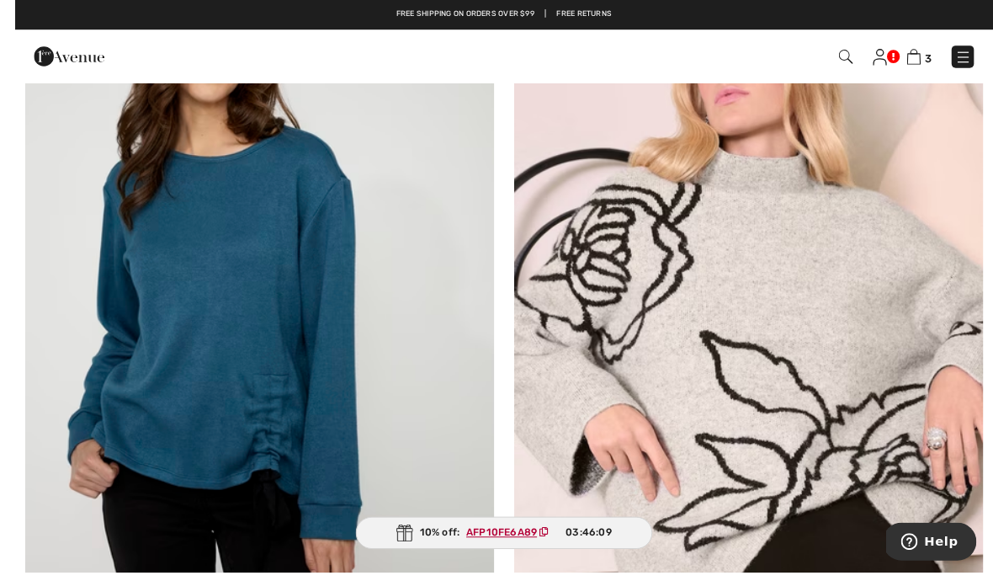
scroll to position [9403, 0]
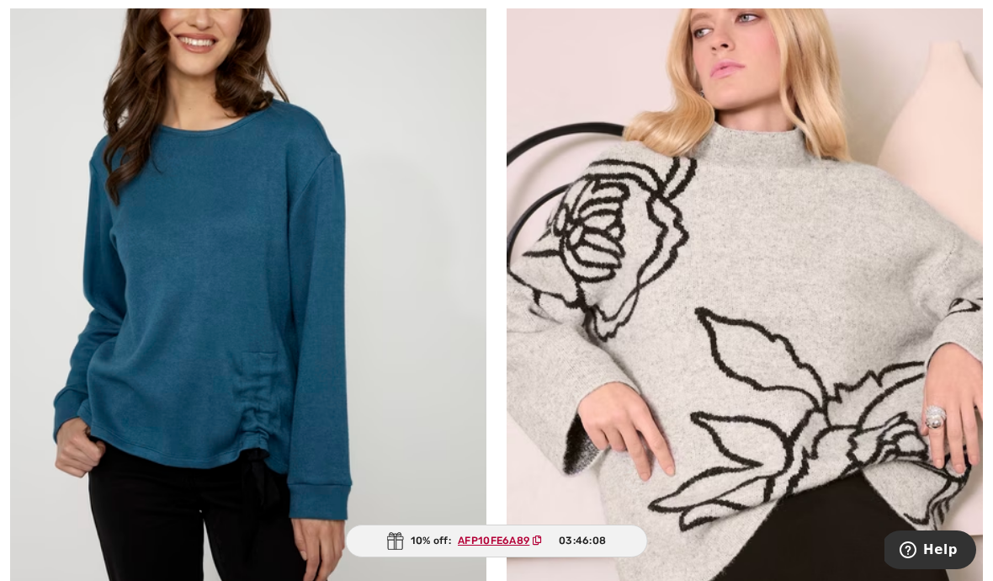
click at [114, 522] on img at bounding box center [248, 275] width 476 height 714
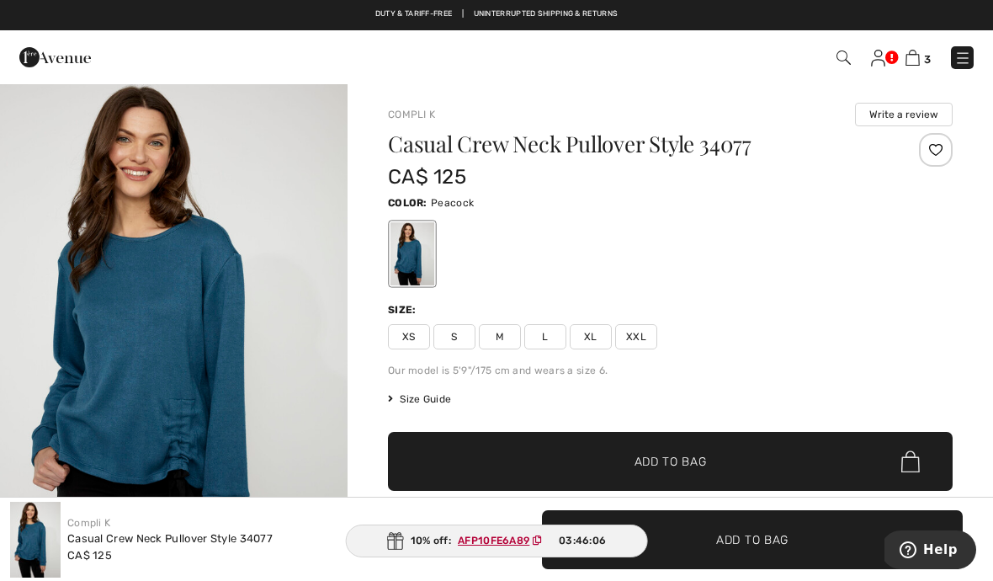
click at [494, 336] on span "M" at bounding box center [500, 336] width 42 height 25
click at [514, 448] on span "✔ Added to Bag Add to Bag" at bounding box center [670, 461] width 565 height 59
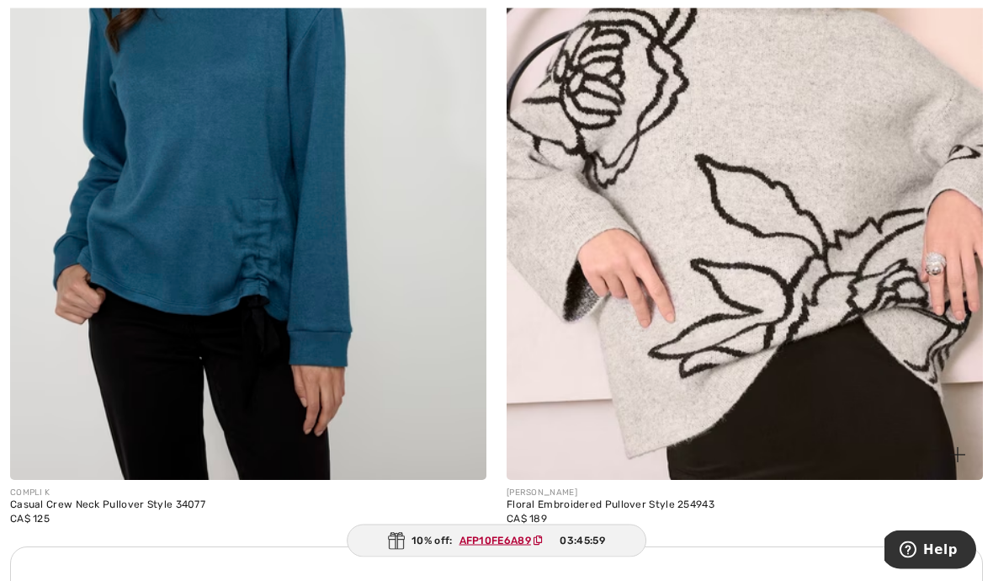
scroll to position [9747, 0]
click at [630, 334] on img at bounding box center [745, 122] width 476 height 714
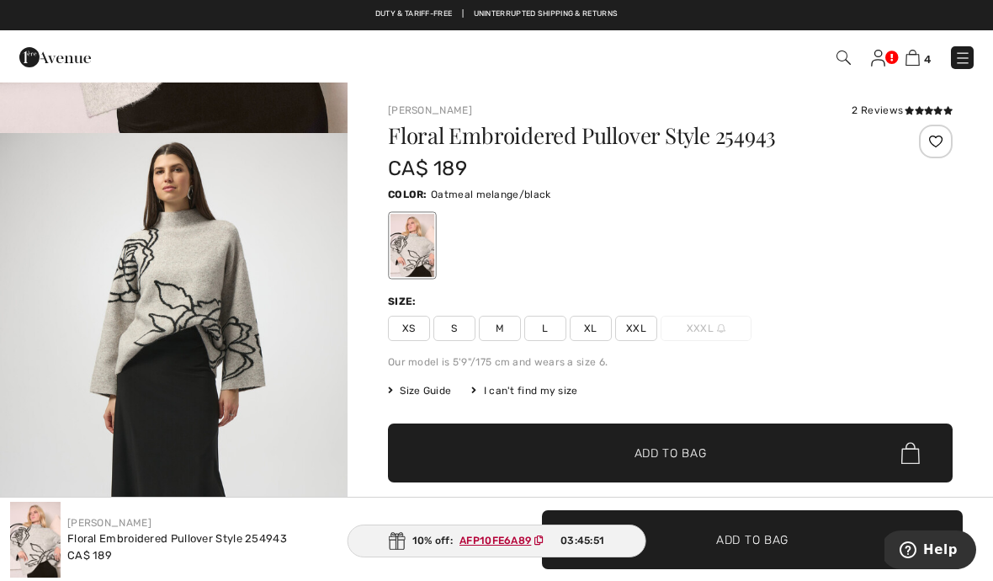
scroll to position [472, 0]
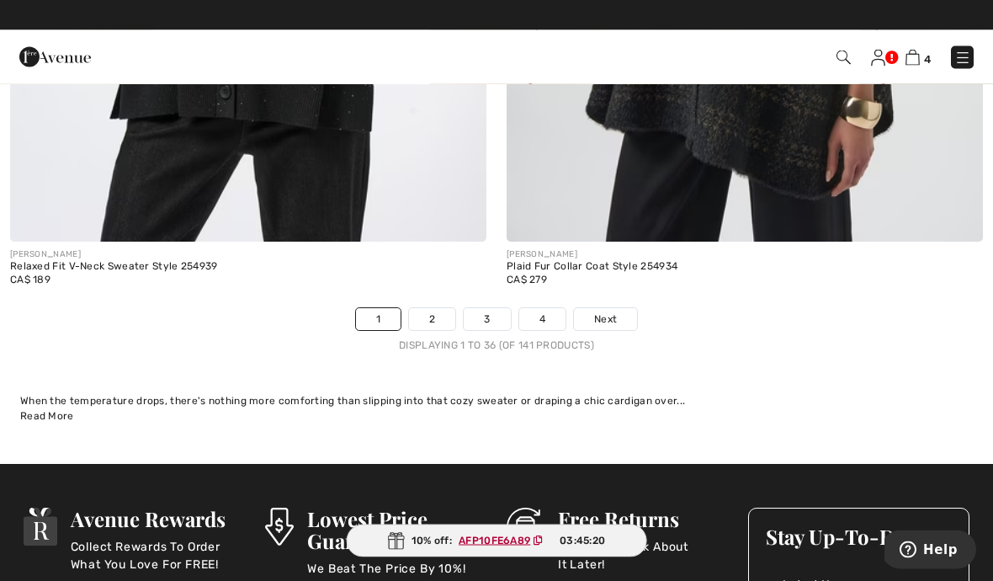
scroll to position [14894, 0]
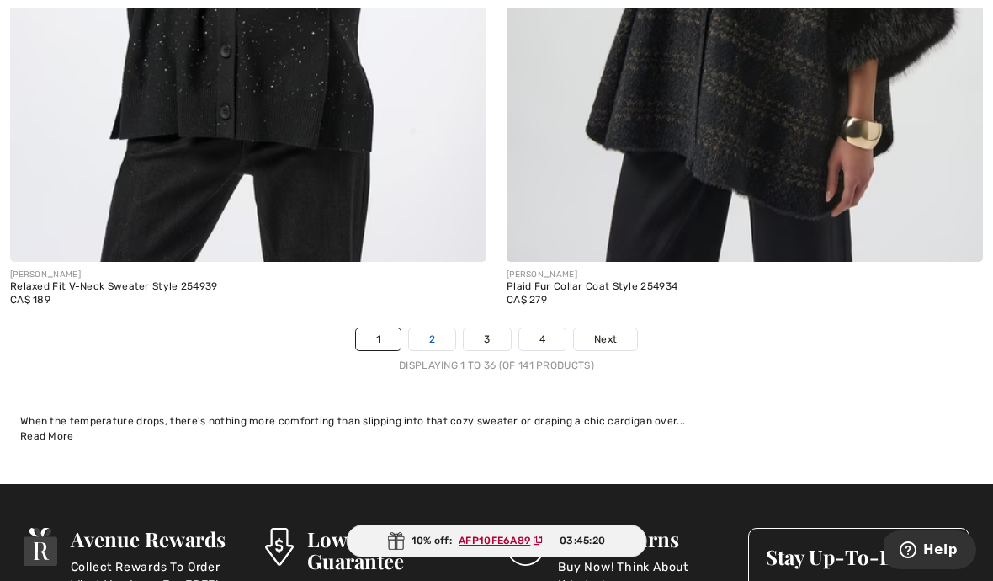
click at [433, 333] on link "2" at bounding box center [432, 339] width 46 height 22
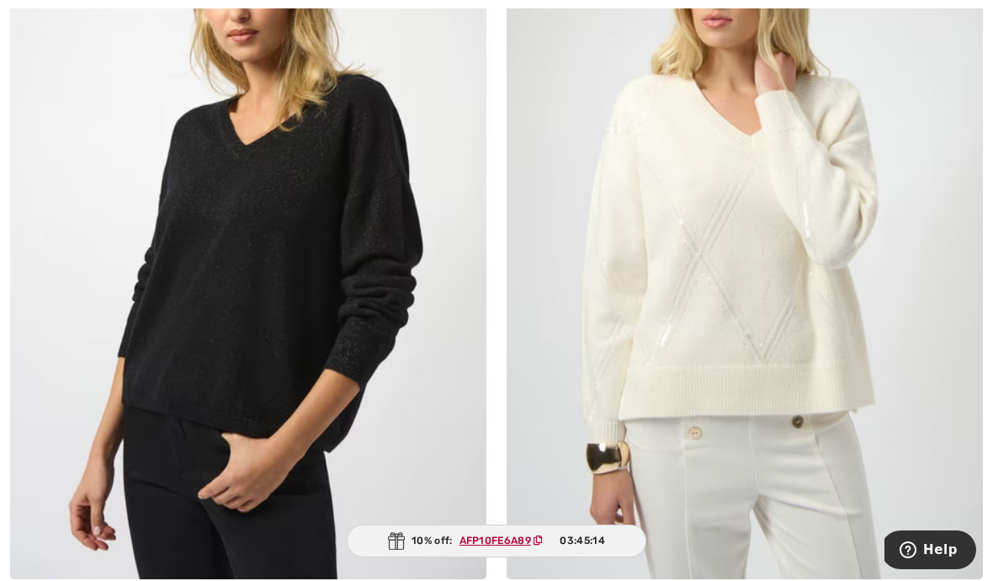
scroll to position [1417, 0]
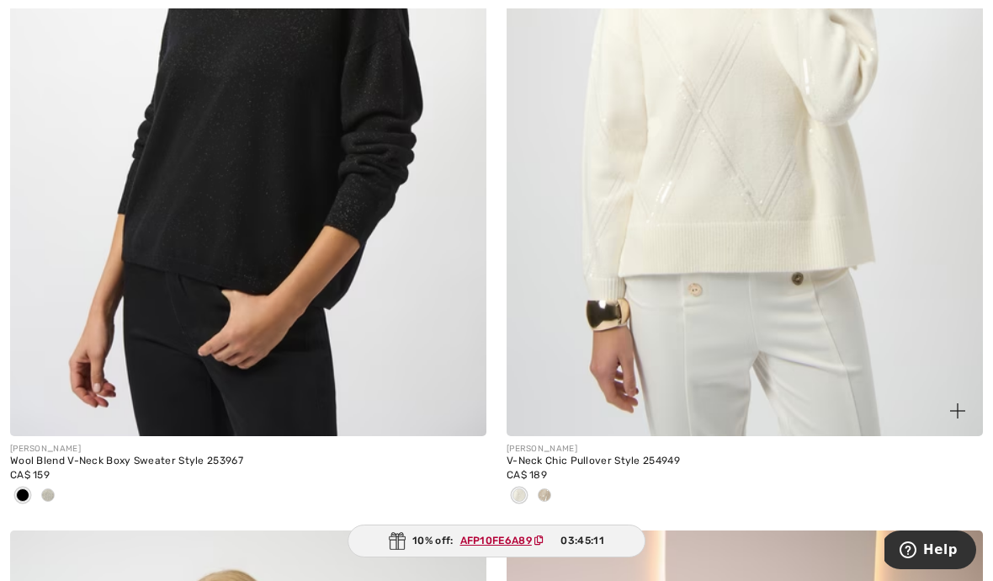
click at [541, 490] on span at bounding box center [544, 494] width 13 height 13
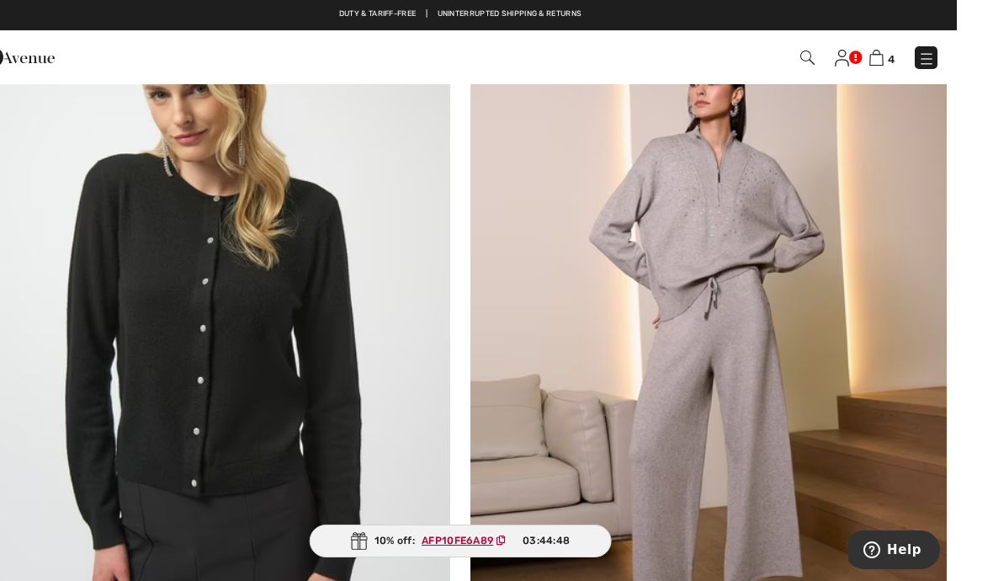
scroll to position [2010, 0]
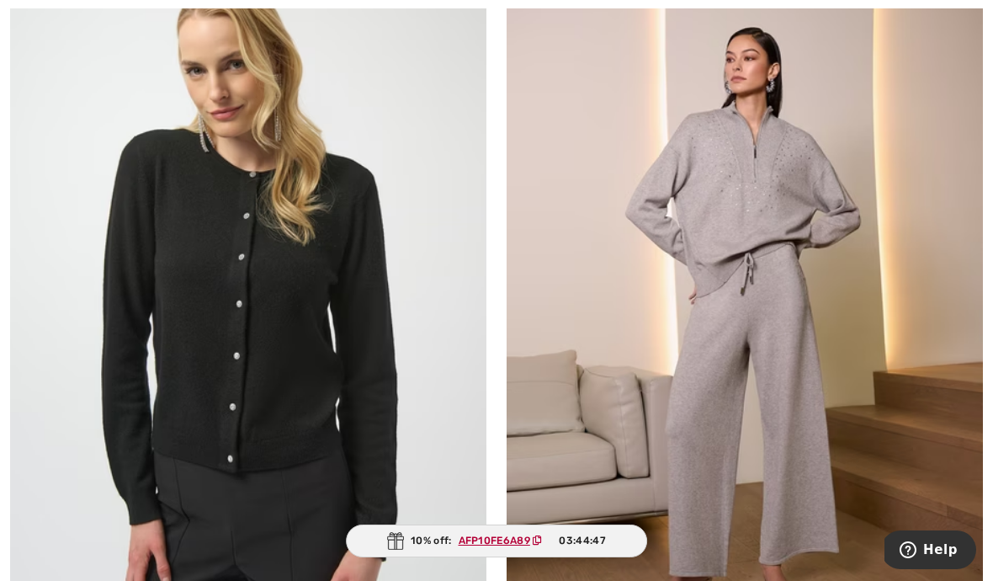
click at [629, 419] on img at bounding box center [745, 294] width 476 height 714
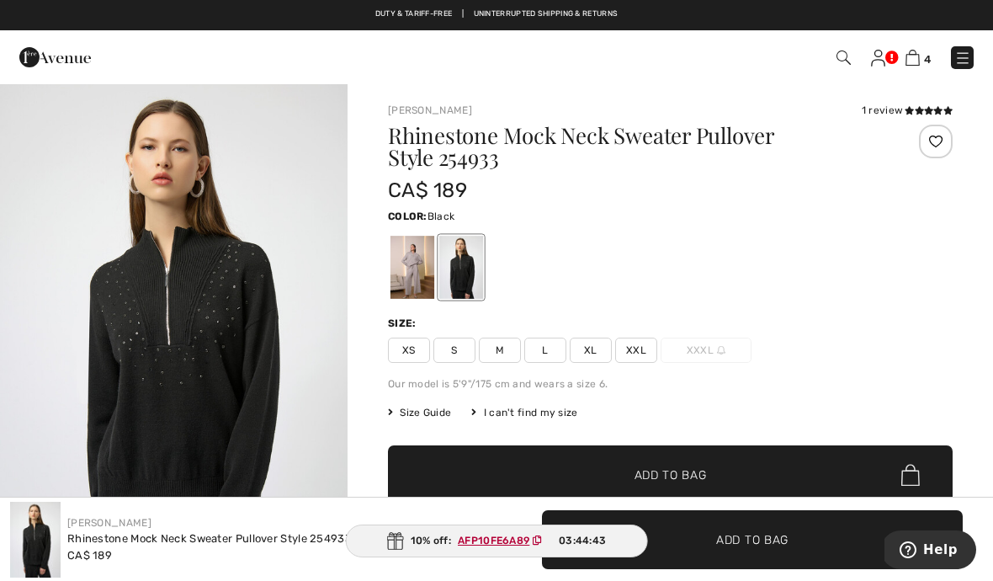
click at [498, 357] on span "M" at bounding box center [500, 349] width 42 height 25
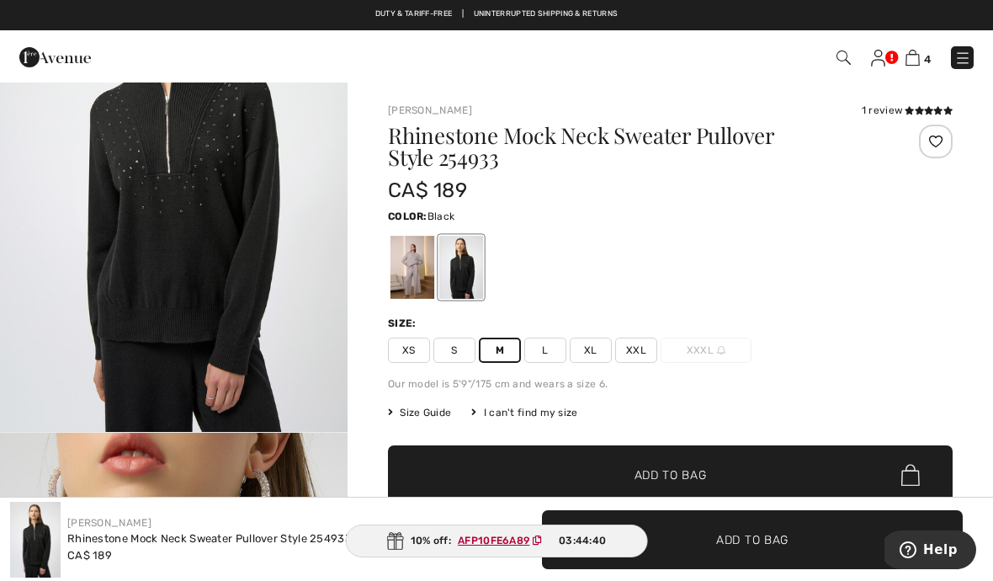
scroll to position [193, 0]
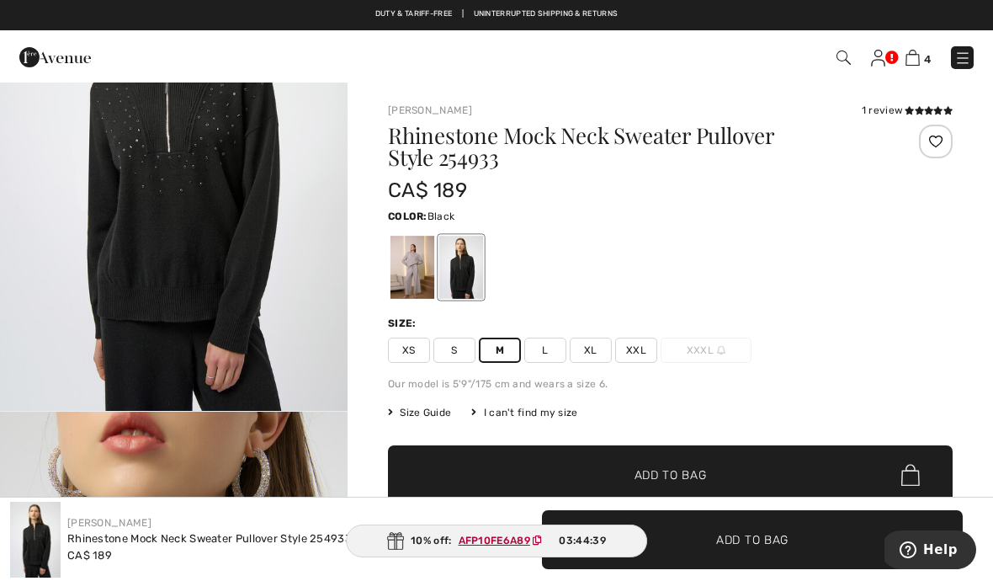
click at [608, 469] on span "✔ Added to Bag" at bounding box center [645, 475] width 103 height 18
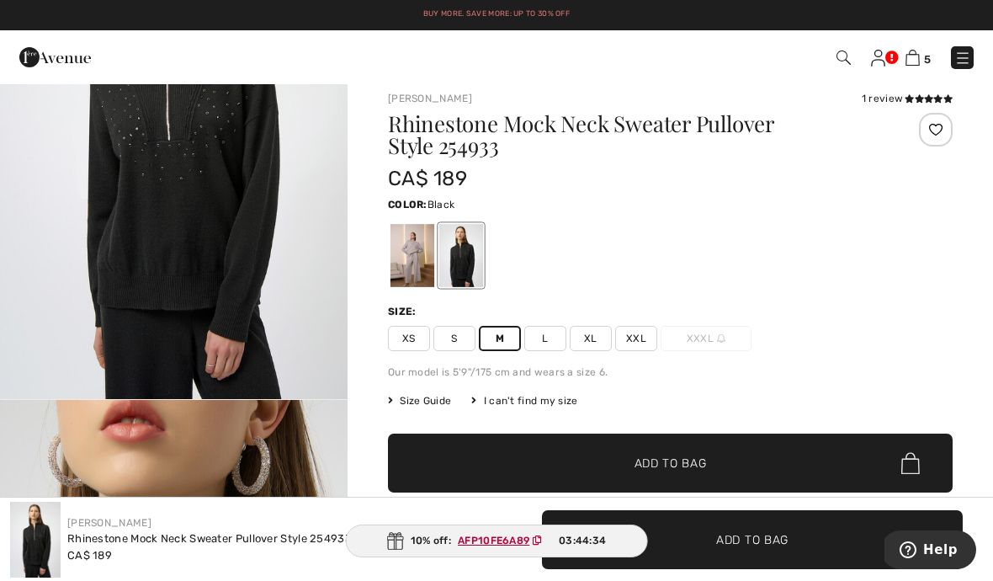
scroll to position [0, 0]
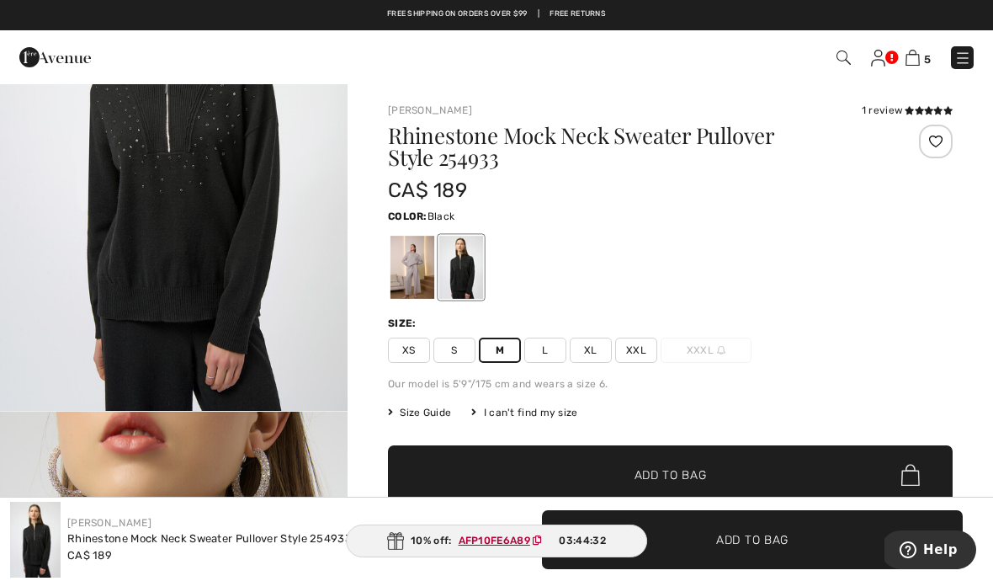
click at [837, 50] on img at bounding box center [843, 57] width 14 height 14
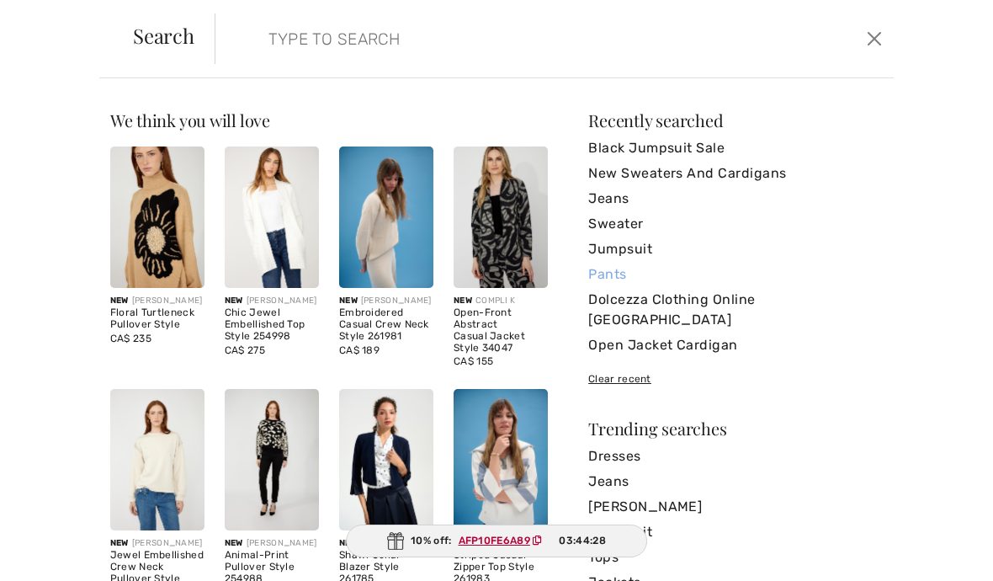
click at [602, 280] on link "Pants" at bounding box center [735, 274] width 294 height 25
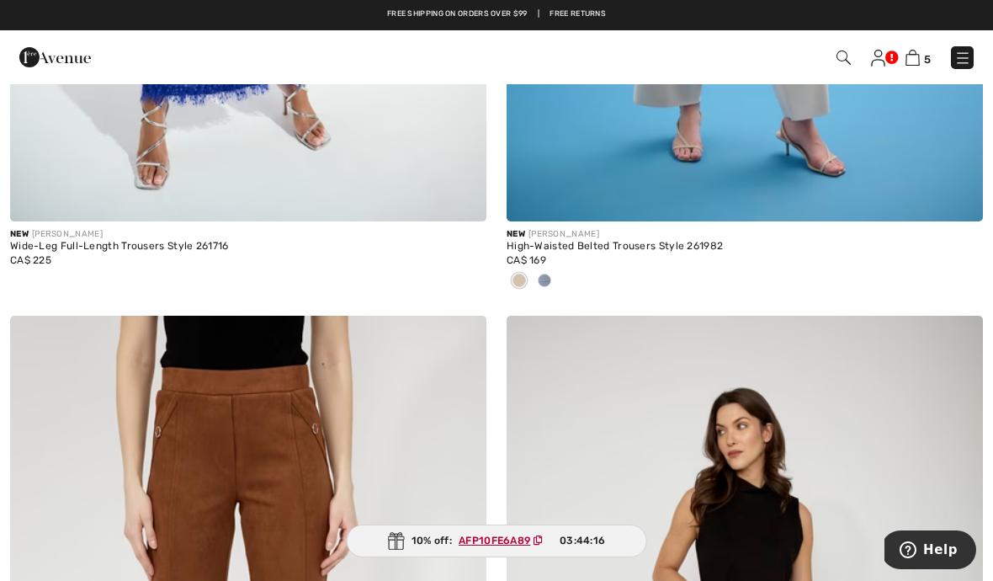
scroll to position [800, 0]
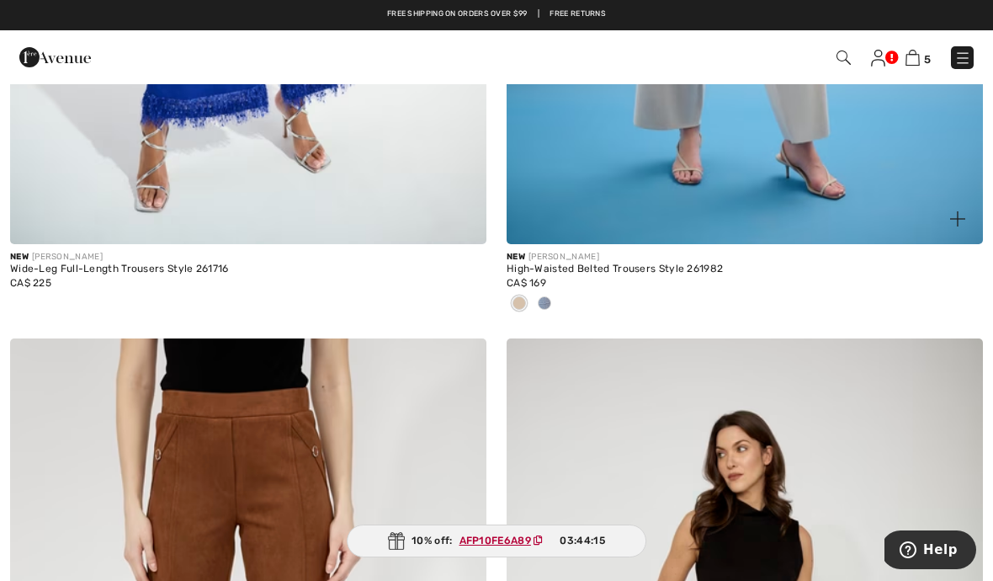
click at [512, 309] on div at bounding box center [519, 304] width 25 height 28
click at [540, 306] on span at bounding box center [544, 302] width 13 height 13
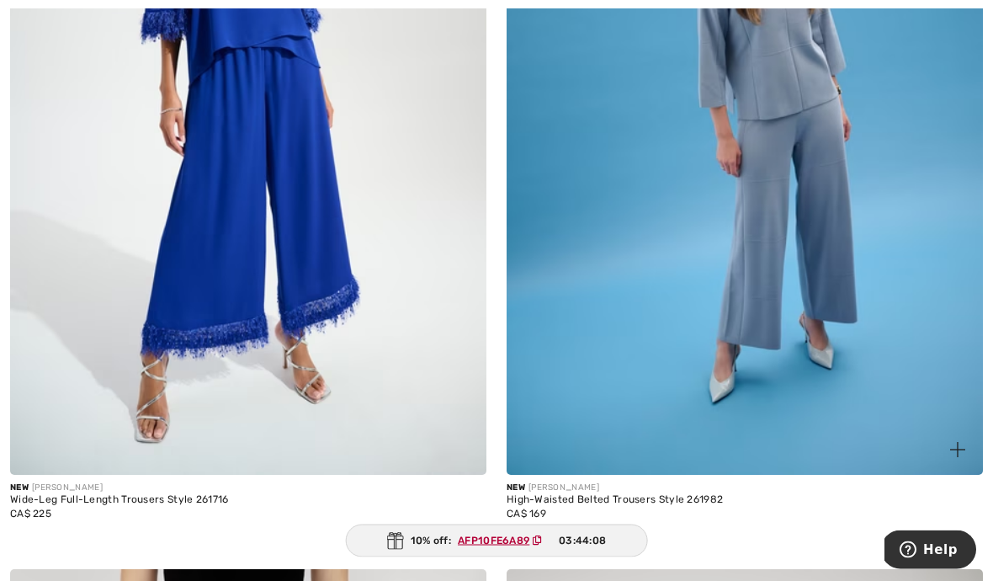
scroll to position [570, 0]
click at [516, 537] on span at bounding box center [518, 533] width 13 height 13
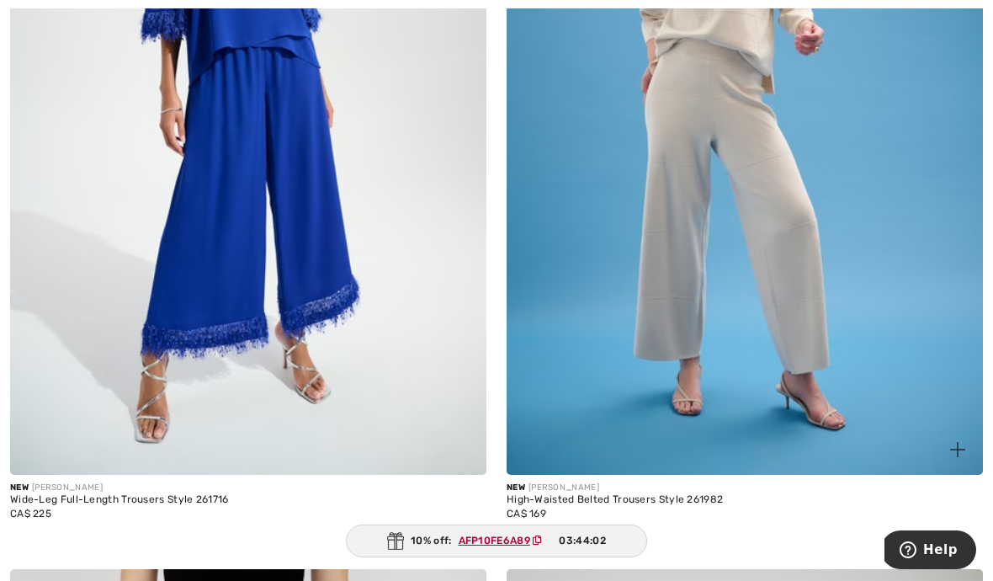
click at [556, 331] on img at bounding box center [745, 117] width 476 height 714
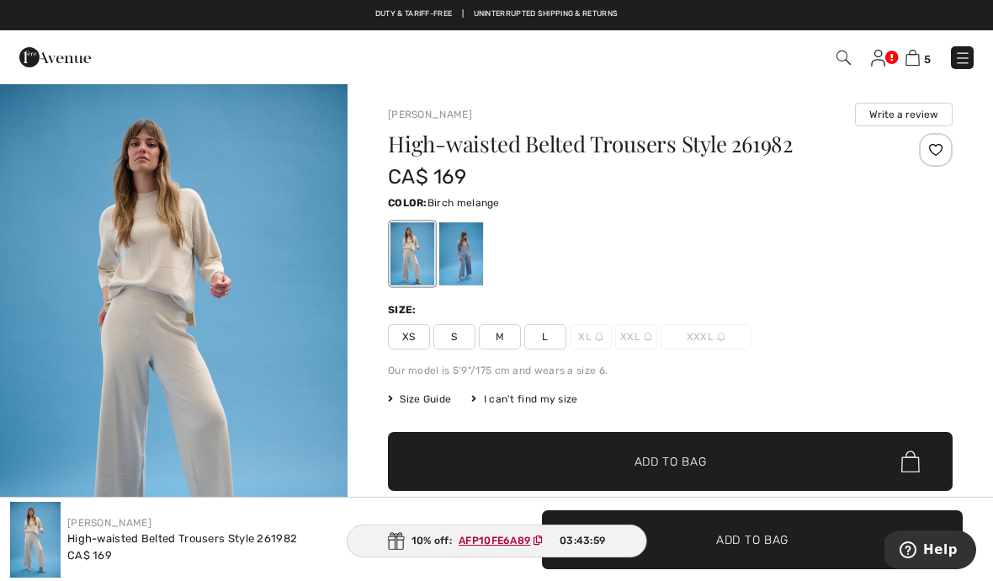
click at [496, 327] on span "M" at bounding box center [500, 336] width 42 height 25
click at [581, 475] on span "✔ Added to Bag Add to Bag" at bounding box center [670, 461] width 565 height 59
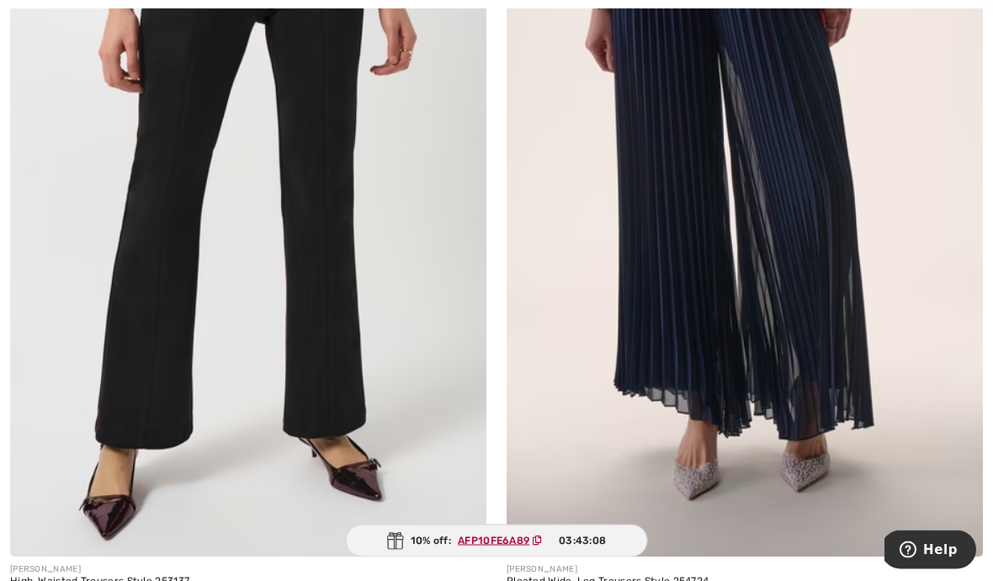
scroll to position [12899, 0]
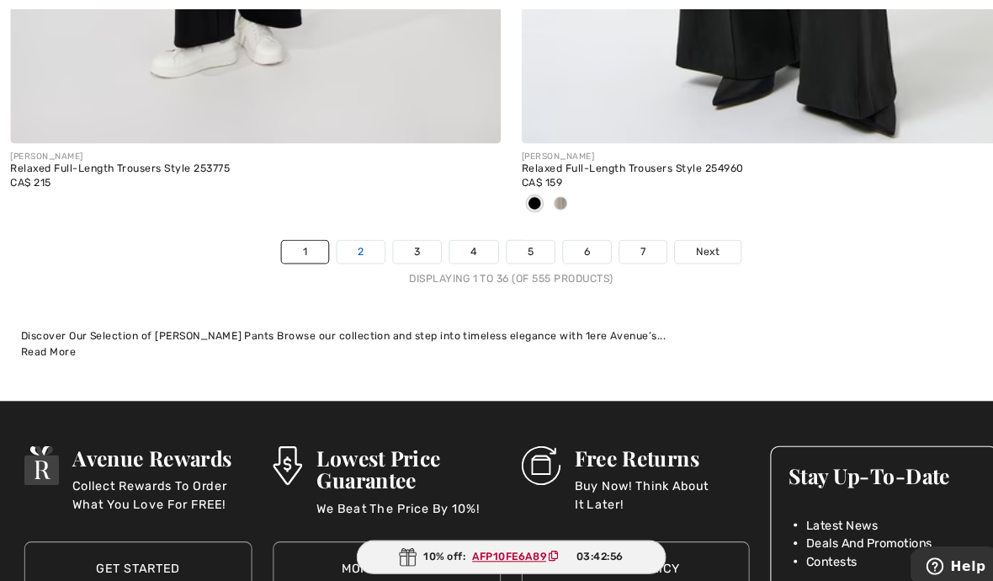
scroll to position [14933, 0]
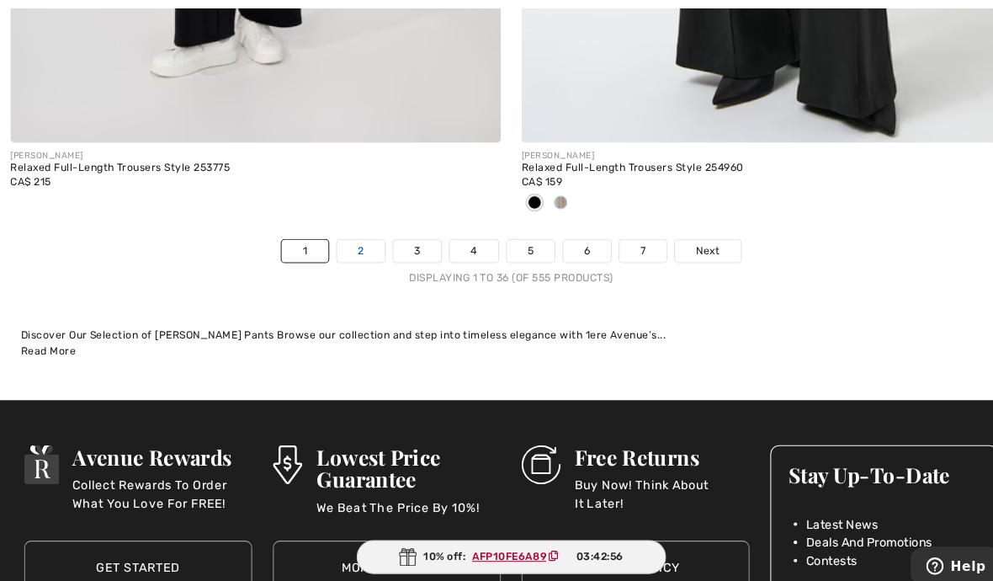
click at [352, 235] on link "2" at bounding box center [350, 244] width 46 height 22
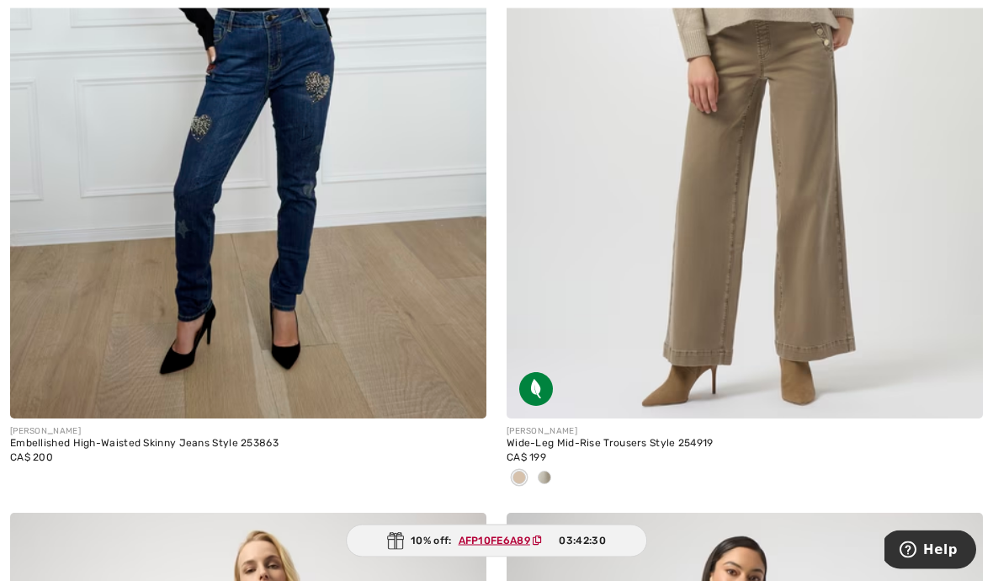
scroll to position [7082, 0]
click at [539, 476] on span at bounding box center [544, 476] width 13 height 13
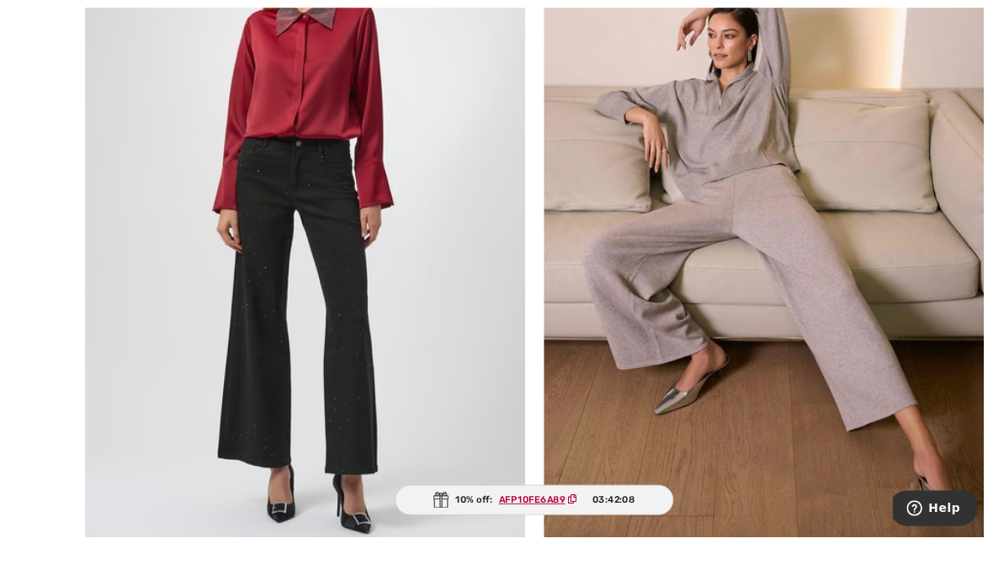
scroll to position [11914, 0]
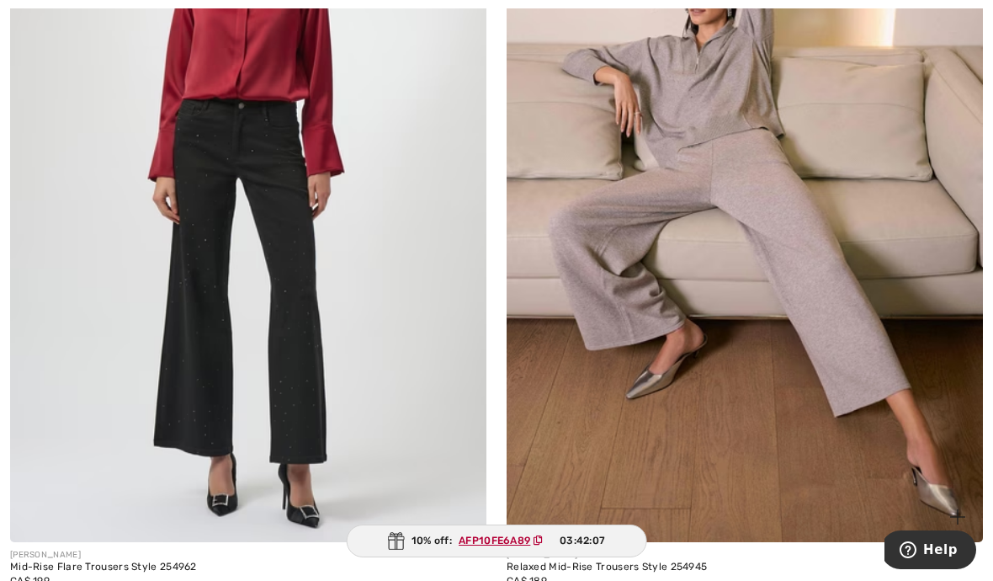
click at [581, 561] on div "Relaxed Mid-Rise Trousers Style 254945" at bounding box center [745, 567] width 476 height 12
click at [621, 456] on img at bounding box center [745, 185] width 476 height 714
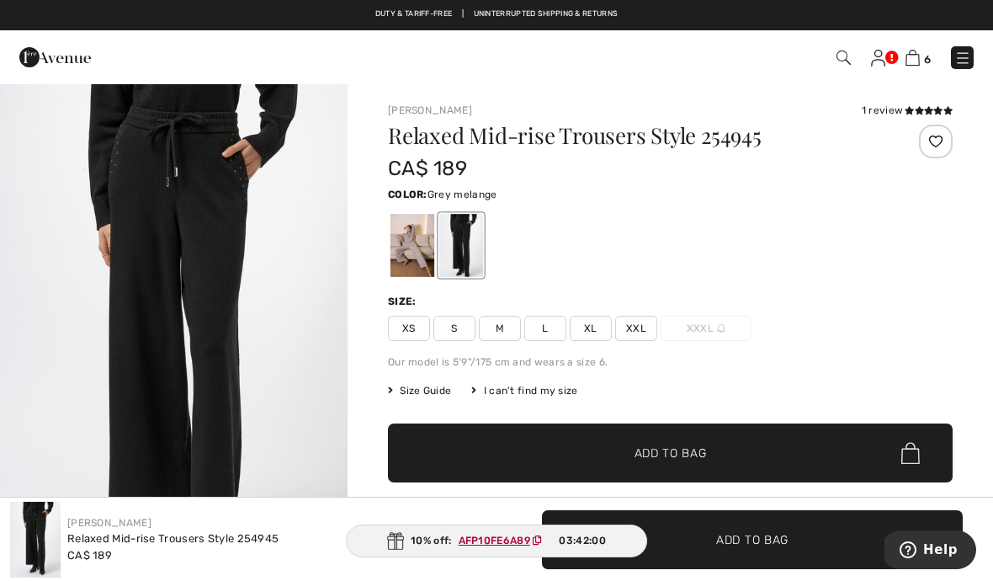
click at [406, 240] on div at bounding box center [412, 245] width 44 height 63
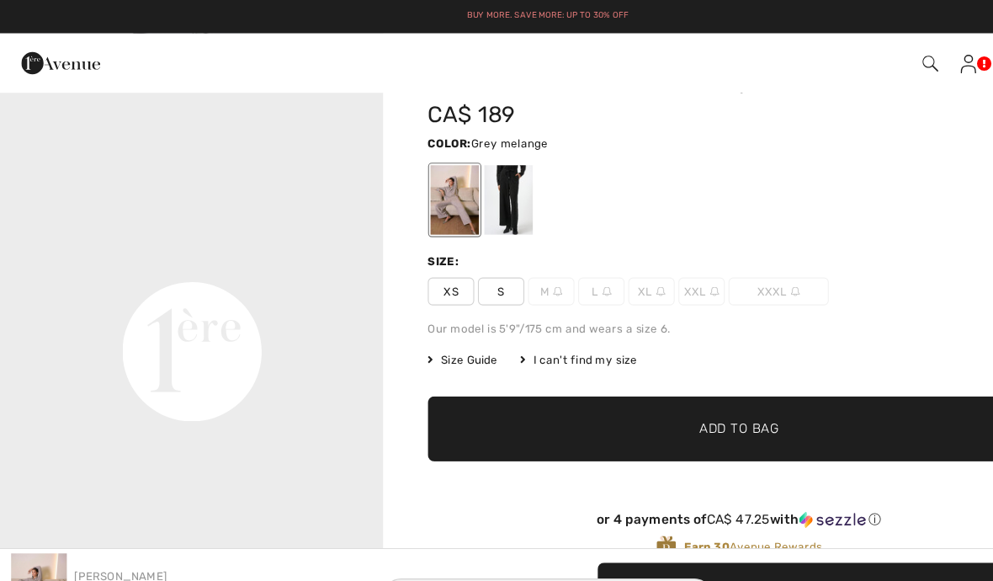
scroll to position [1012, 0]
click at [462, 172] on div at bounding box center [461, 181] width 44 height 63
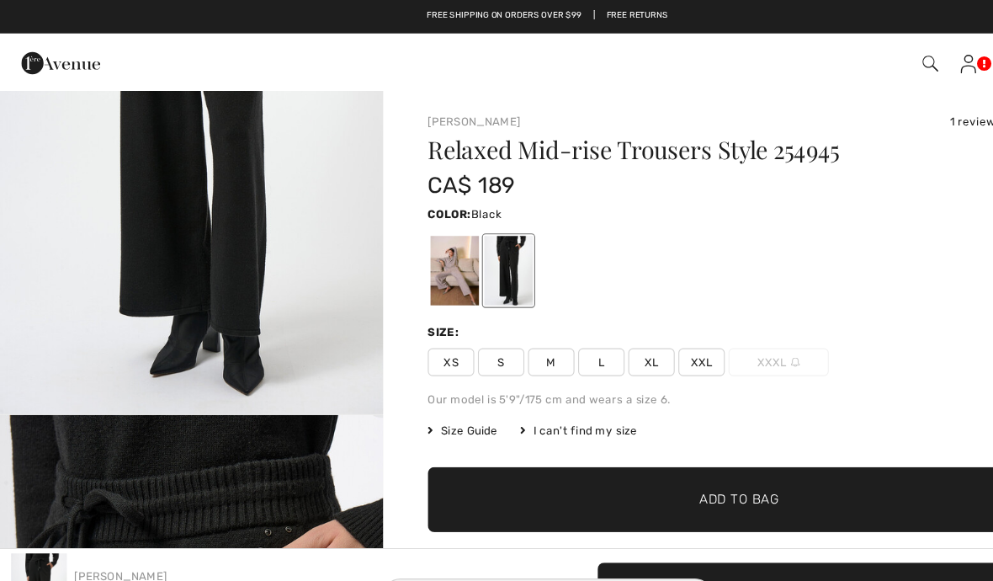
scroll to position [229, 0]
